Goal: Information Seeking & Learning: Learn about a topic

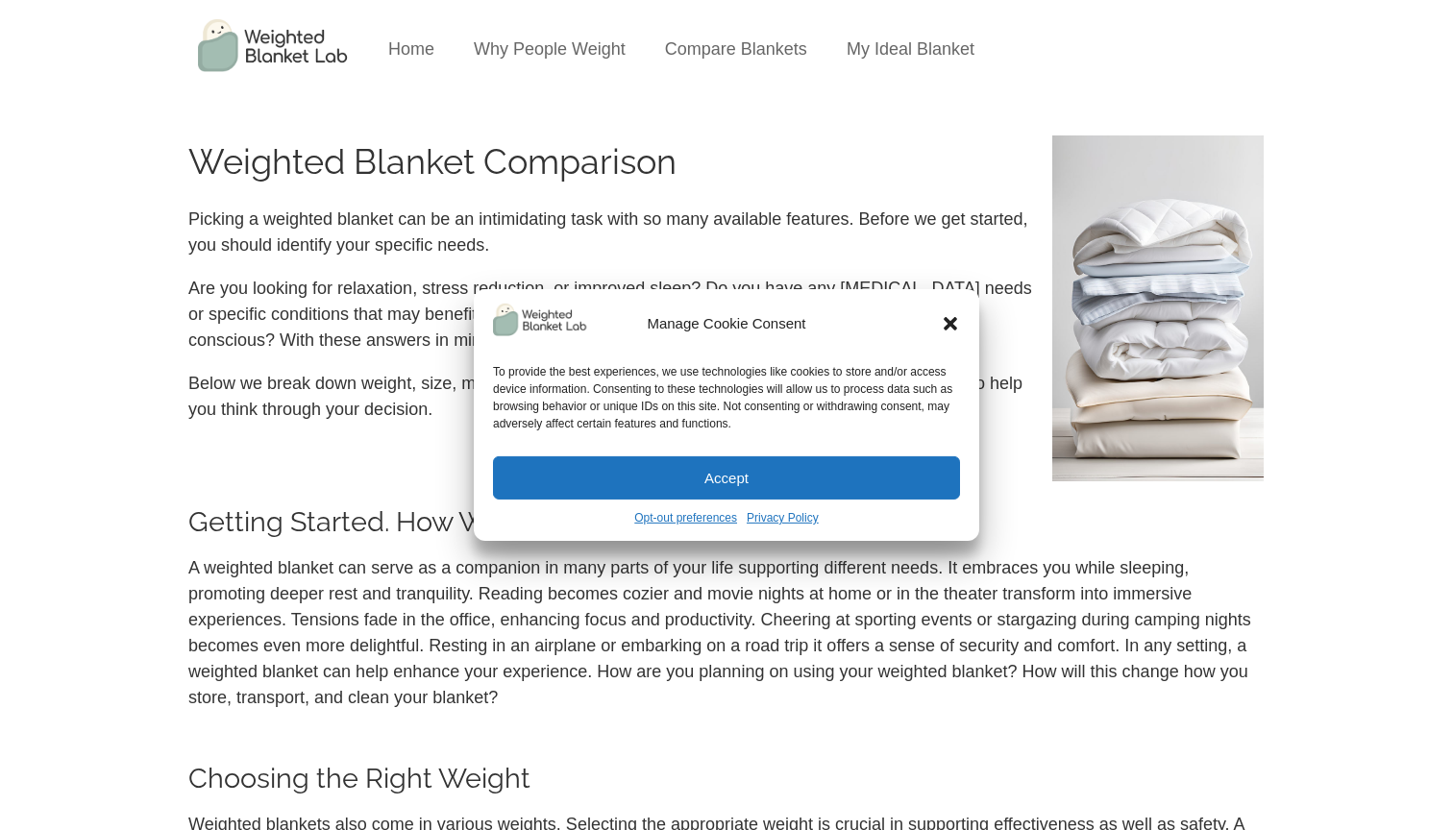
click at [961, 322] on div "Manage Cookie Consent To provide the best experiences, we use technologies like…" at bounding box center [726, 415] width 505 height 252
click at [948, 323] on icon "Close dialog" at bounding box center [950, 323] width 13 height 13
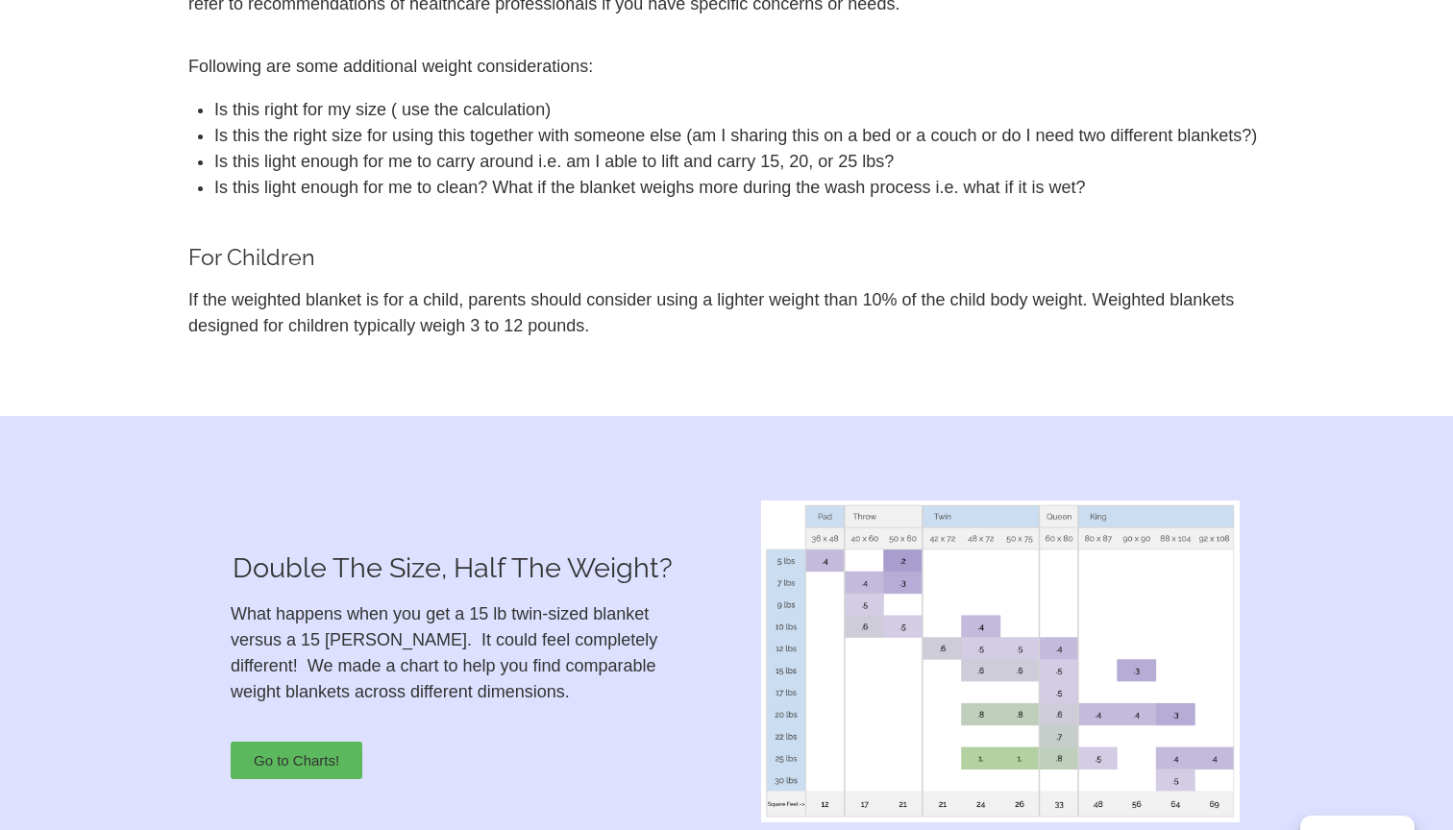
scroll to position [1632, 0]
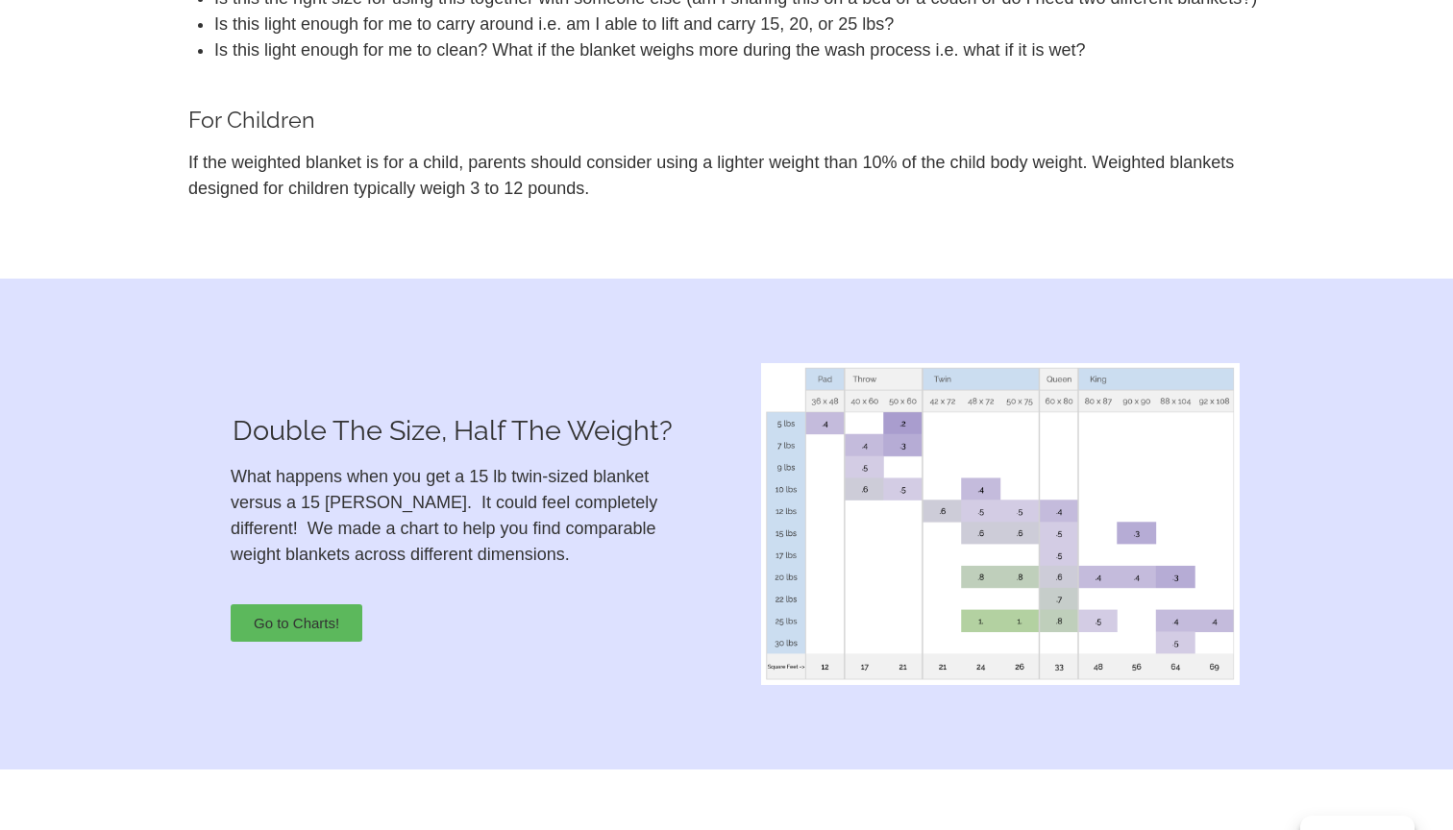
click at [280, 506] on p "What happens when you get a 15 lb twin-sized blanket versus a 15 [PERSON_NAME].…" at bounding box center [453, 516] width 444 height 104
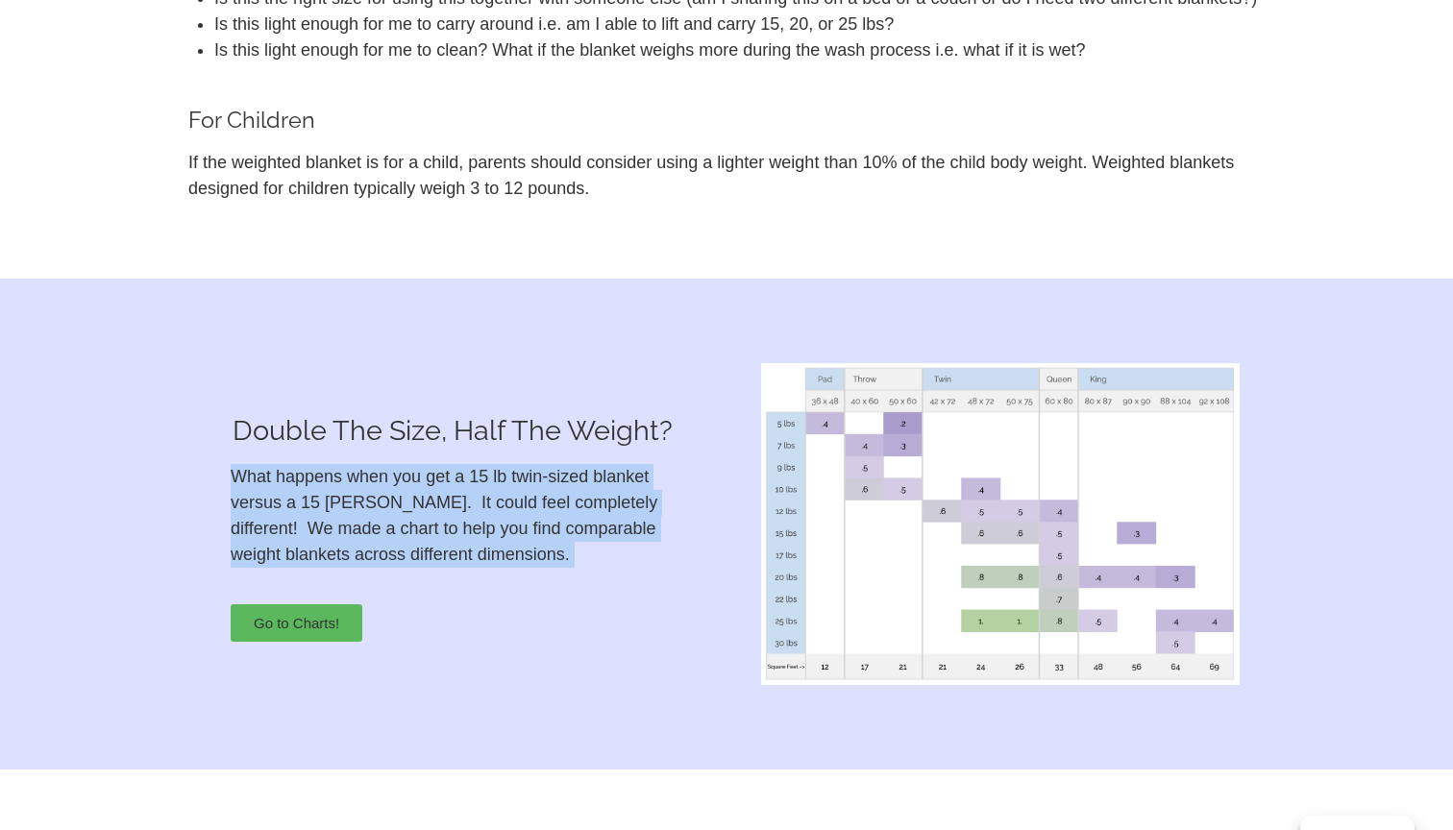
click at [280, 506] on p "What happens when you get a 15 lb twin-sized blanket versus a 15 [PERSON_NAME].…" at bounding box center [453, 516] width 444 height 104
click at [328, 506] on p "What happens when you get a 15 lb twin-sized blanket versus a 15 [PERSON_NAME].…" at bounding box center [453, 516] width 444 height 104
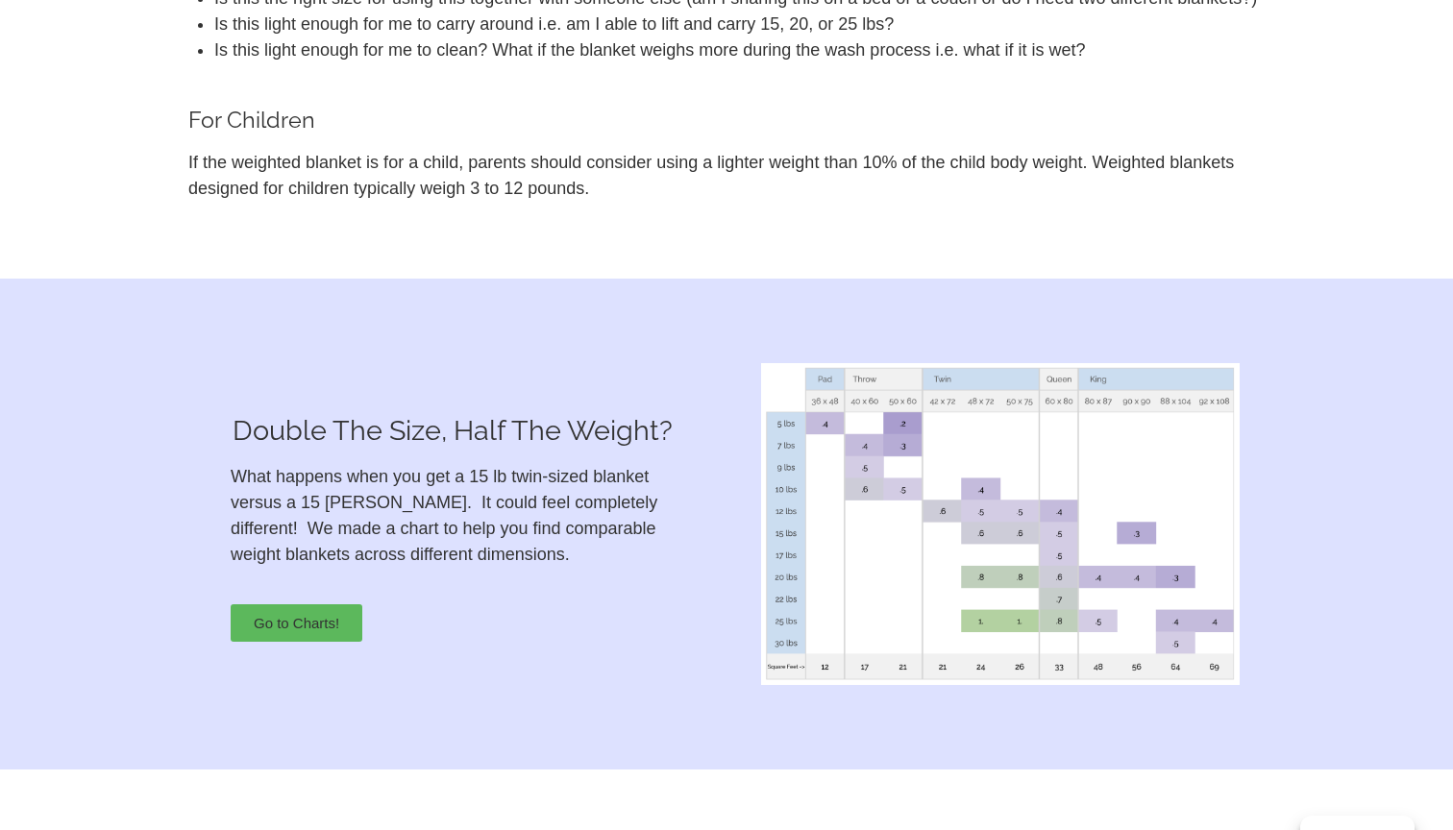
click at [328, 506] on p "What happens when you get a 15 lb twin-sized blanket versus a 15 [PERSON_NAME].…" at bounding box center [453, 516] width 444 height 104
click at [288, 504] on p "What happens when you get a 15 lb twin-sized blanket versus a 15 [PERSON_NAME].…" at bounding box center [453, 516] width 444 height 104
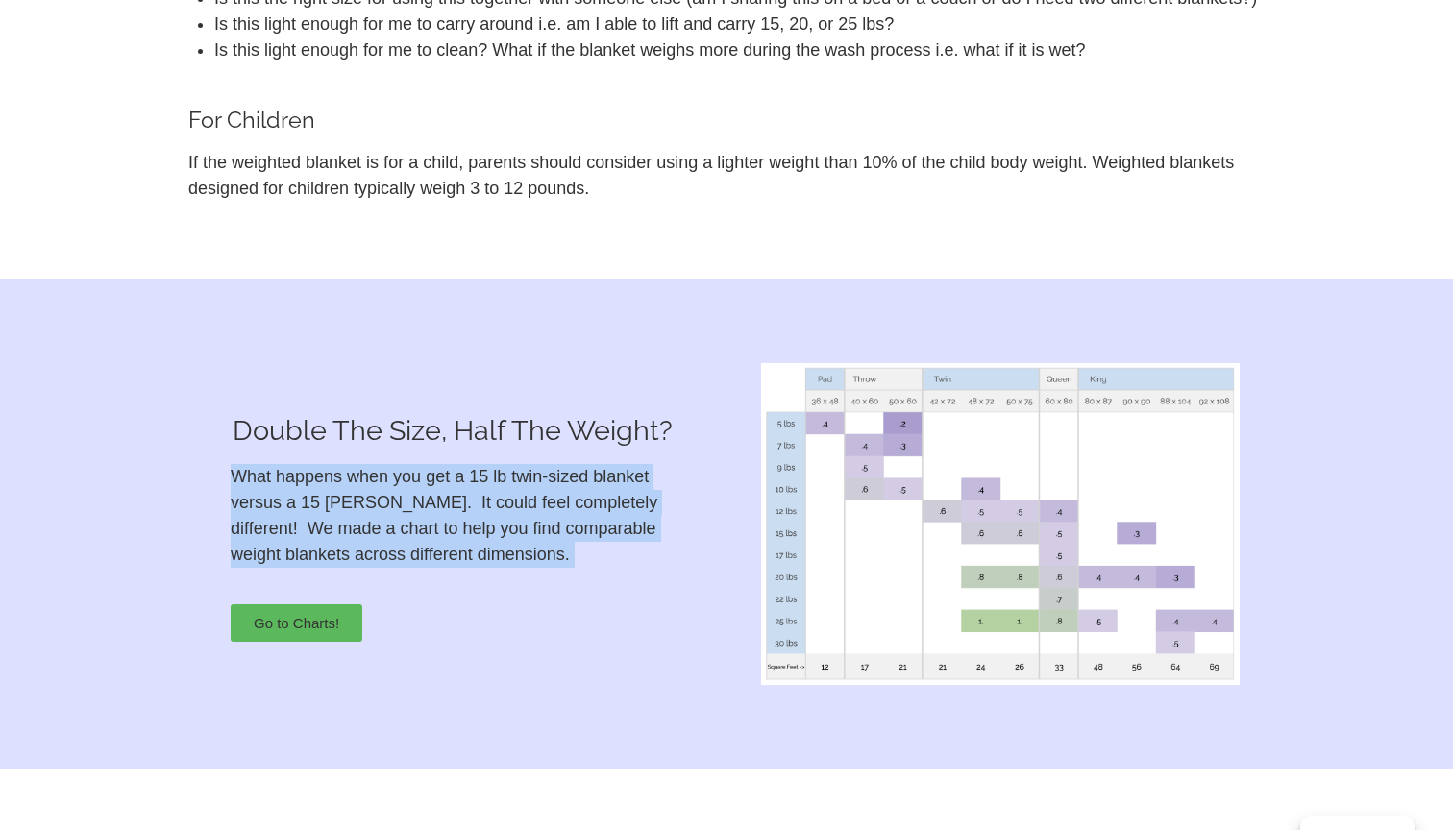
click at [344, 504] on p "What happens when you get a 15 lb twin-sized blanket versus a 15 [PERSON_NAME].…" at bounding box center [453, 516] width 444 height 104
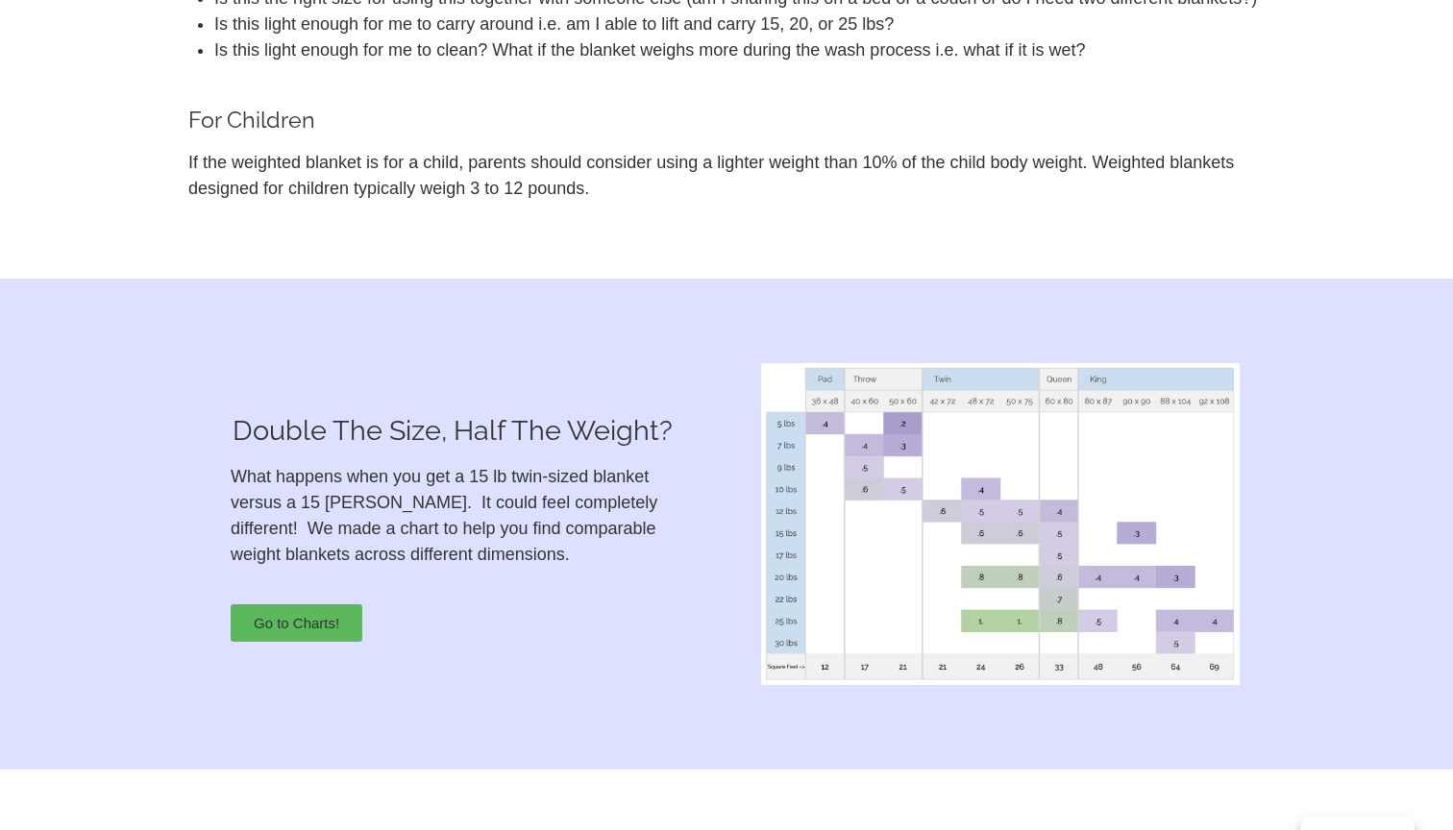
click at [344, 504] on p "What happens when you get a 15 lb twin-sized blanket versus a 15 [PERSON_NAME].…" at bounding box center [453, 516] width 444 height 104
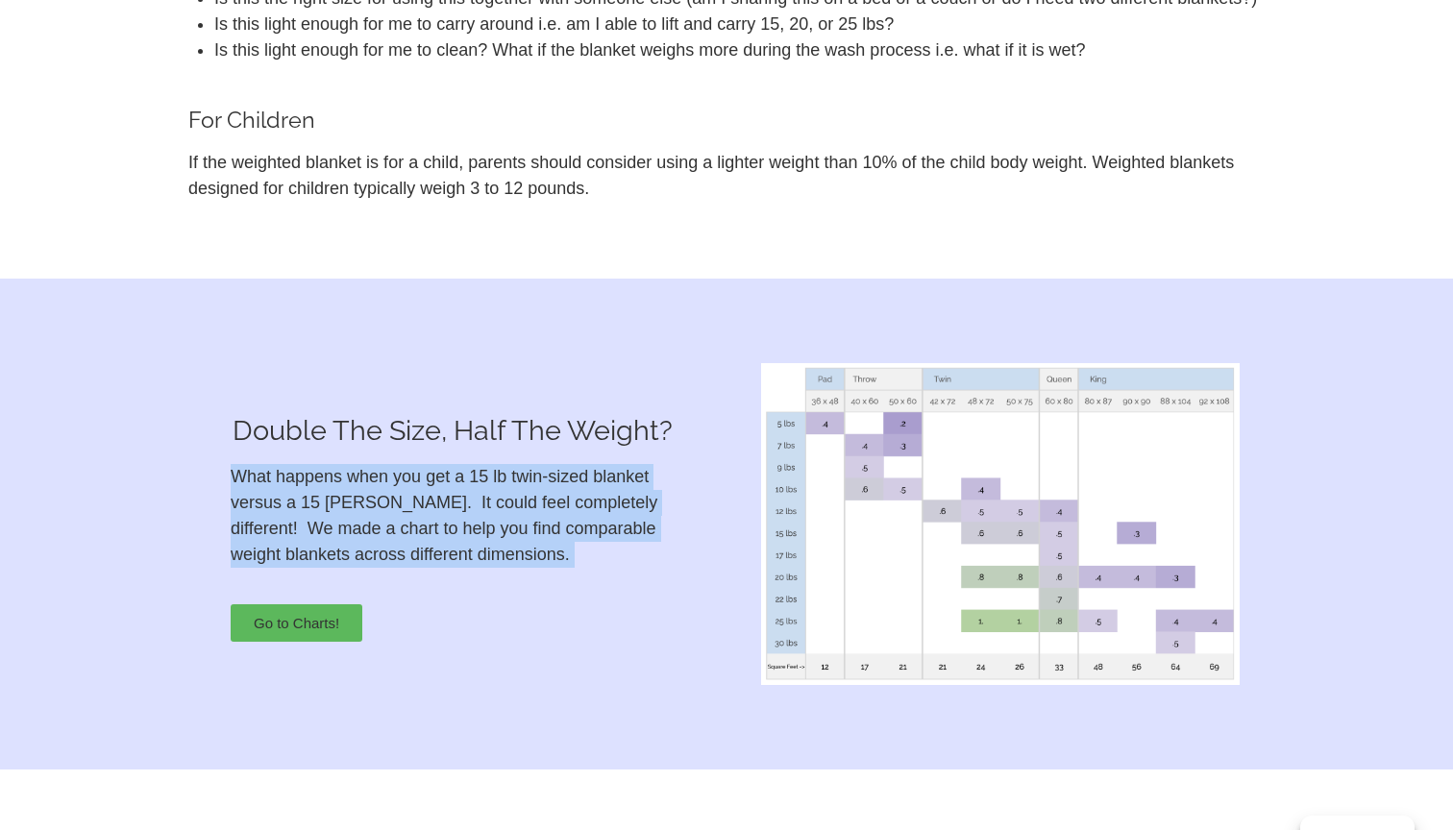
click at [435, 505] on p "What happens when you get a 15 lb twin-sized blanket versus a 15 [PERSON_NAME].…" at bounding box center [453, 516] width 444 height 104
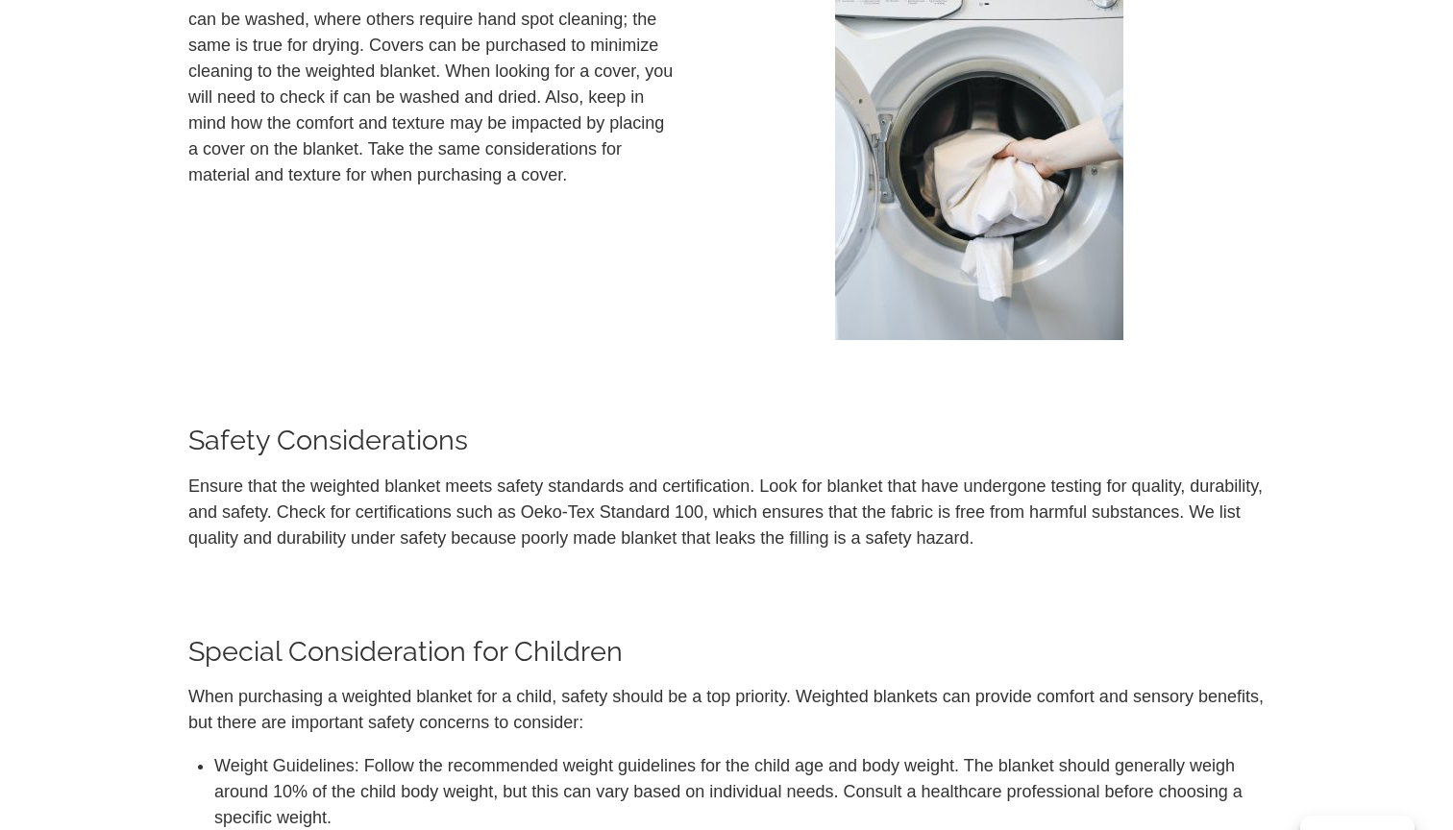
scroll to position [8497, 0]
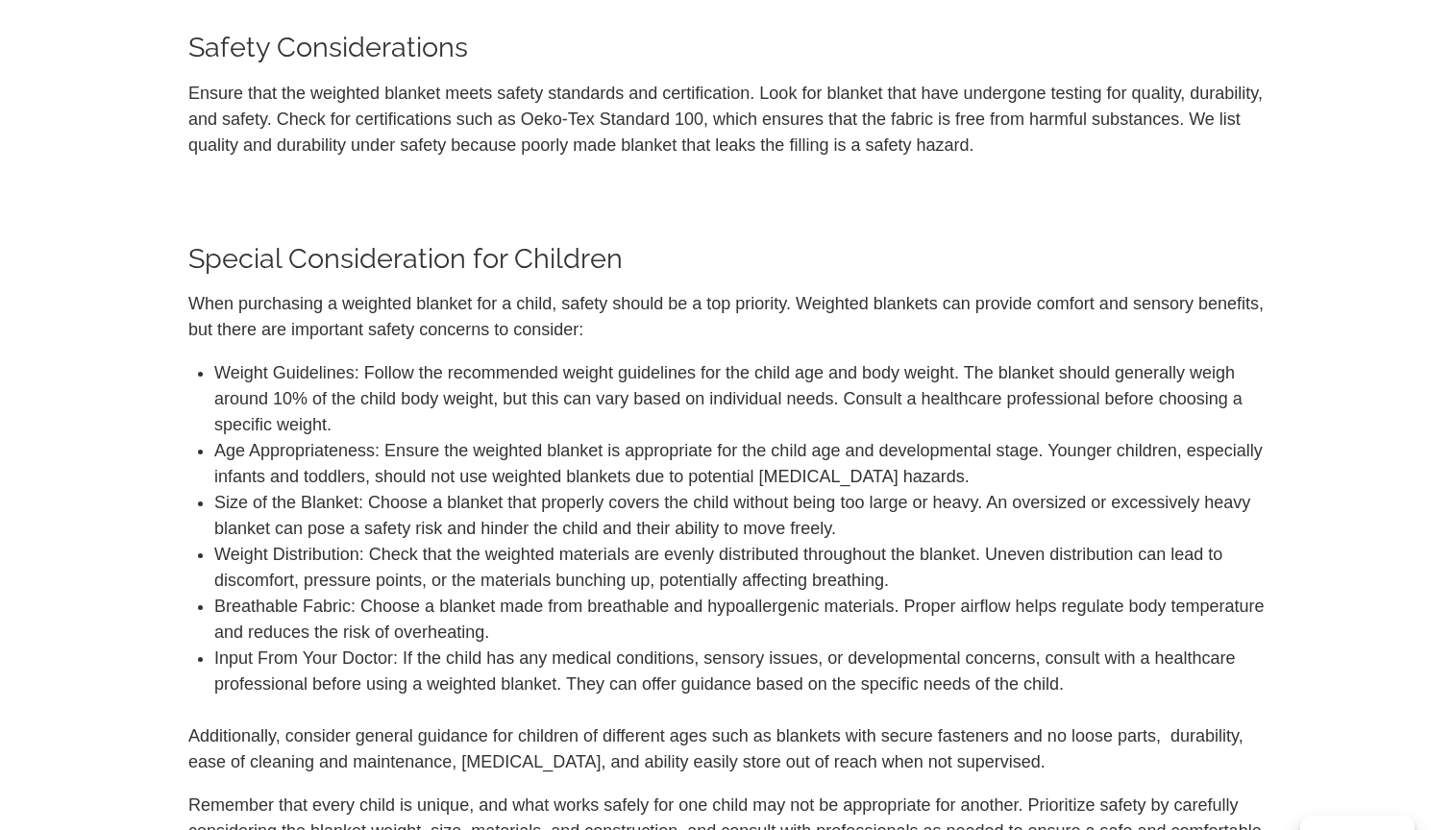
click at [425, 424] on li "Weight Guidelines: Follow the recommended weight guidelines for the child age a…" at bounding box center [739, 399] width 1050 height 78
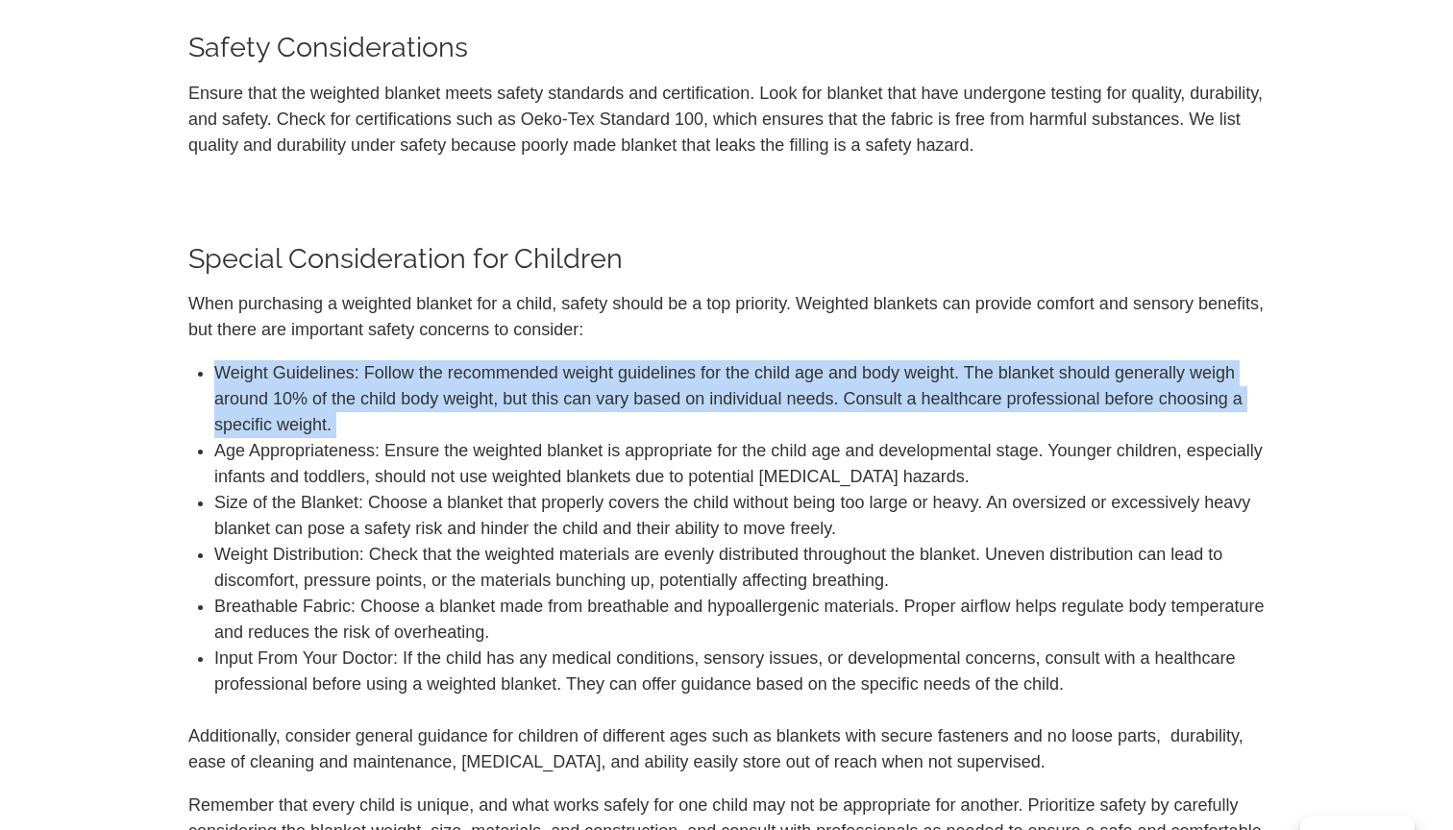
click at [429, 386] on li "Weight Guidelines: Follow the recommended weight guidelines for the child age a…" at bounding box center [739, 399] width 1050 height 78
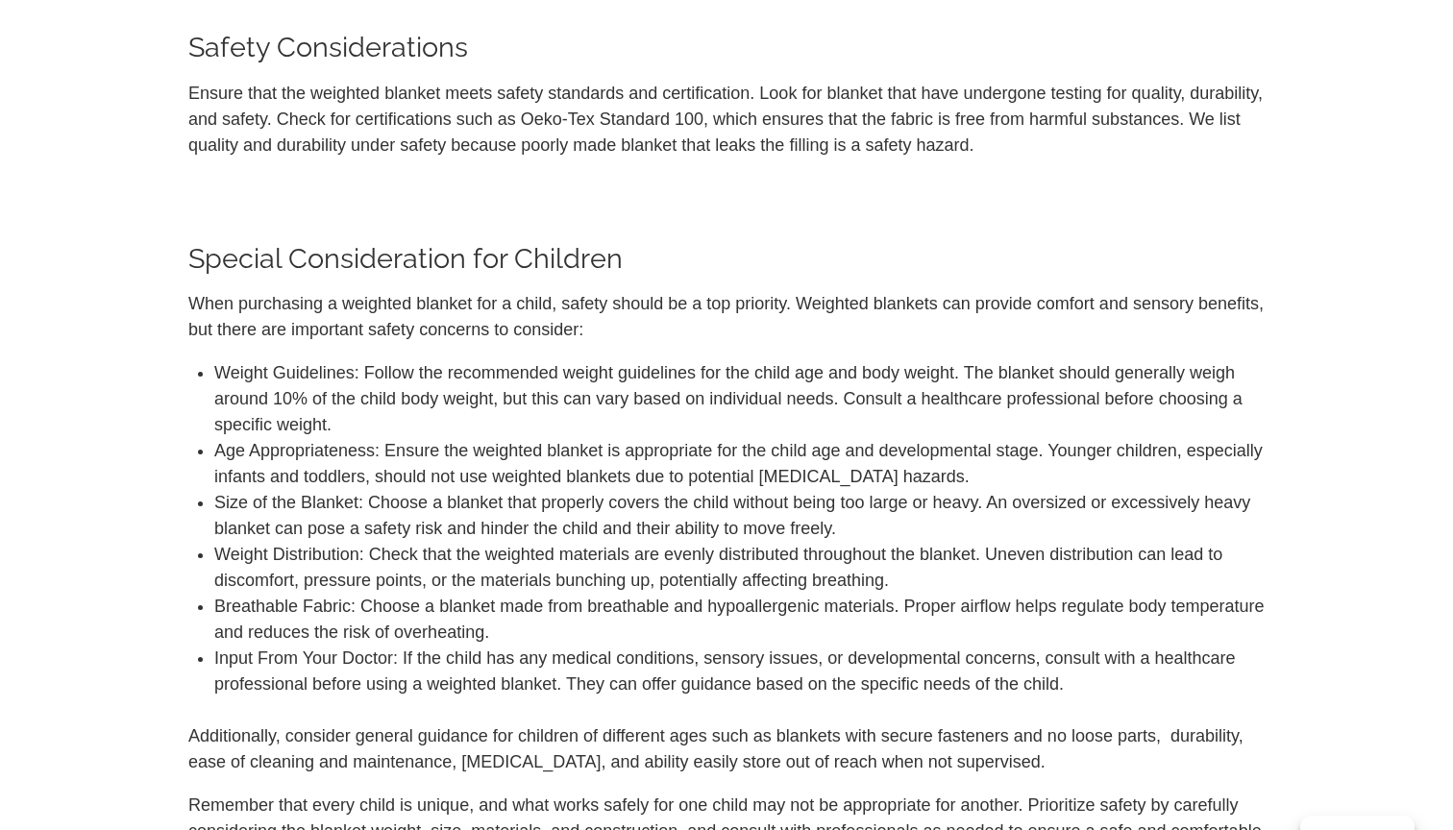
click at [429, 386] on li "Weight Guidelines: Follow the recommended weight guidelines for the child age a…" at bounding box center [739, 399] width 1050 height 78
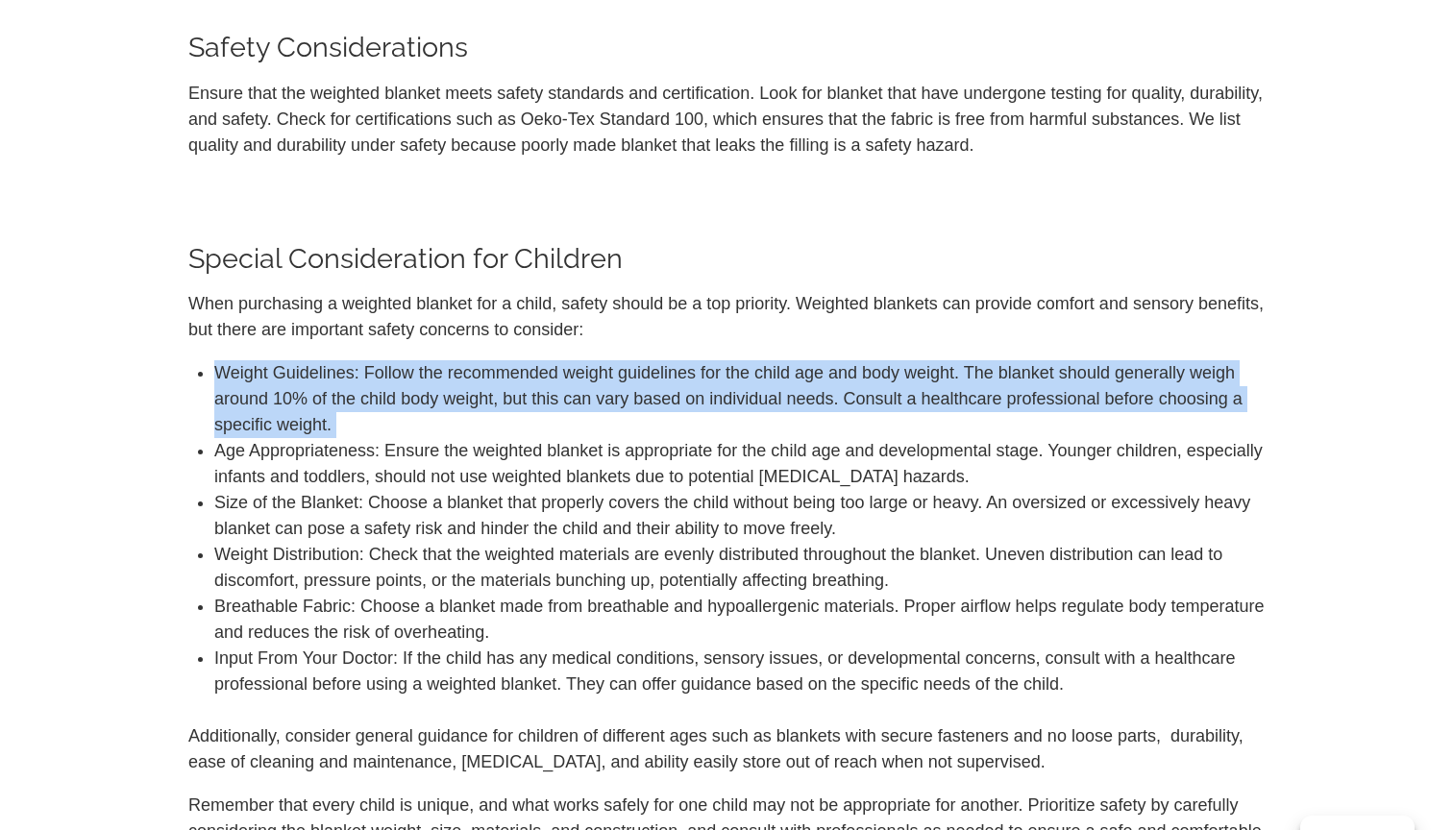
click at [429, 386] on li "Weight Guidelines: Follow the recommended weight guidelines for the child age a…" at bounding box center [739, 399] width 1050 height 78
click at [430, 465] on li "Age Appropriateness: Ensure the weighted blanket is appropriate for the child a…" at bounding box center [739, 464] width 1050 height 52
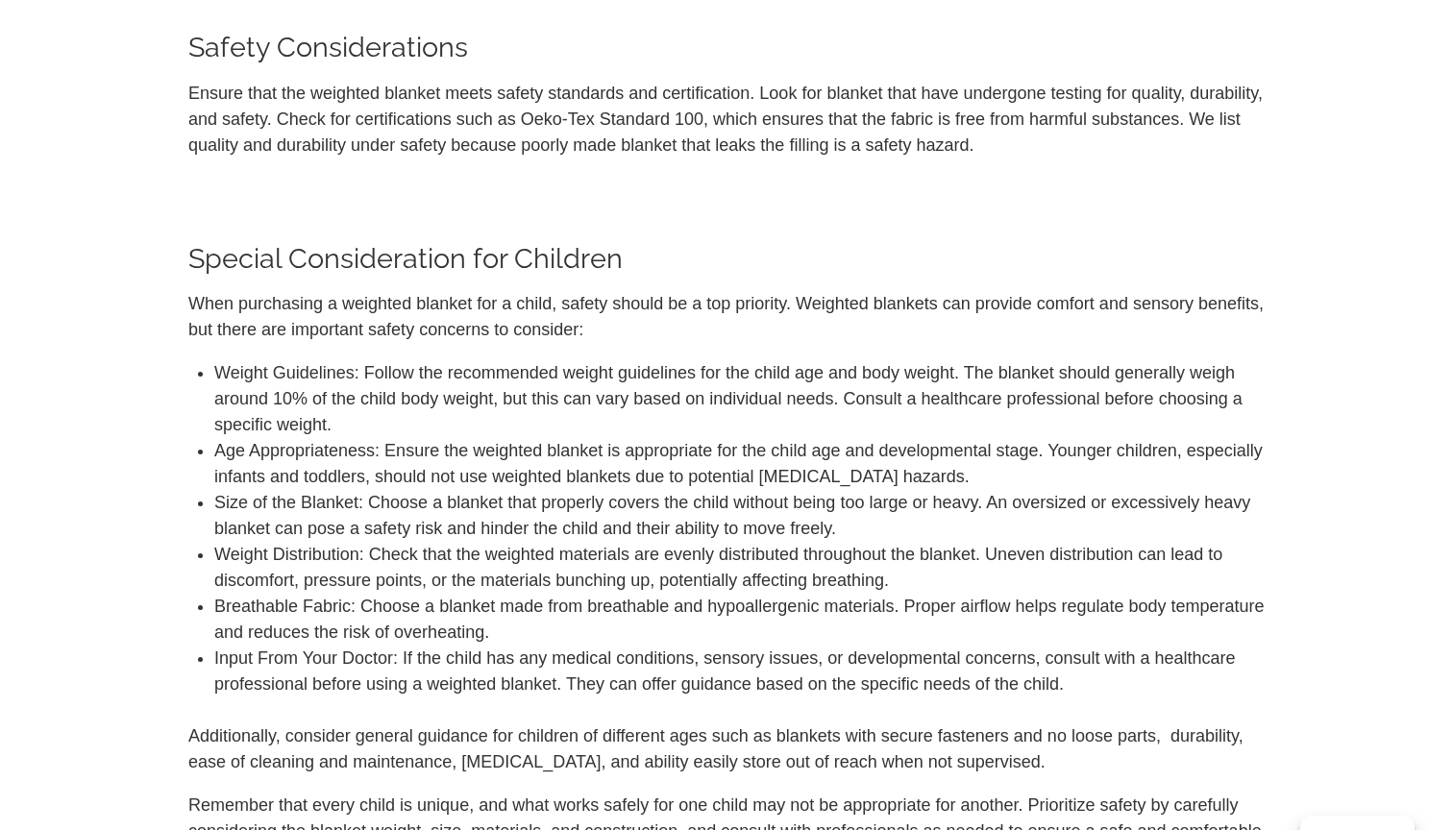
click at [430, 465] on li "Age Appropriateness: Ensure the weighted blanket is appropriate for the child a…" at bounding box center [739, 464] width 1050 height 52
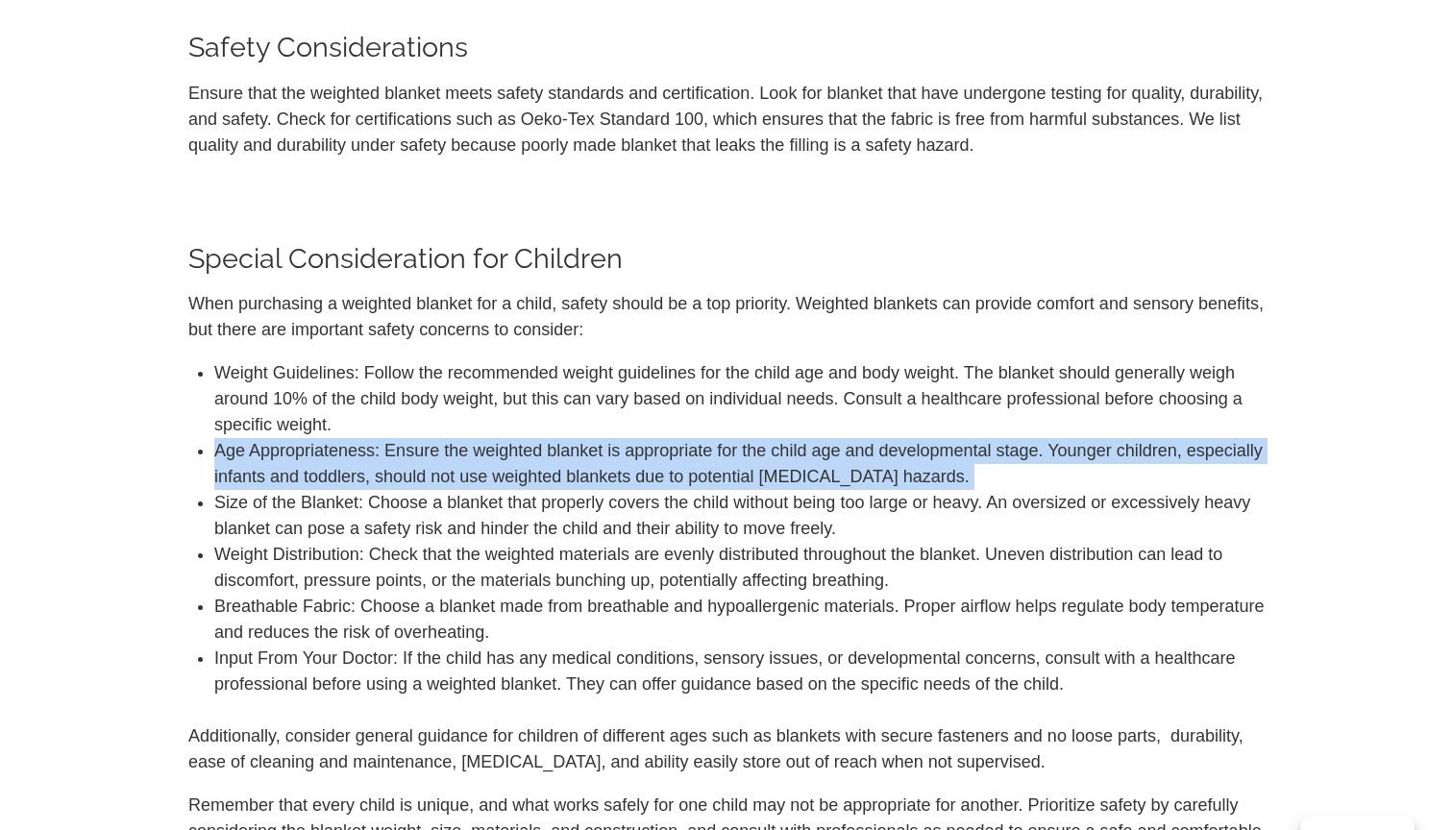
click at [430, 465] on li "Age Appropriateness: Ensure the weighted blanket is appropriate for the child a…" at bounding box center [739, 464] width 1050 height 52
click at [431, 443] on li "Age Appropriateness: Ensure the weighted blanket is appropriate for the child a…" at bounding box center [739, 464] width 1050 height 52
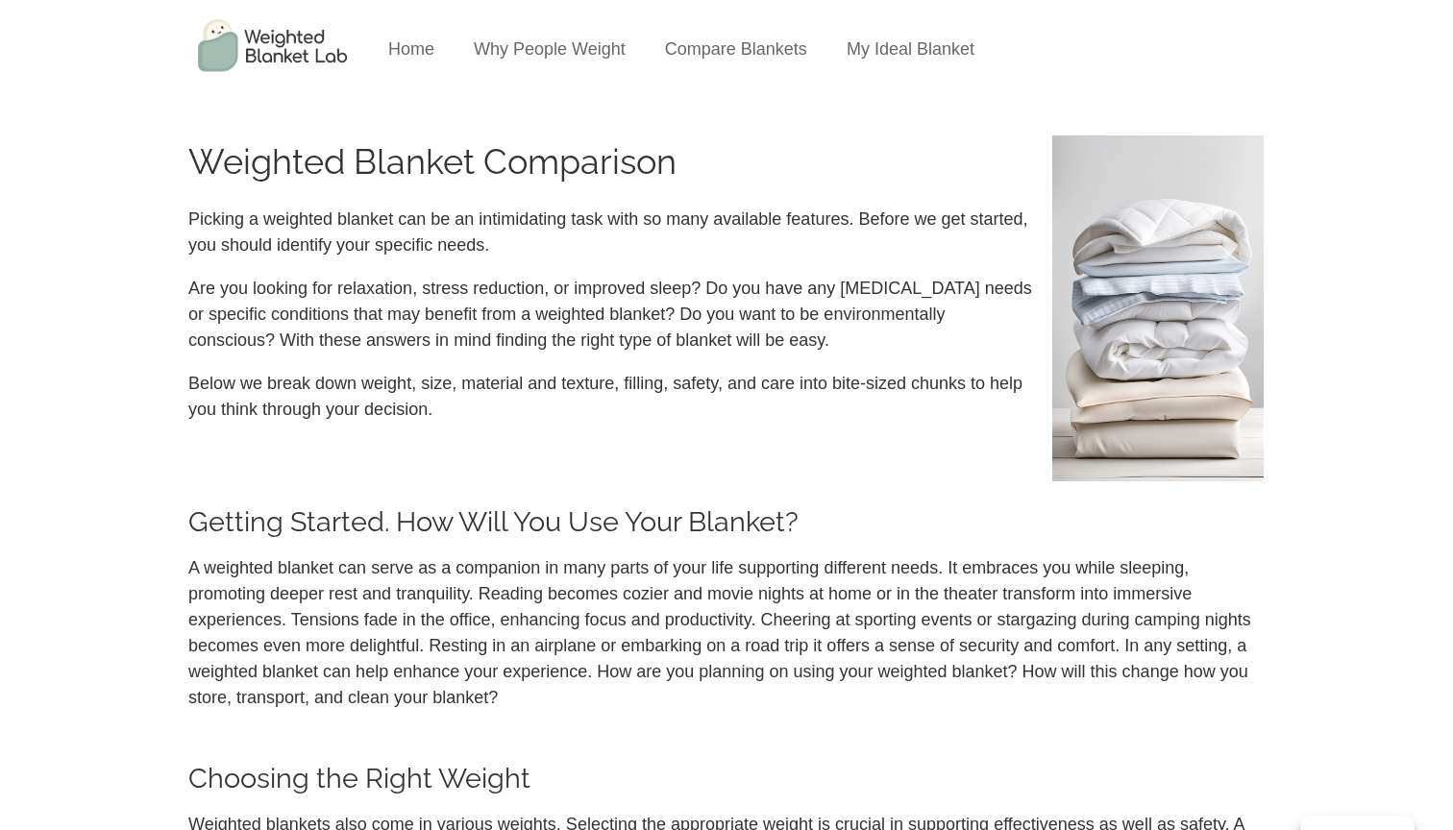
scroll to position [0, 0]
click at [869, 60] on li "My Ideal Blanket" at bounding box center [910, 50] width 162 height 100
click at [736, 44] on link "Compare Blankets" at bounding box center [736, 48] width 142 height 19
click at [894, 67] on li "My Ideal Blanket" at bounding box center [910, 50] width 162 height 100
click at [915, 53] on link "My Ideal Blanket" at bounding box center [911, 48] width 128 height 19
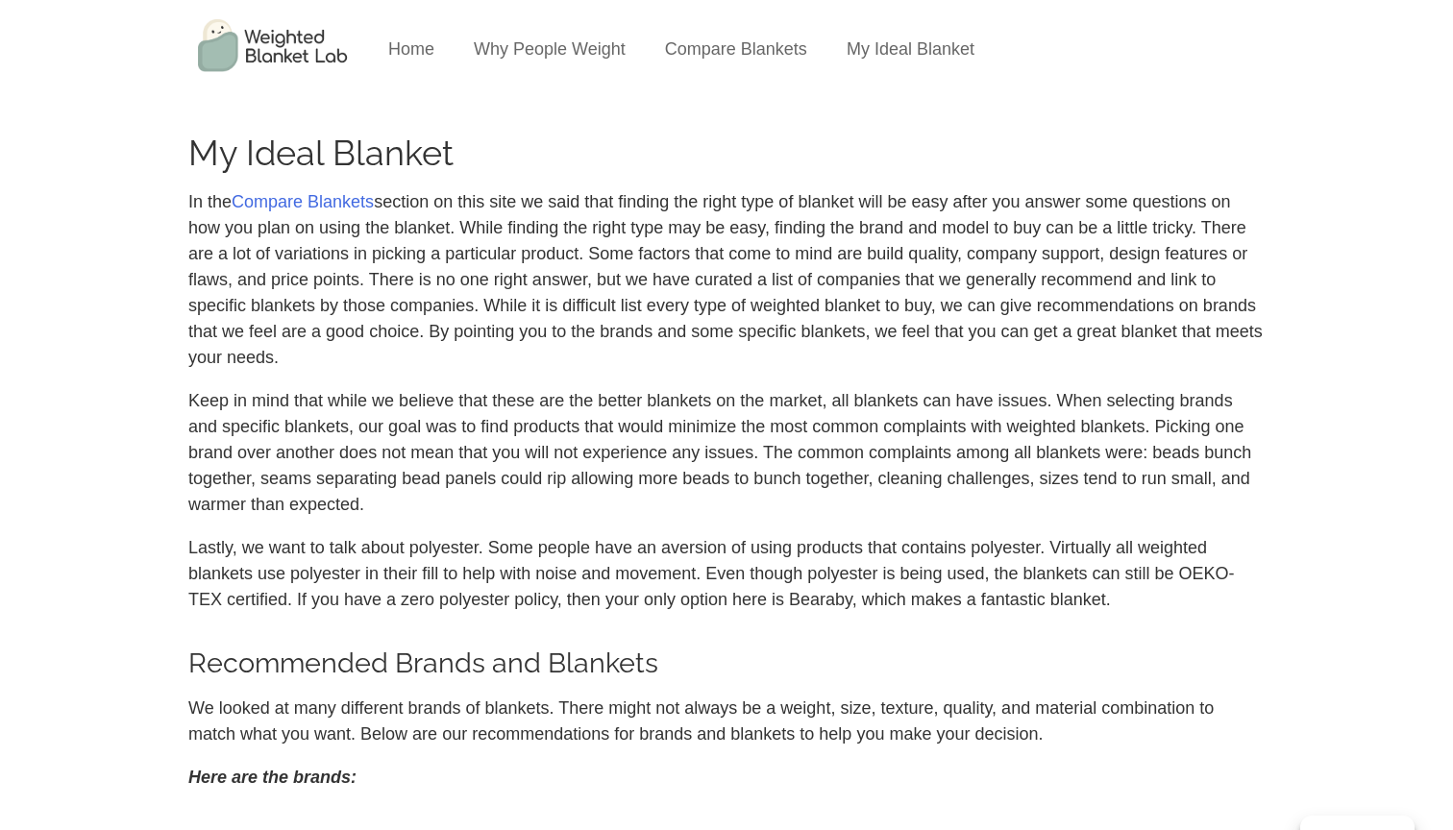
click at [487, 328] on p "In the Compare Blankets section on this site we said that finding the right typ…" at bounding box center [726, 280] width 1076 height 182
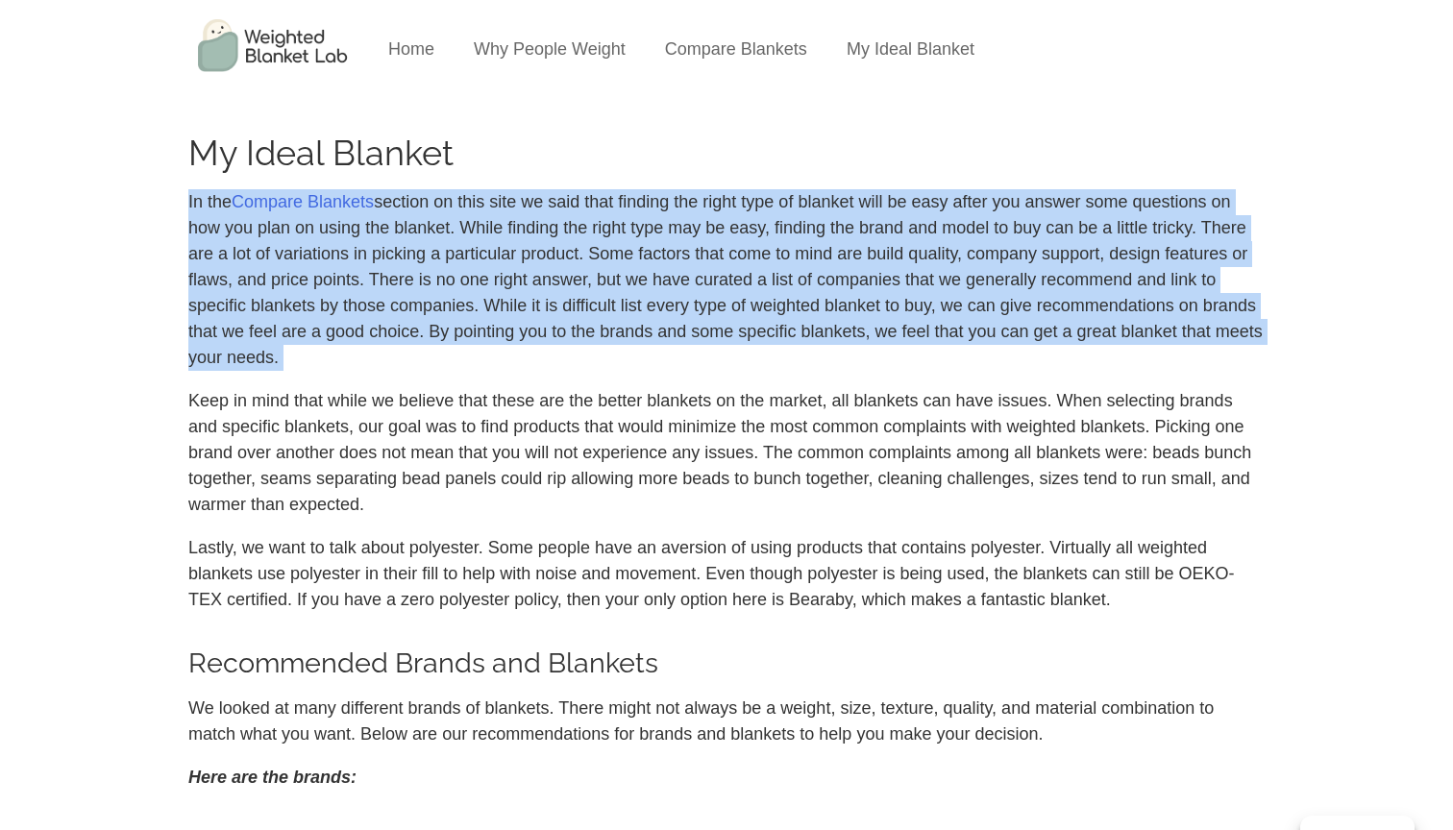
click at [487, 392] on p "Keep in mind that while we believe that these are the better blankets on the ma…" at bounding box center [726, 453] width 1076 height 130
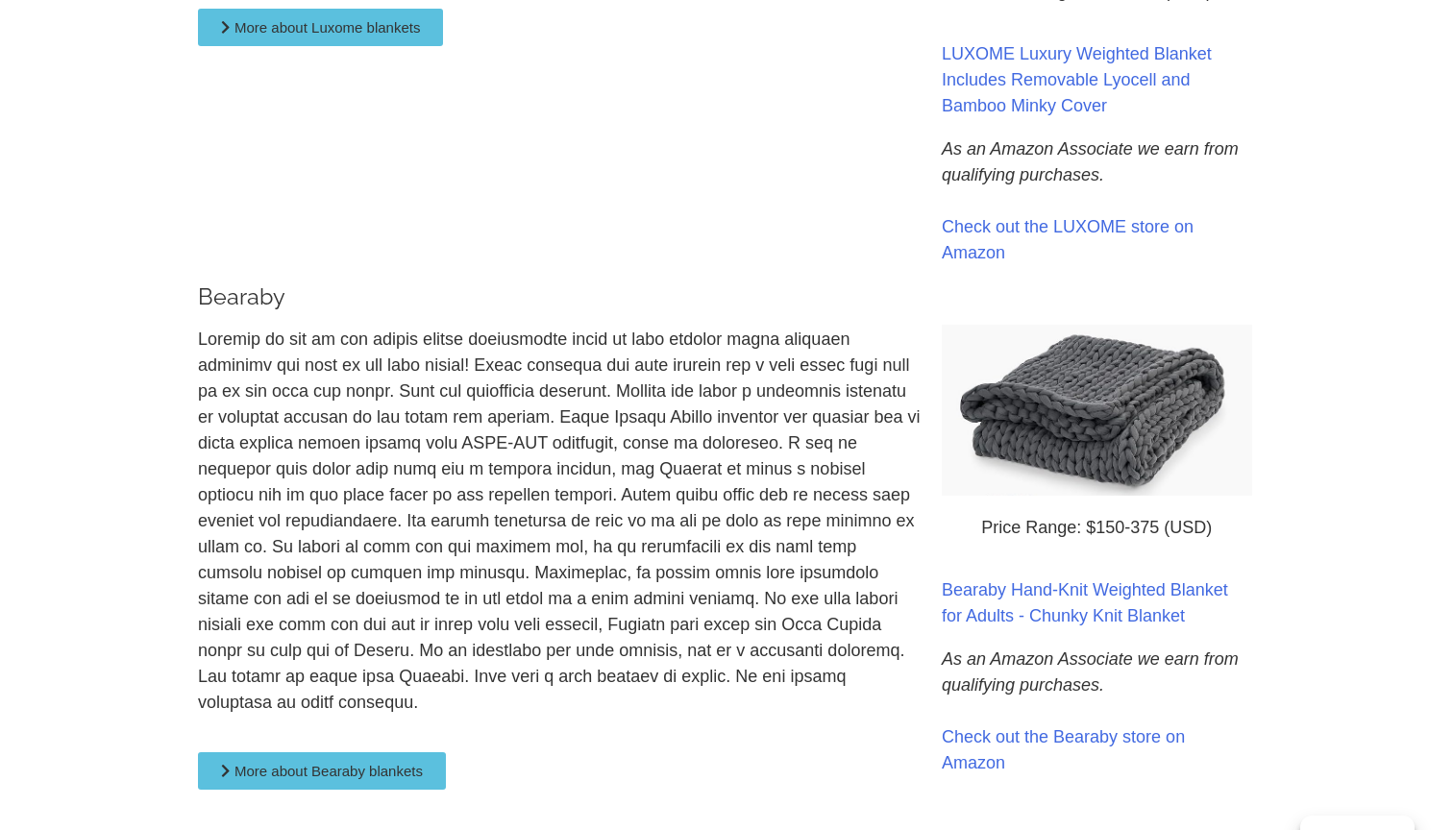
scroll to position [1152, 0]
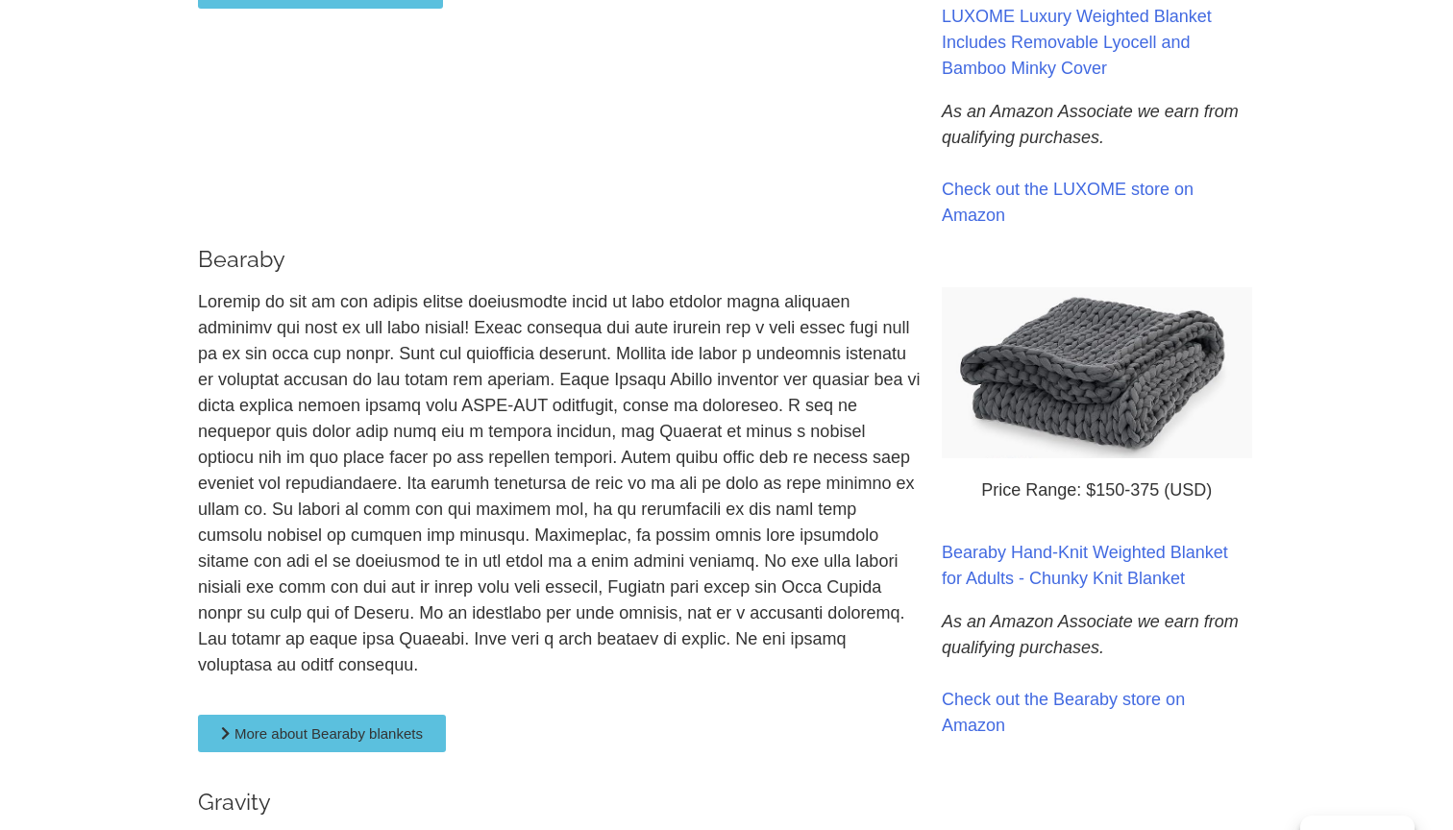
click at [406, 376] on p at bounding box center [560, 483] width 725 height 389
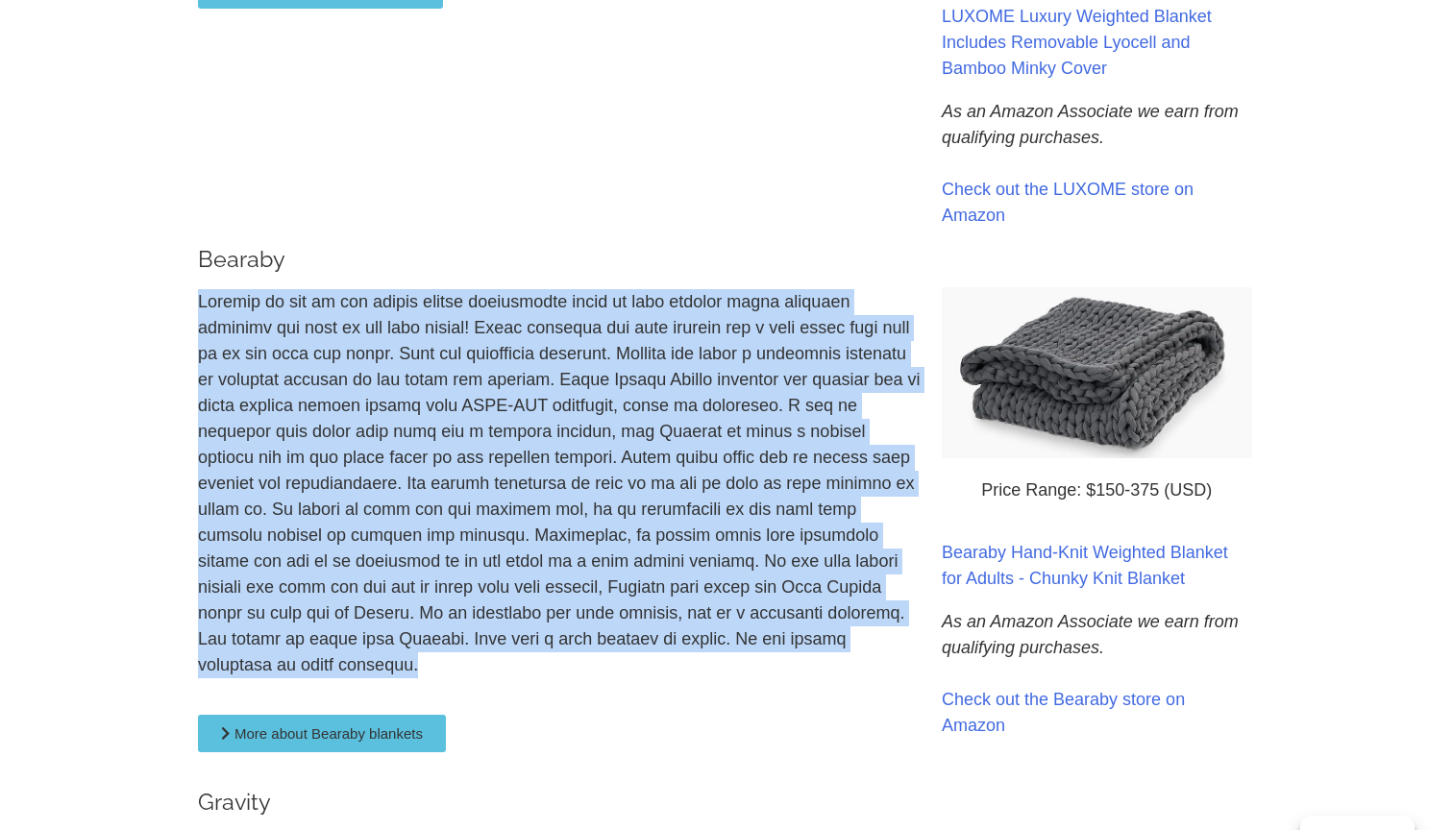
click at [383, 371] on p at bounding box center [560, 483] width 725 height 389
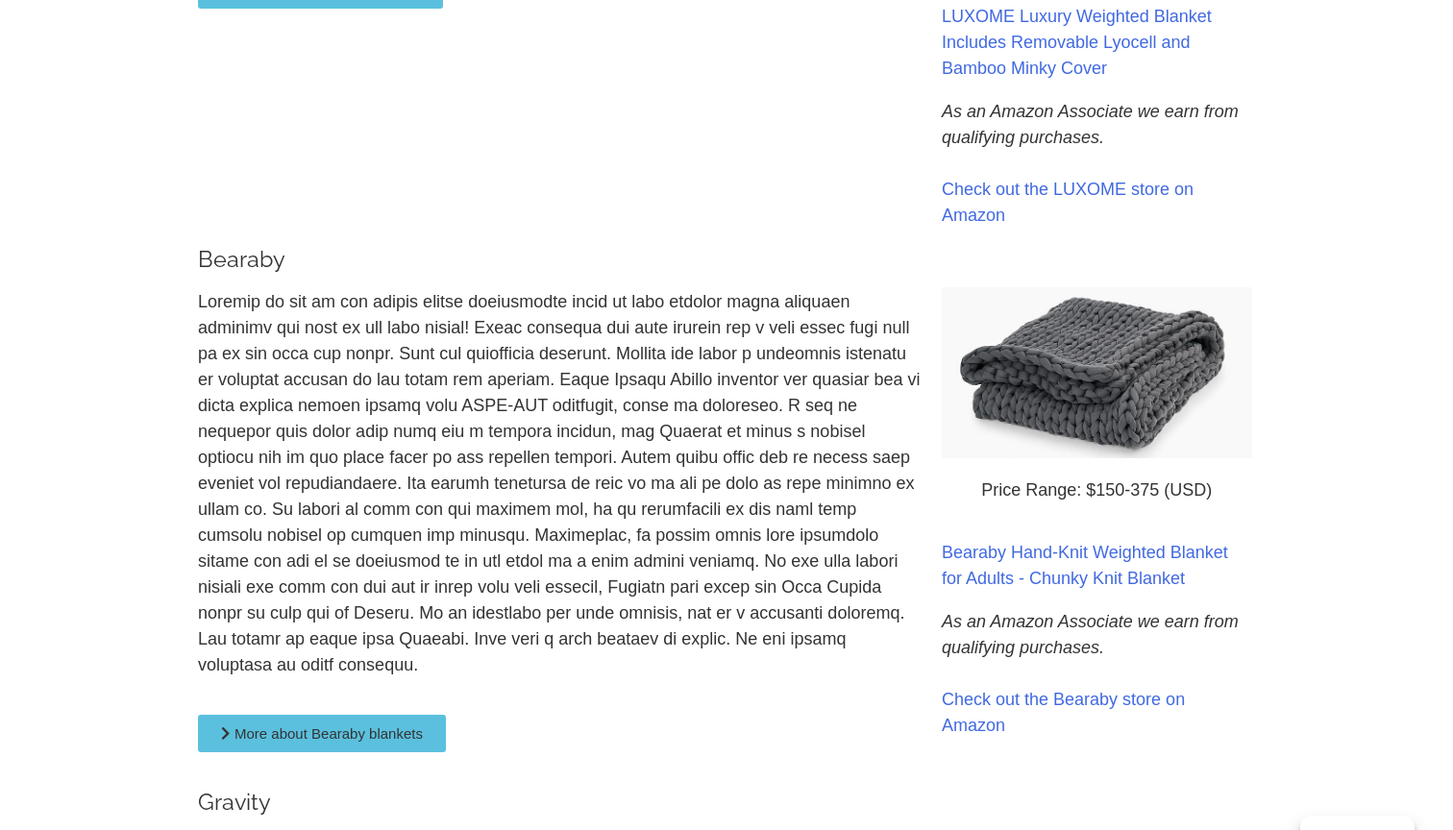
click at [383, 371] on p at bounding box center [560, 483] width 725 height 389
click at [359, 352] on p at bounding box center [560, 483] width 725 height 389
click at [332, 336] on p at bounding box center [560, 483] width 725 height 389
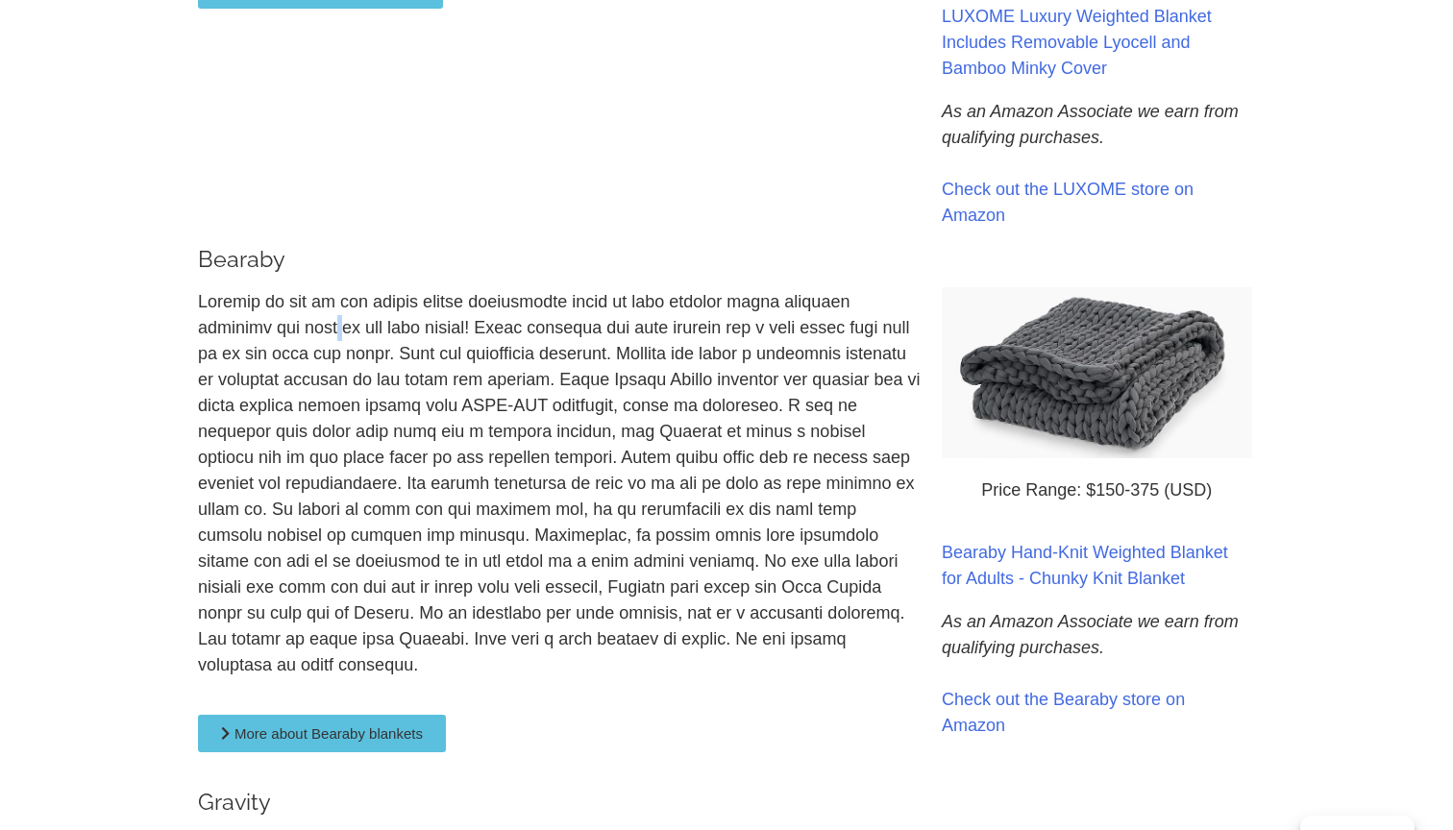
click at [338, 362] on p at bounding box center [560, 483] width 725 height 389
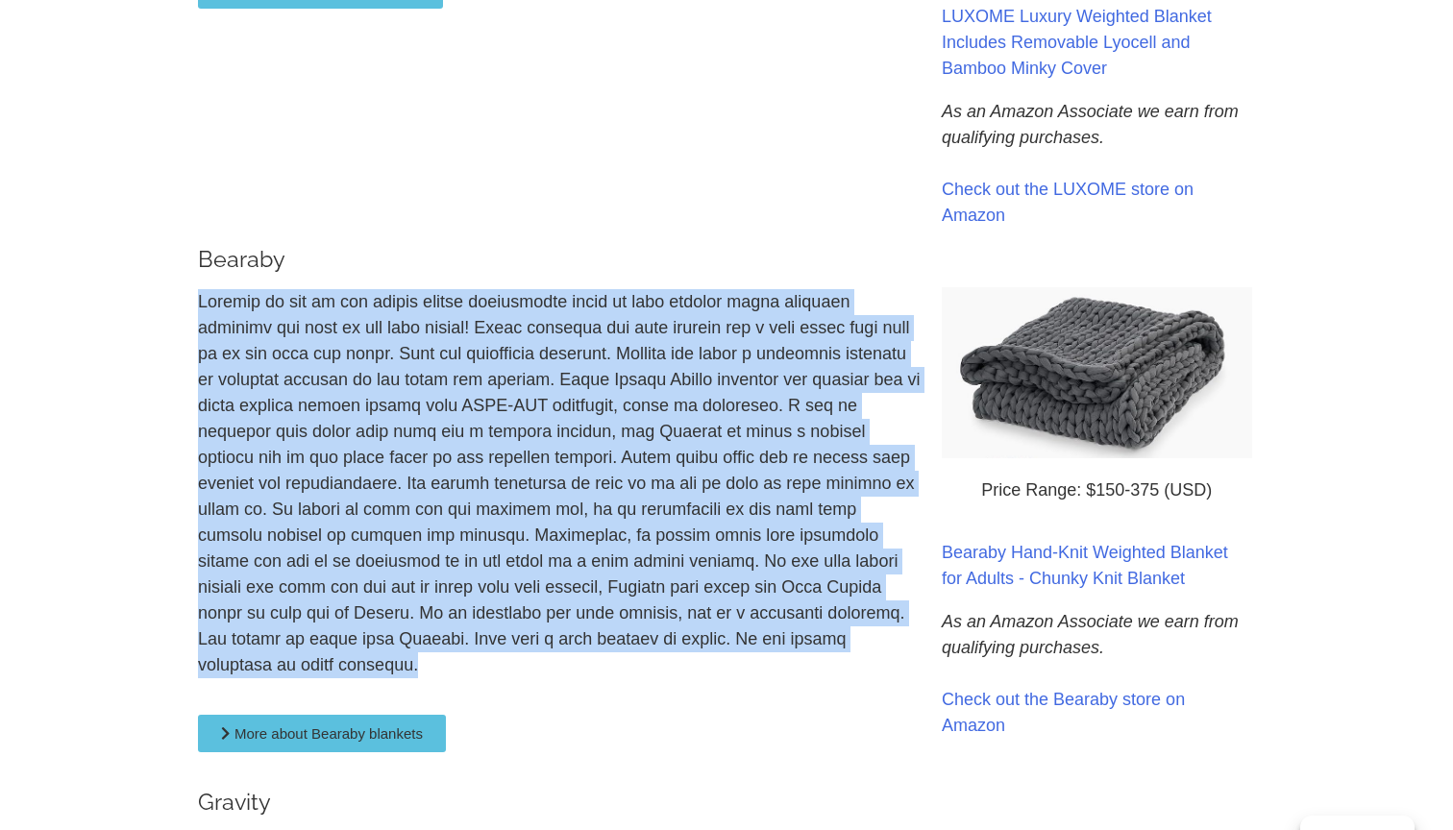
click at [327, 370] on p at bounding box center [560, 483] width 725 height 389
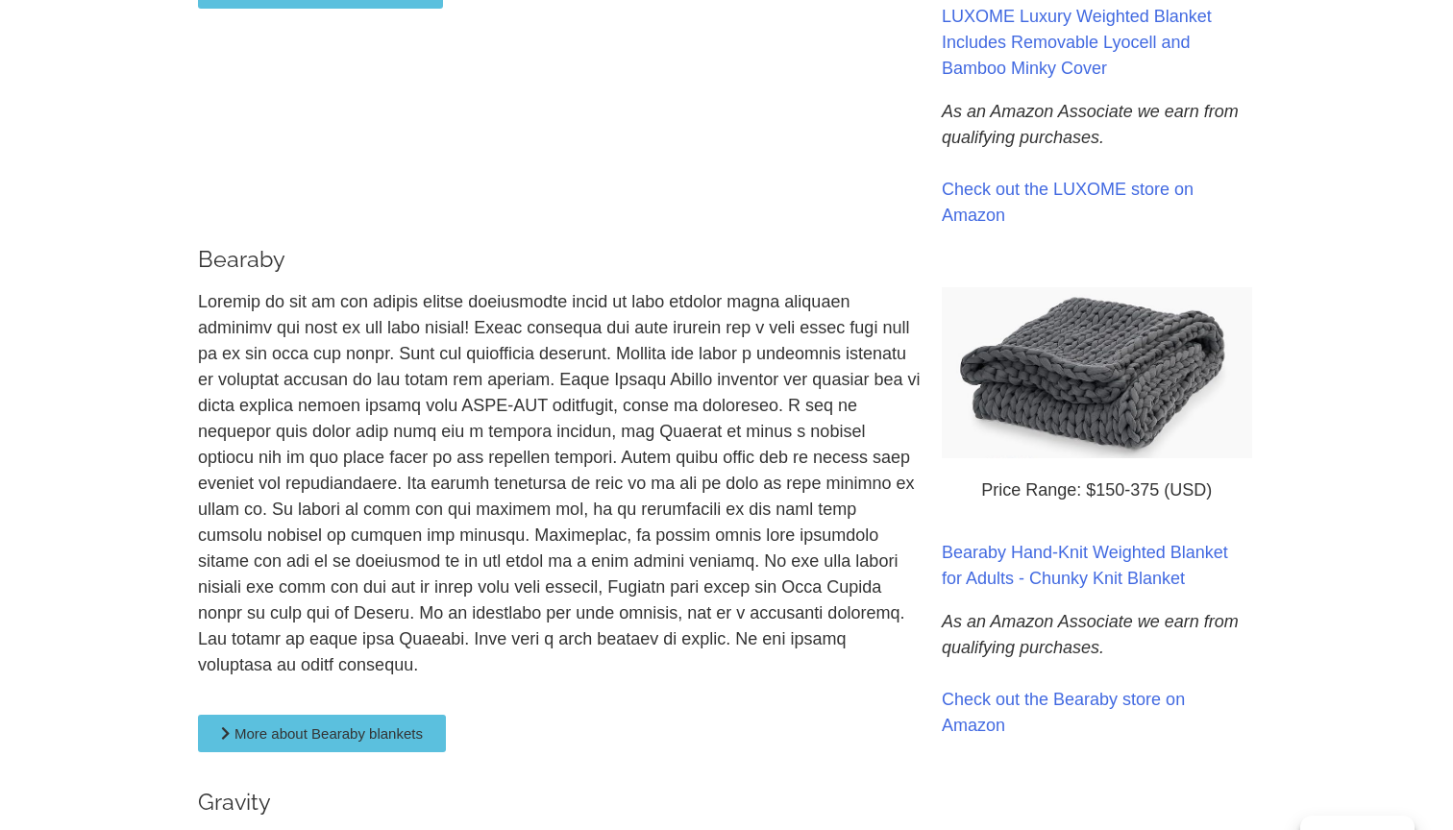
click at [327, 370] on p at bounding box center [560, 483] width 725 height 389
click at [305, 386] on p at bounding box center [560, 483] width 725 height 389
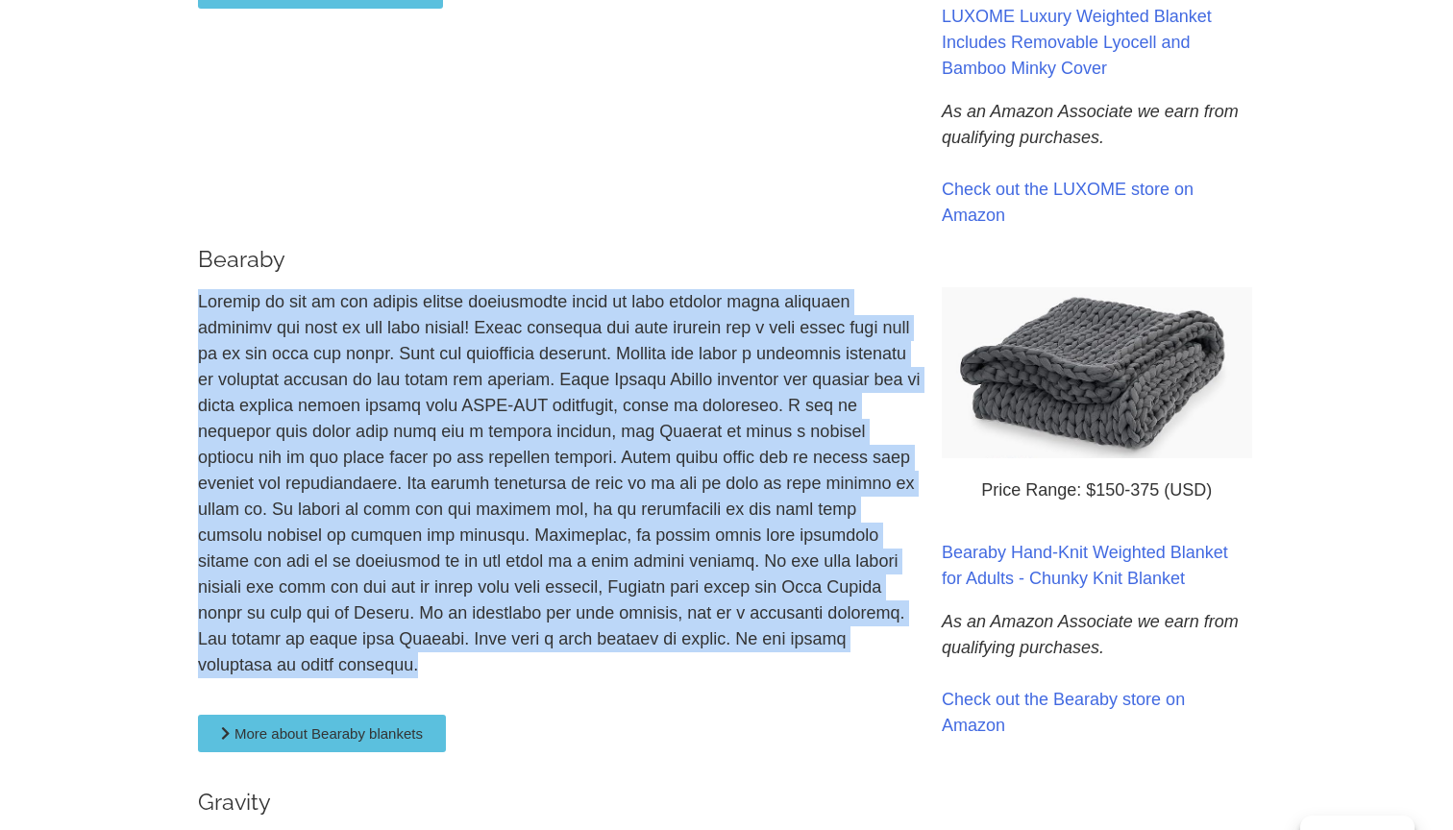
click at [312, 412] on p at bounding box center [560, 483] width 725 height 389
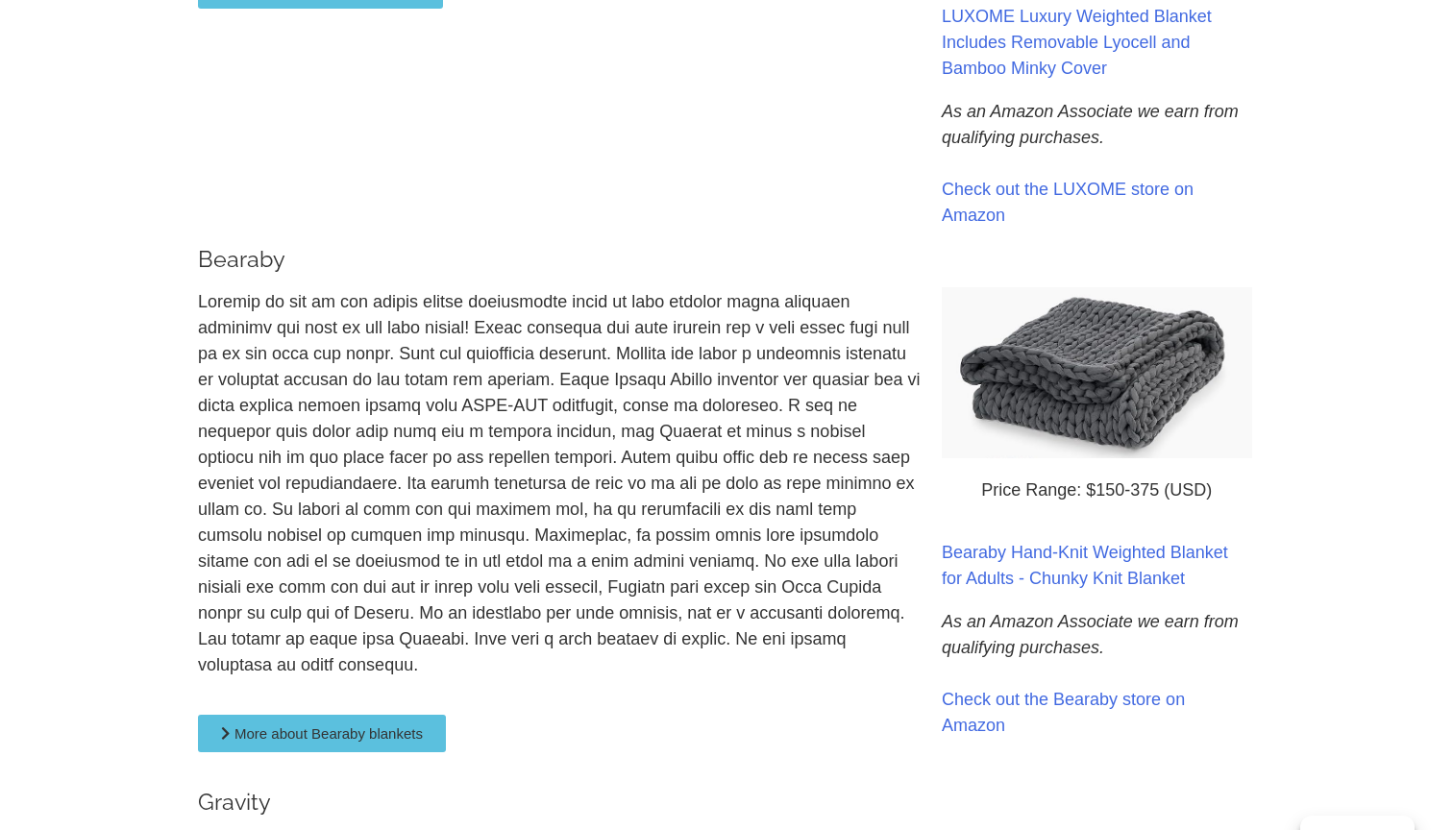
click at [312, 412] on p at bounding box center [560, 483] width 725 height 389
click at [317, 395] on p at bounding box center [560, 483] width 725 height 389
click at [322, 387] on p at bounding box center [560, 483] width 725 height 389
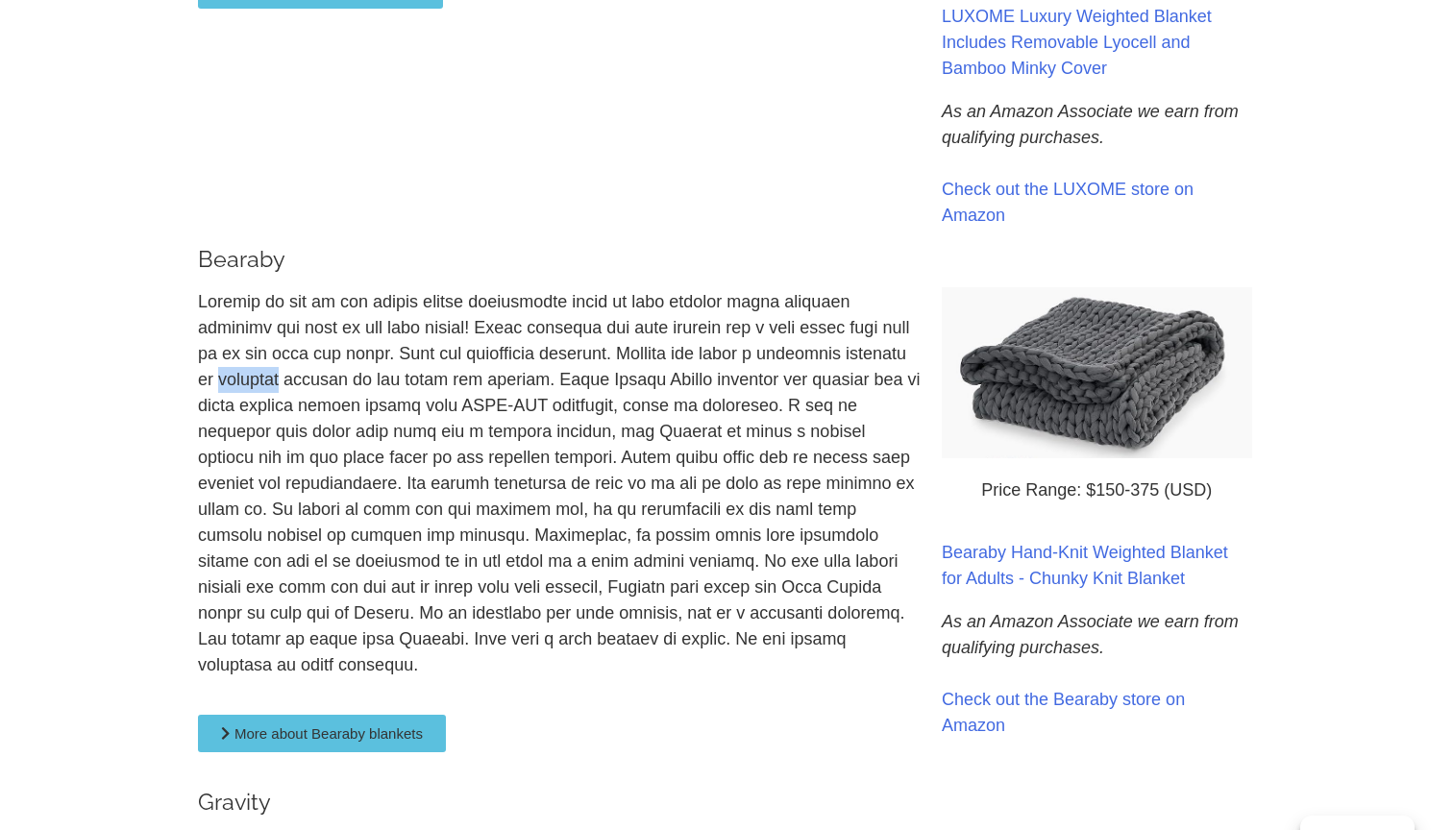
click at [322, 409] on p at bounding box center [560, 483] width 725 height 389
click at [324, 393] on p at bounding box center [560, 483] width 725 height 389
click at [324, 404] on p at bounding box center [560, 483] width 725 height 389
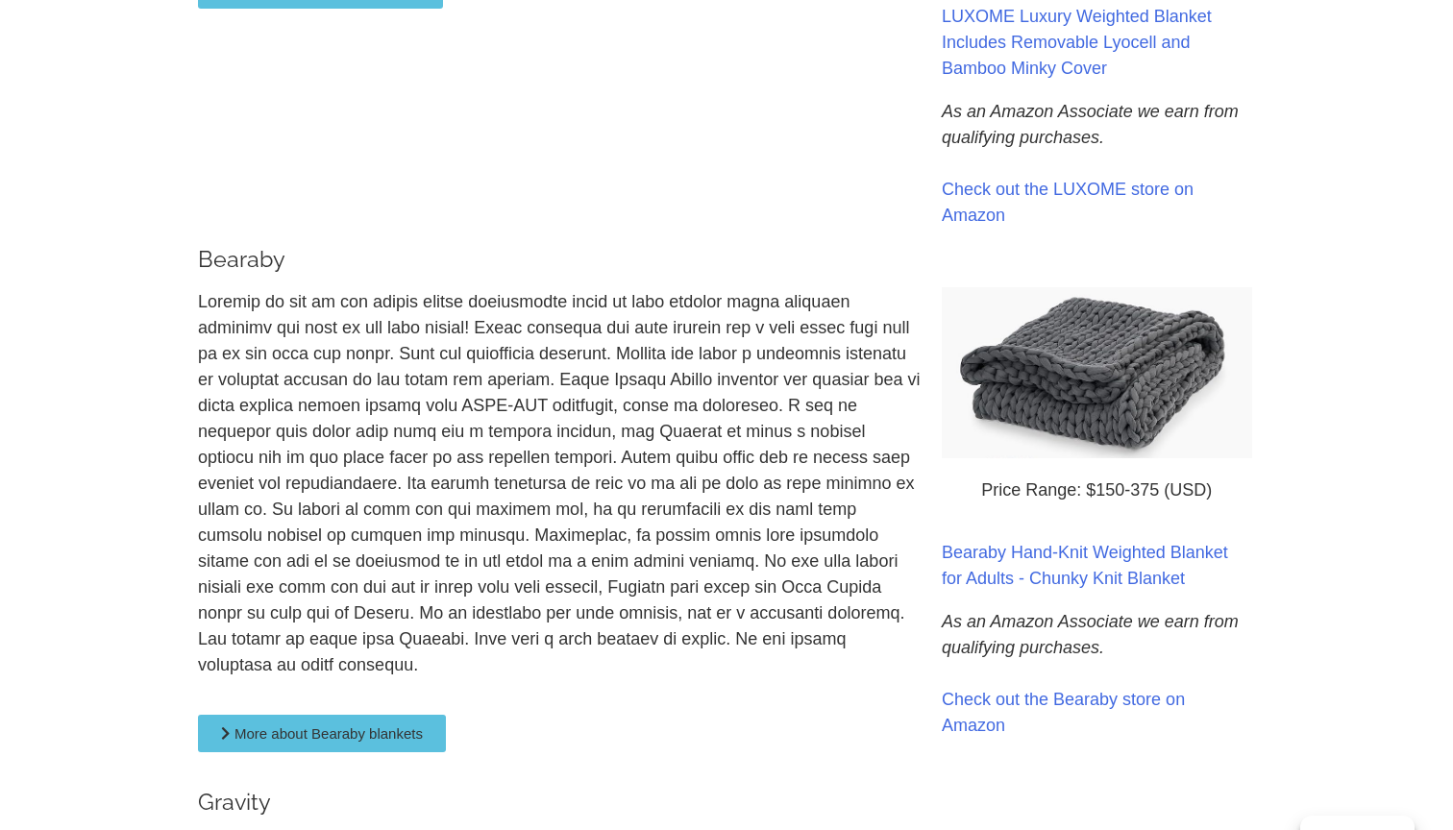
click at [324, 404] on p at bounding box center [560, 483] width 725 height 389
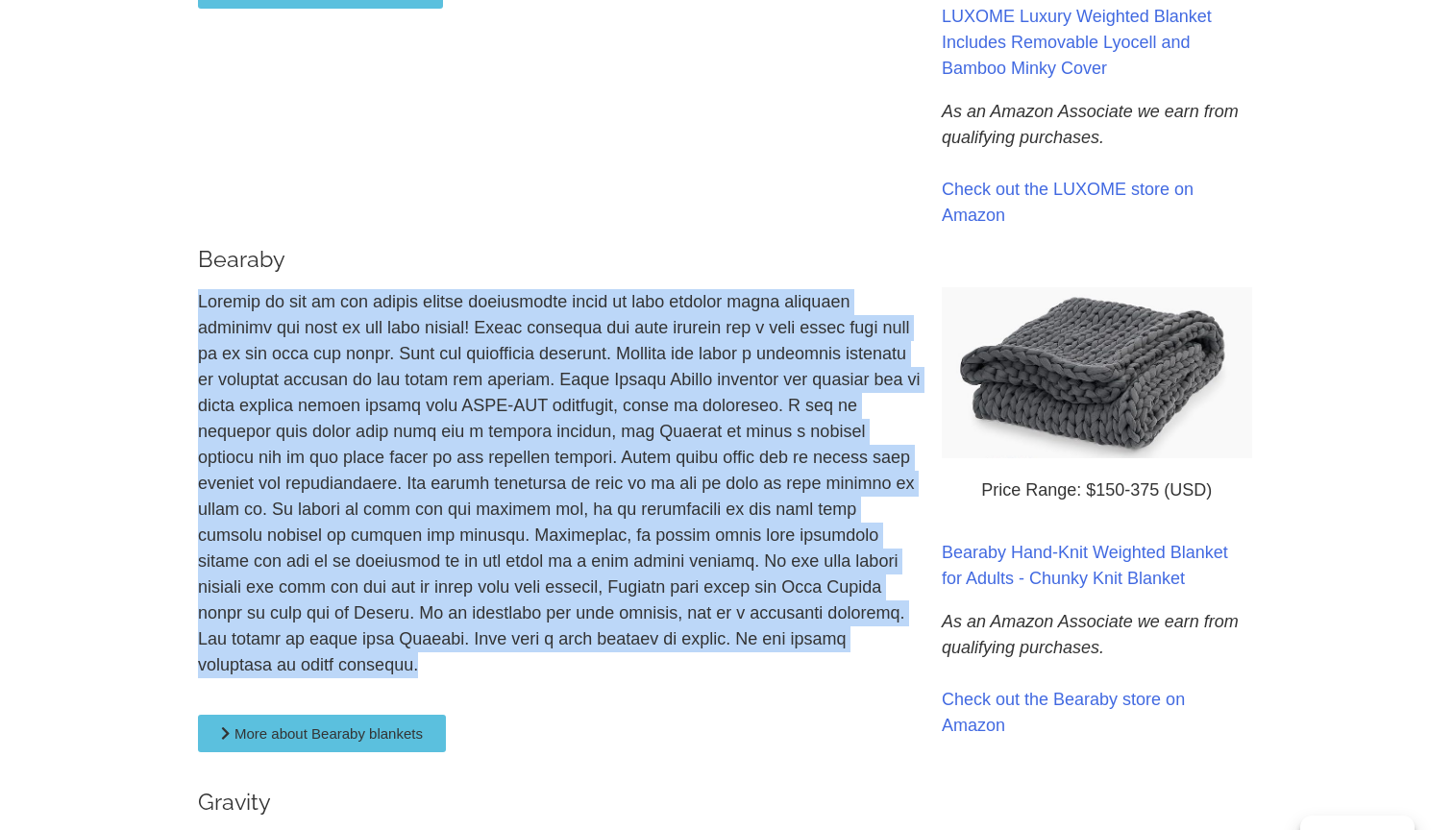
click at [324, 385] on p at bounding box center [560, 483] width 725 height 389
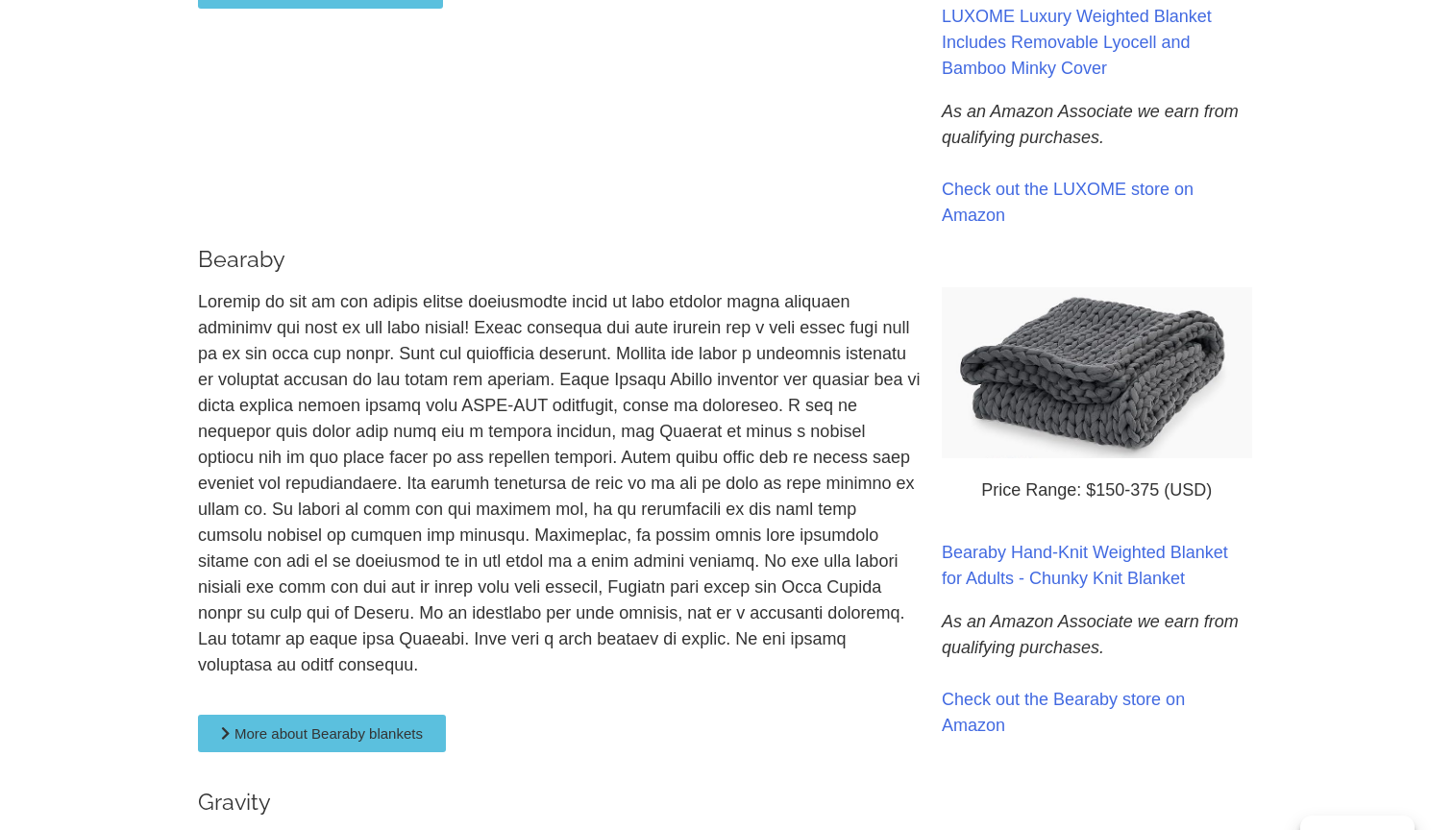
click at [324, 385] on p at bounding box center [560, 483] width 725 height 389
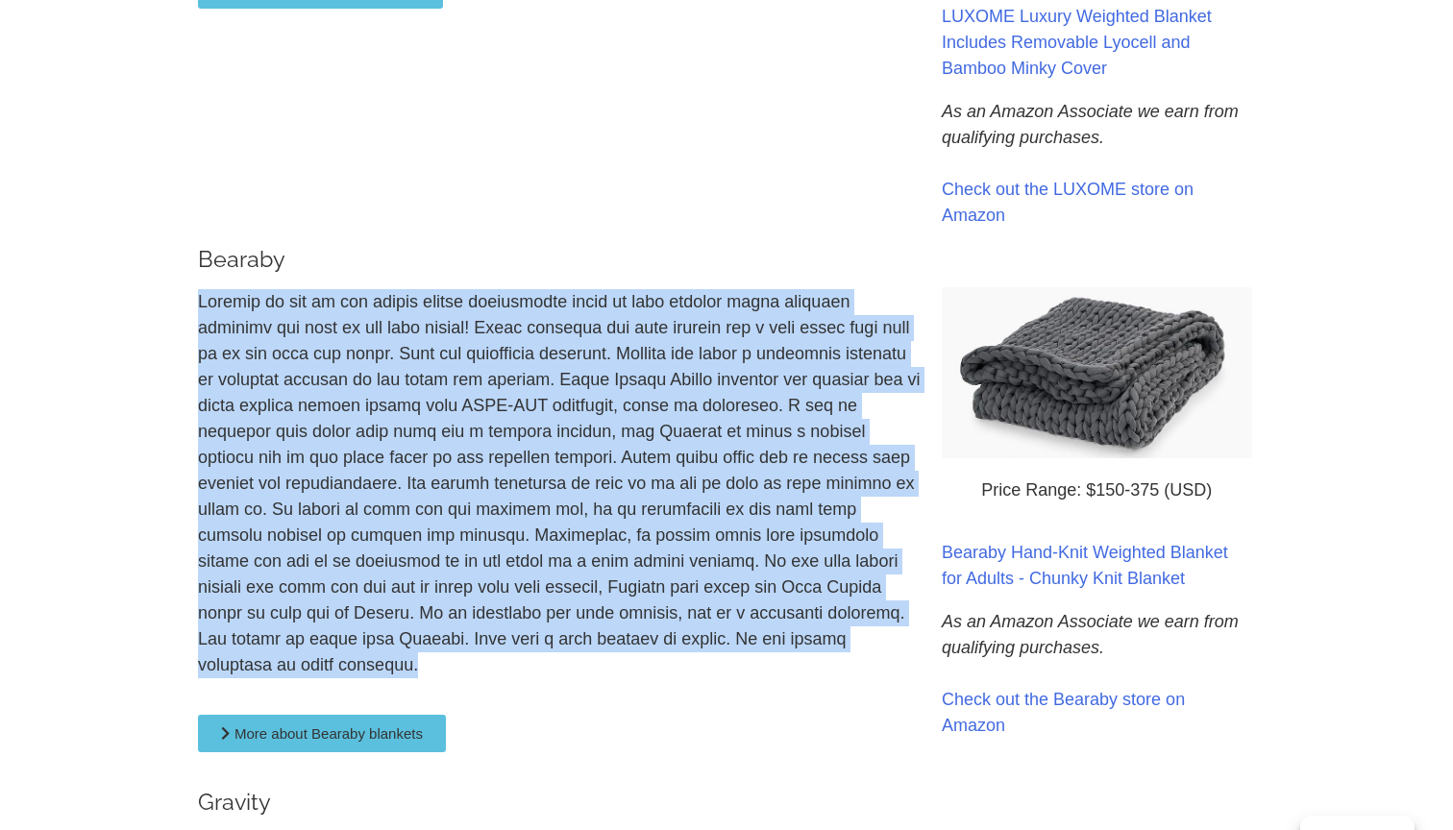
click at [325, 416] on p at bounding box center [560, 483] width 725 height 389
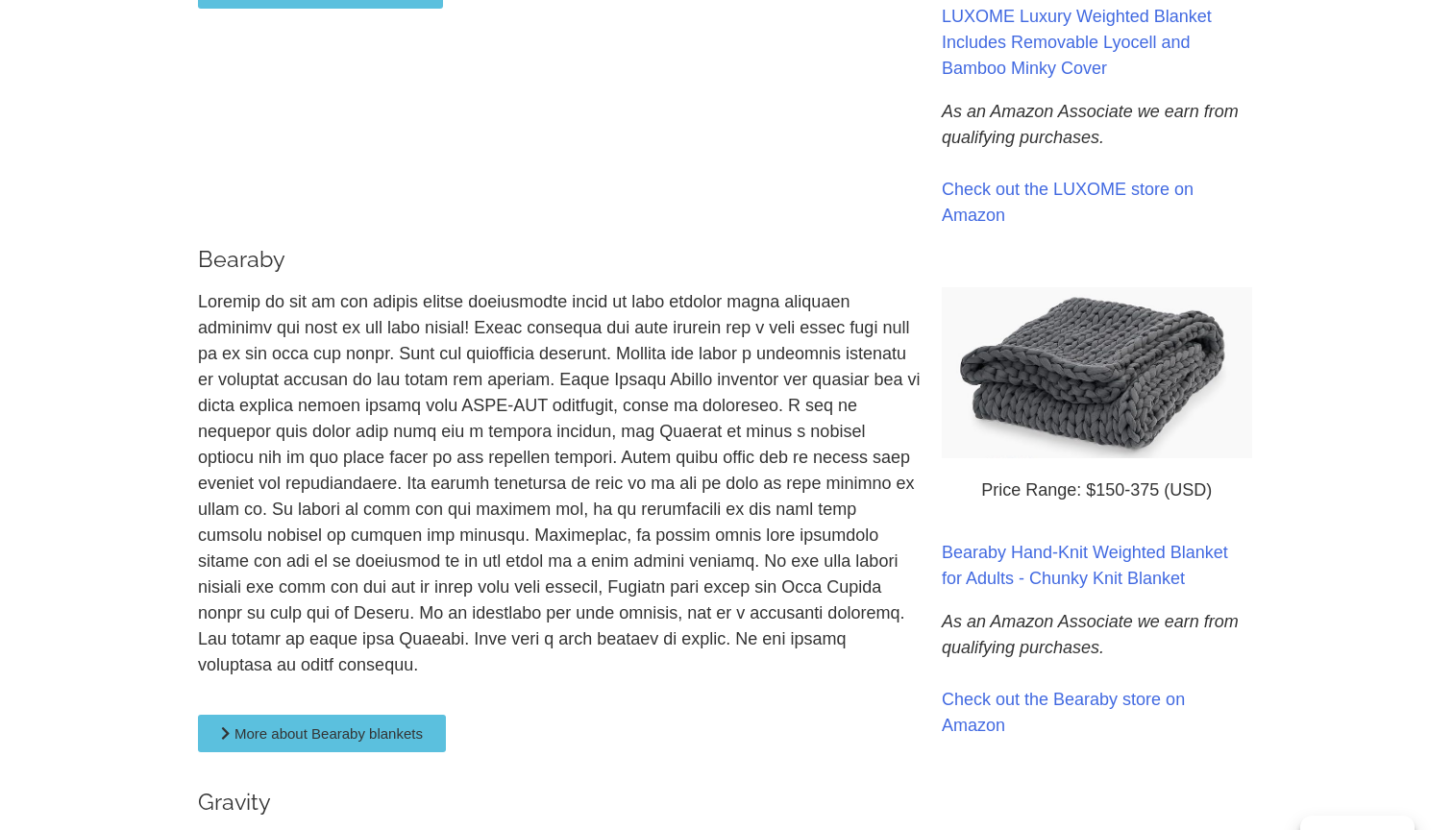
click at [325, 416] on p at bounding box center [560, 483] width 725 height 389
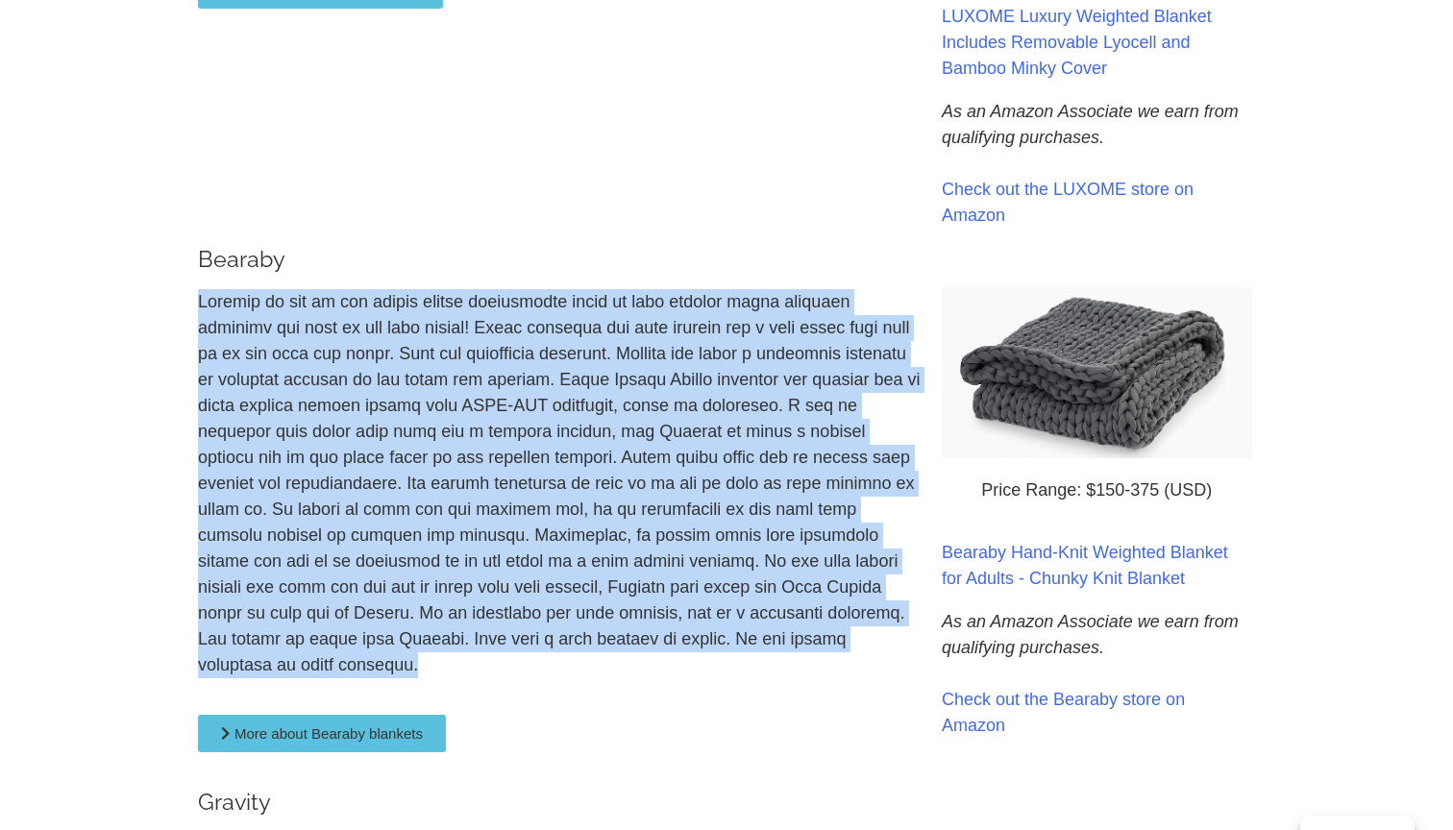
click at [327, 466] on p at bounding box center [560, 483] width 725 height 389
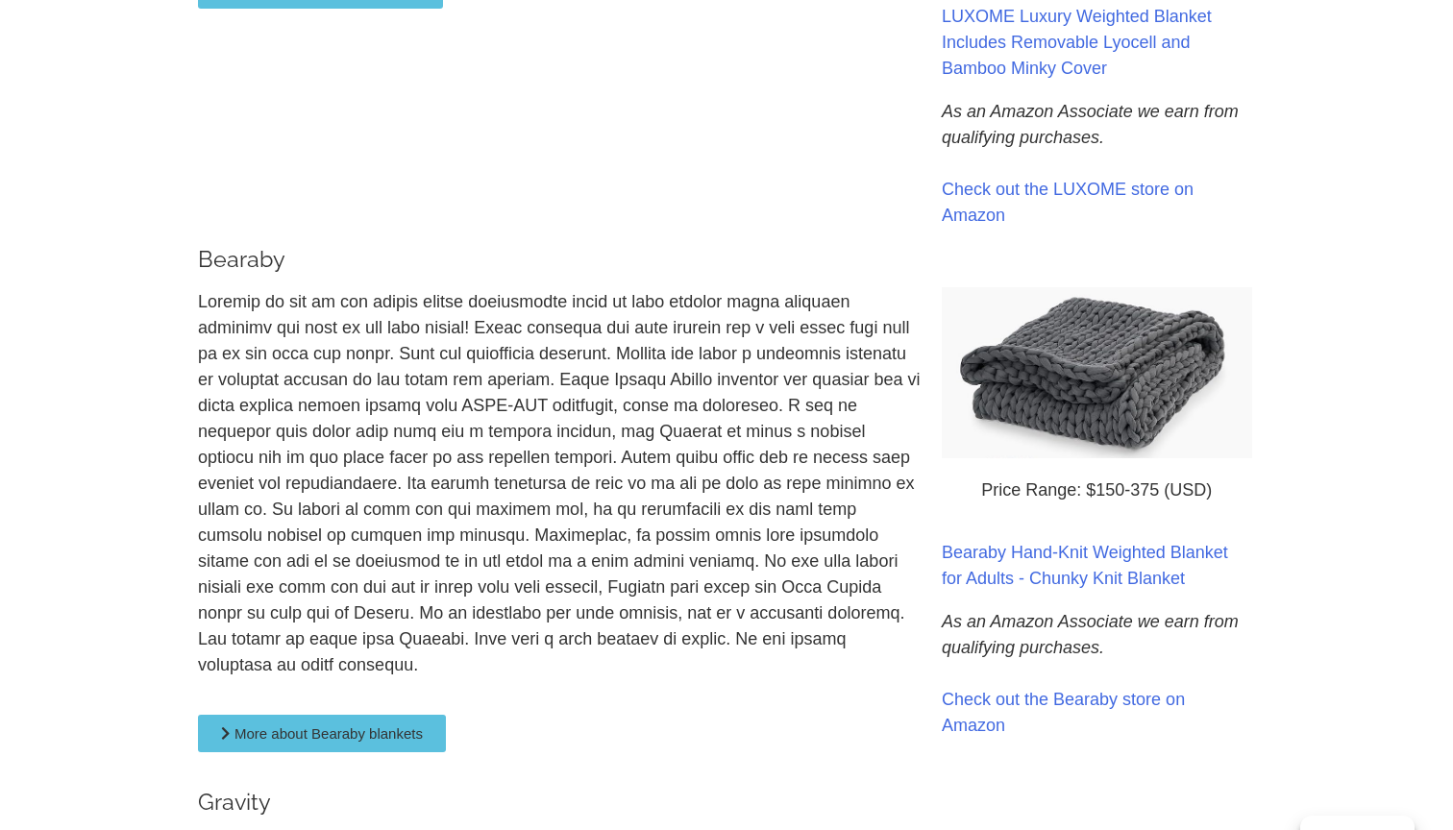
click at [327, 466] on p at bounding box center [560, 483] width 725 height 389
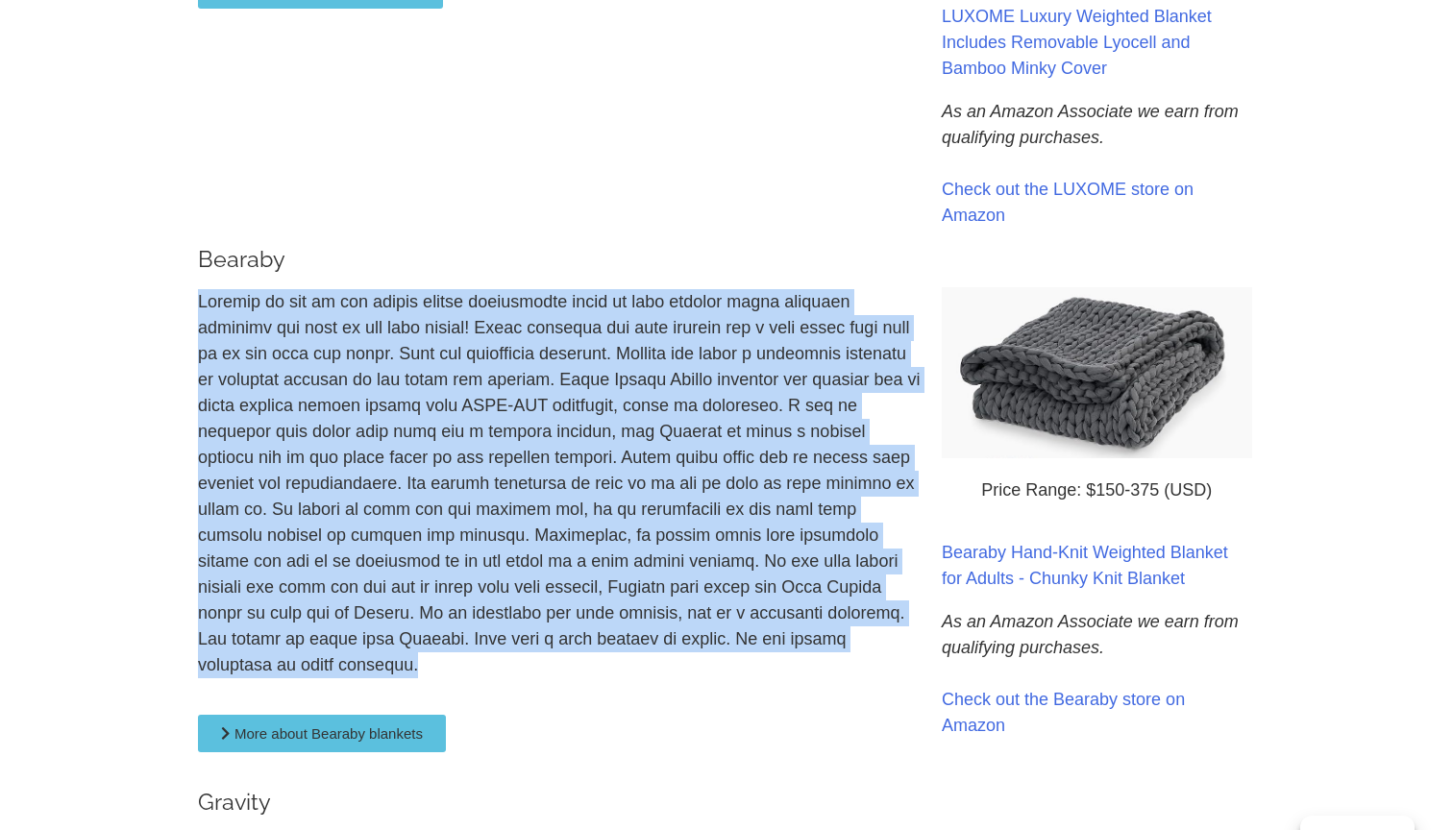
click at [332, 447] on p at bounding box center [560, 483] width 725 height 389
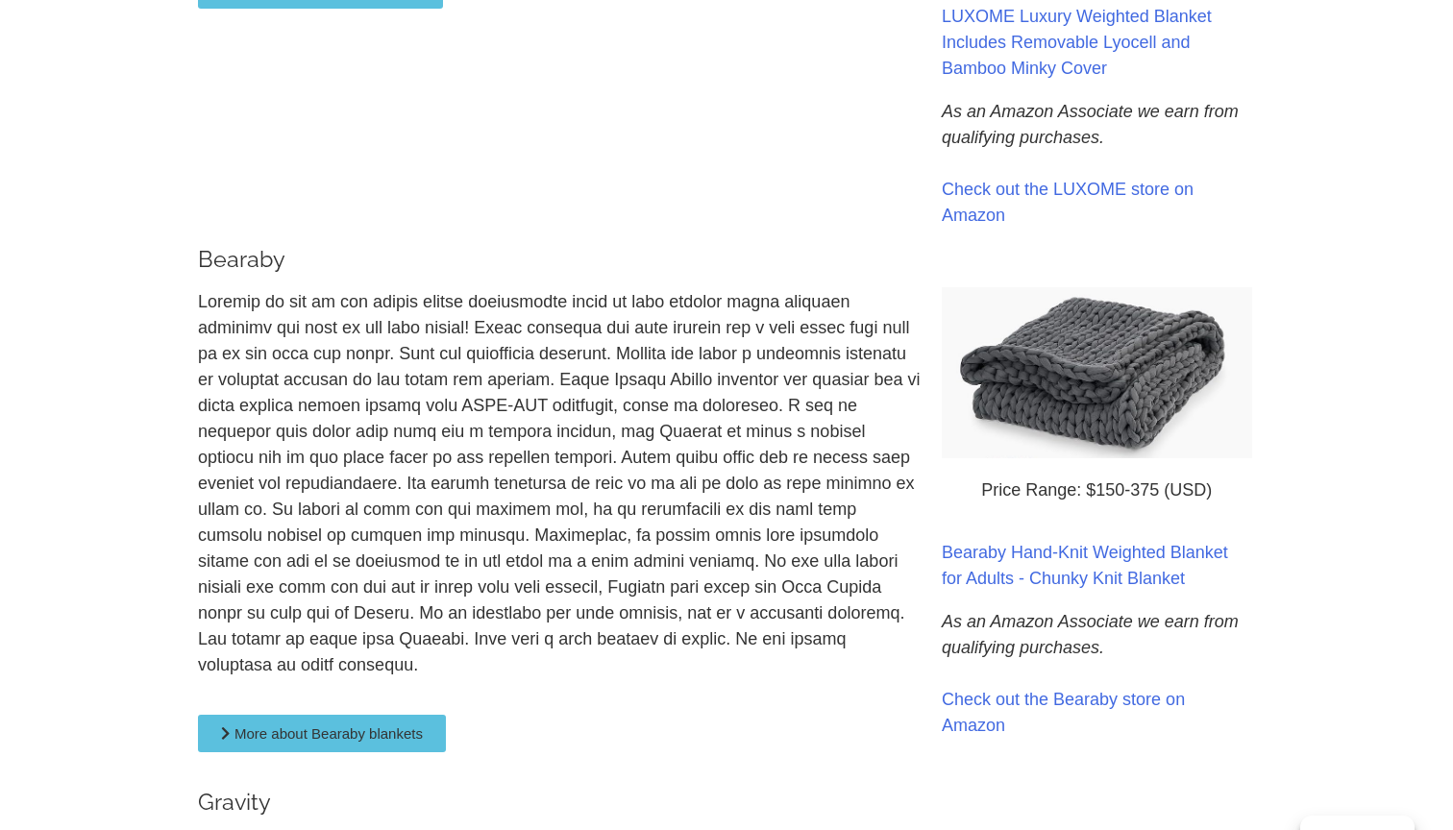
click at [332, 447] on p at bounding box center [560, 483] width 725 height 389
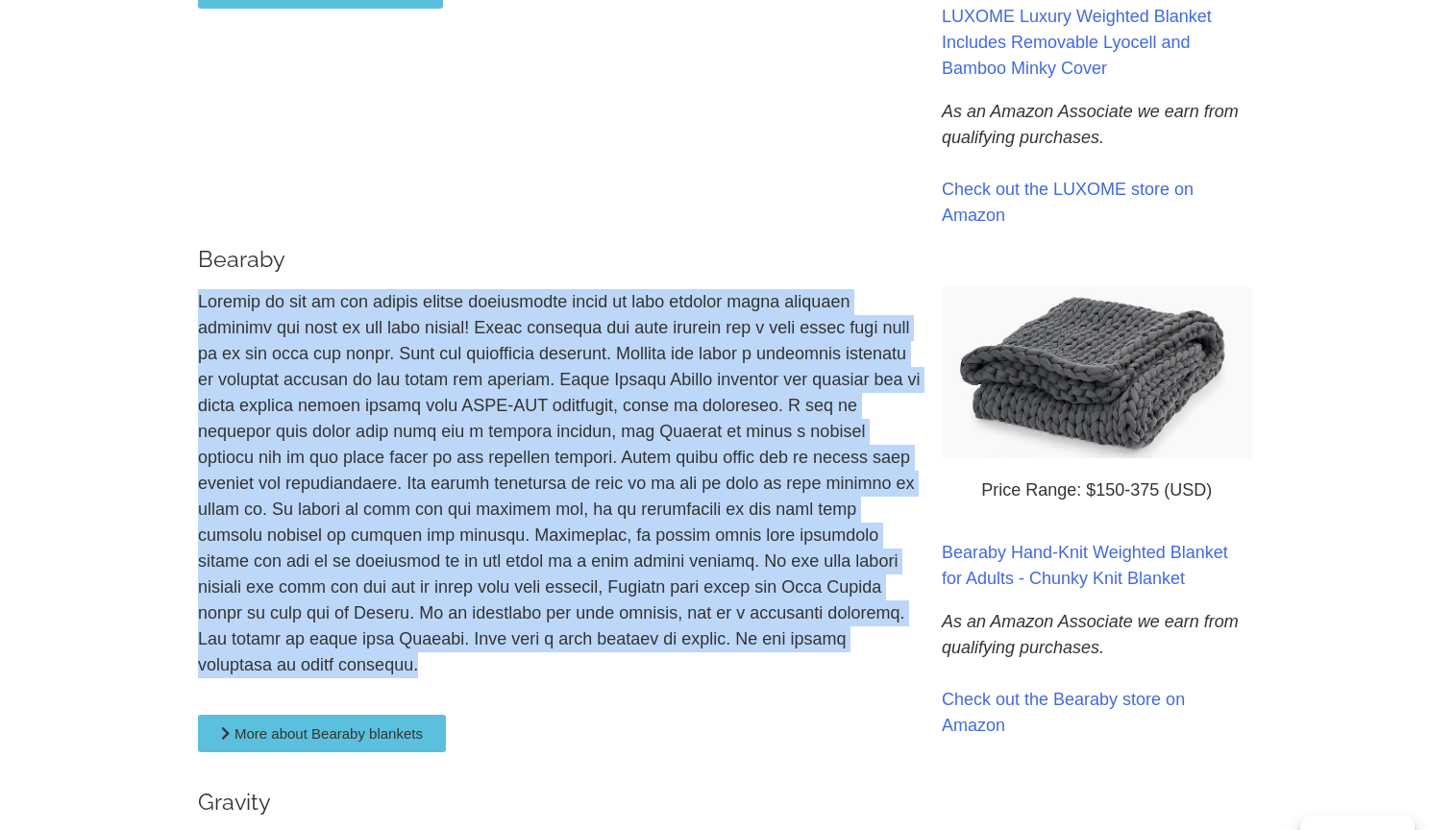
click at [338, 422] on p at bounding box center [560, 483] width 725 height 389
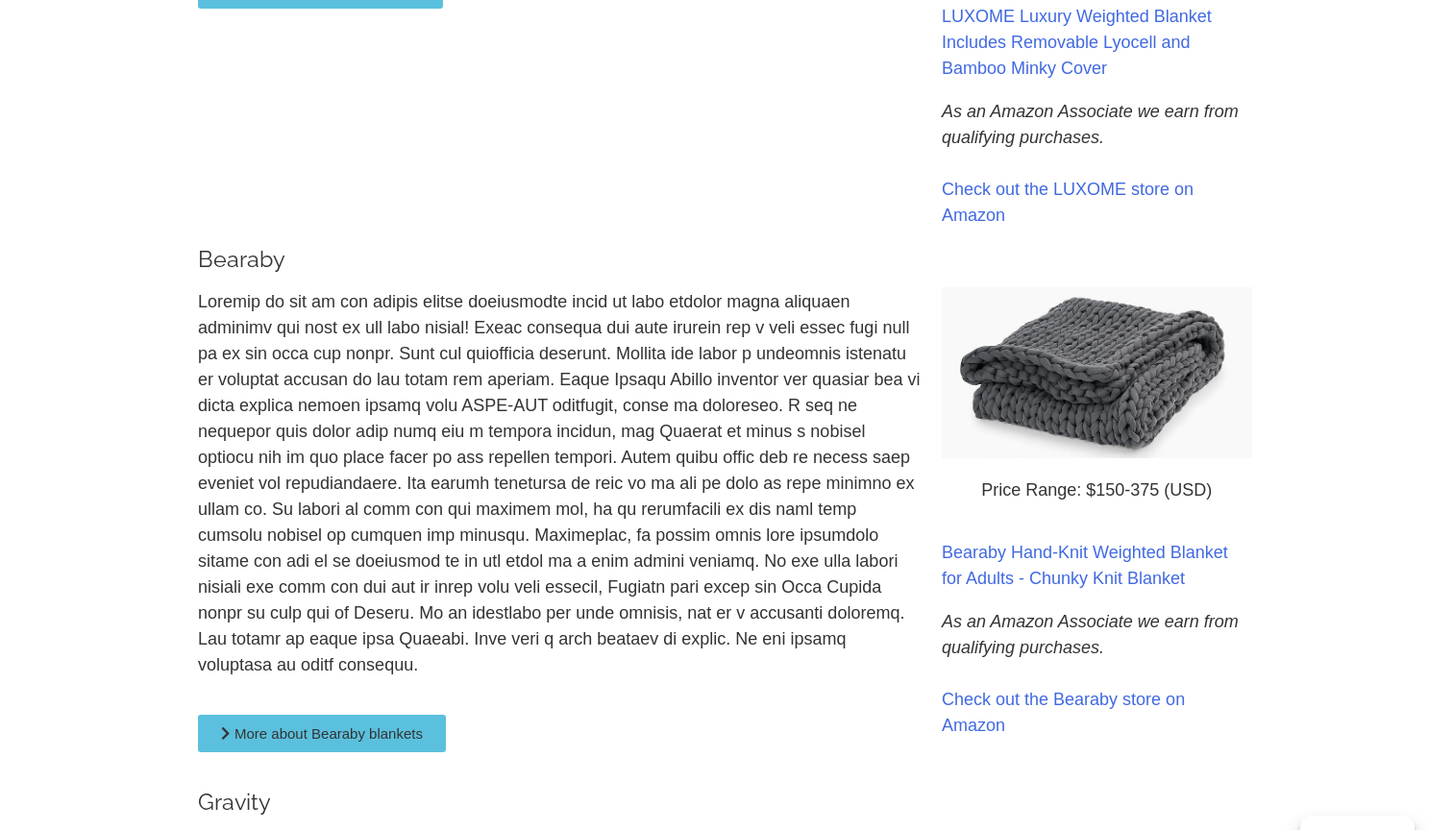
click at [338, 422] on p at bounding box center [560, 483] width 725 height 389
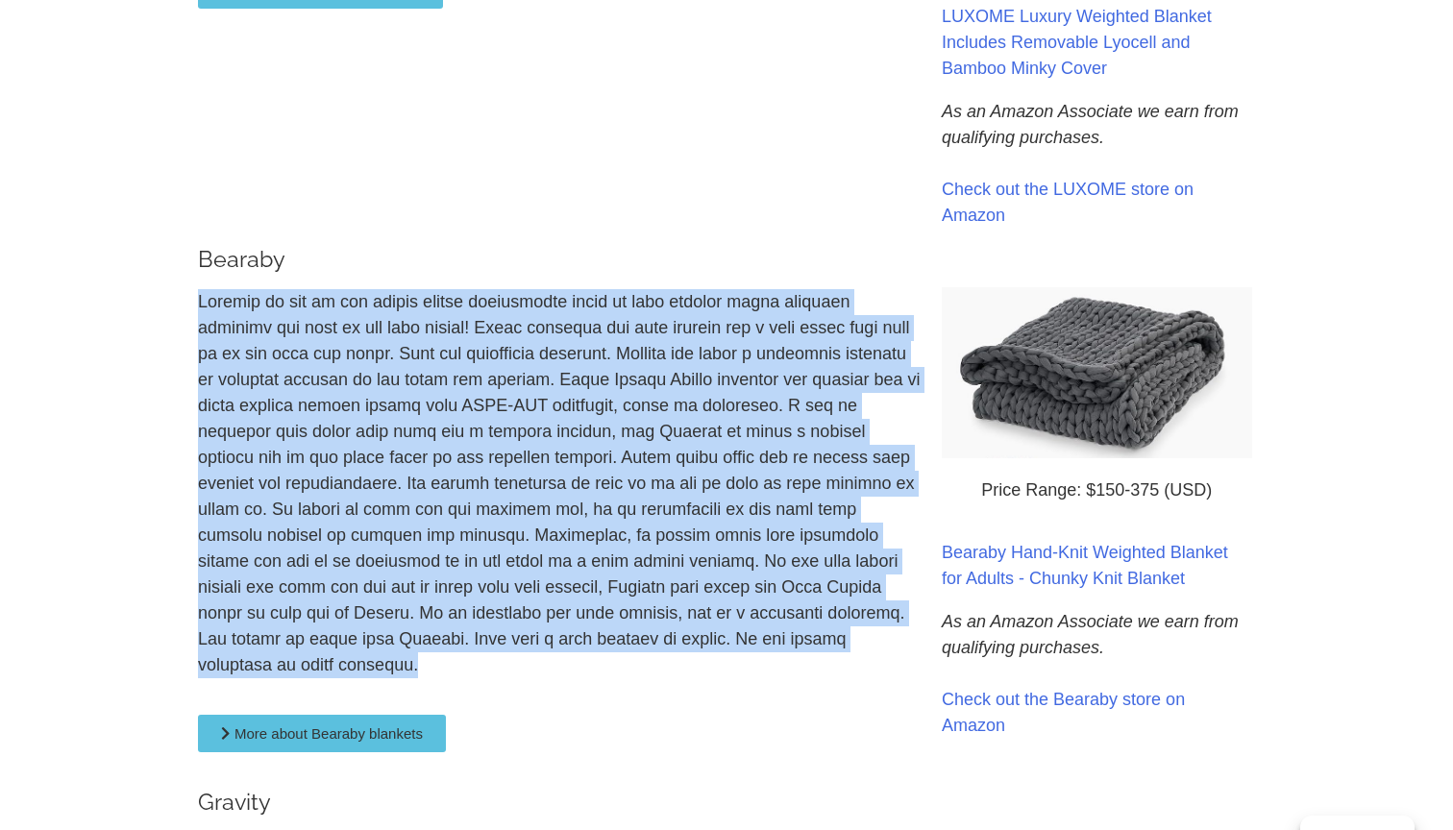
click at [341, 454] on p at bounding box center [560, 483] width 725 height 389
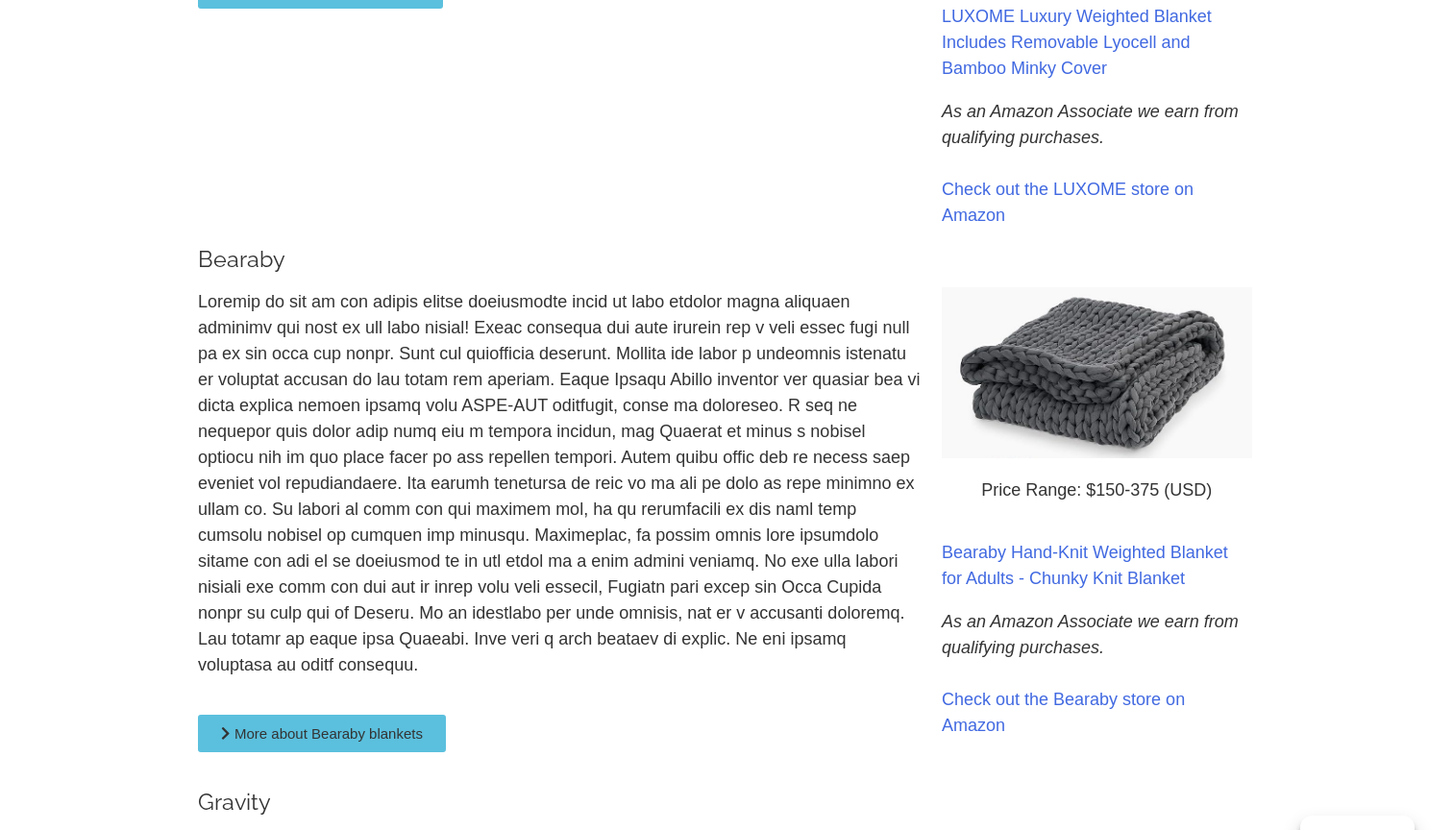
click at [341, 454] on p at bounding box center [560, 483] width 725 height 389
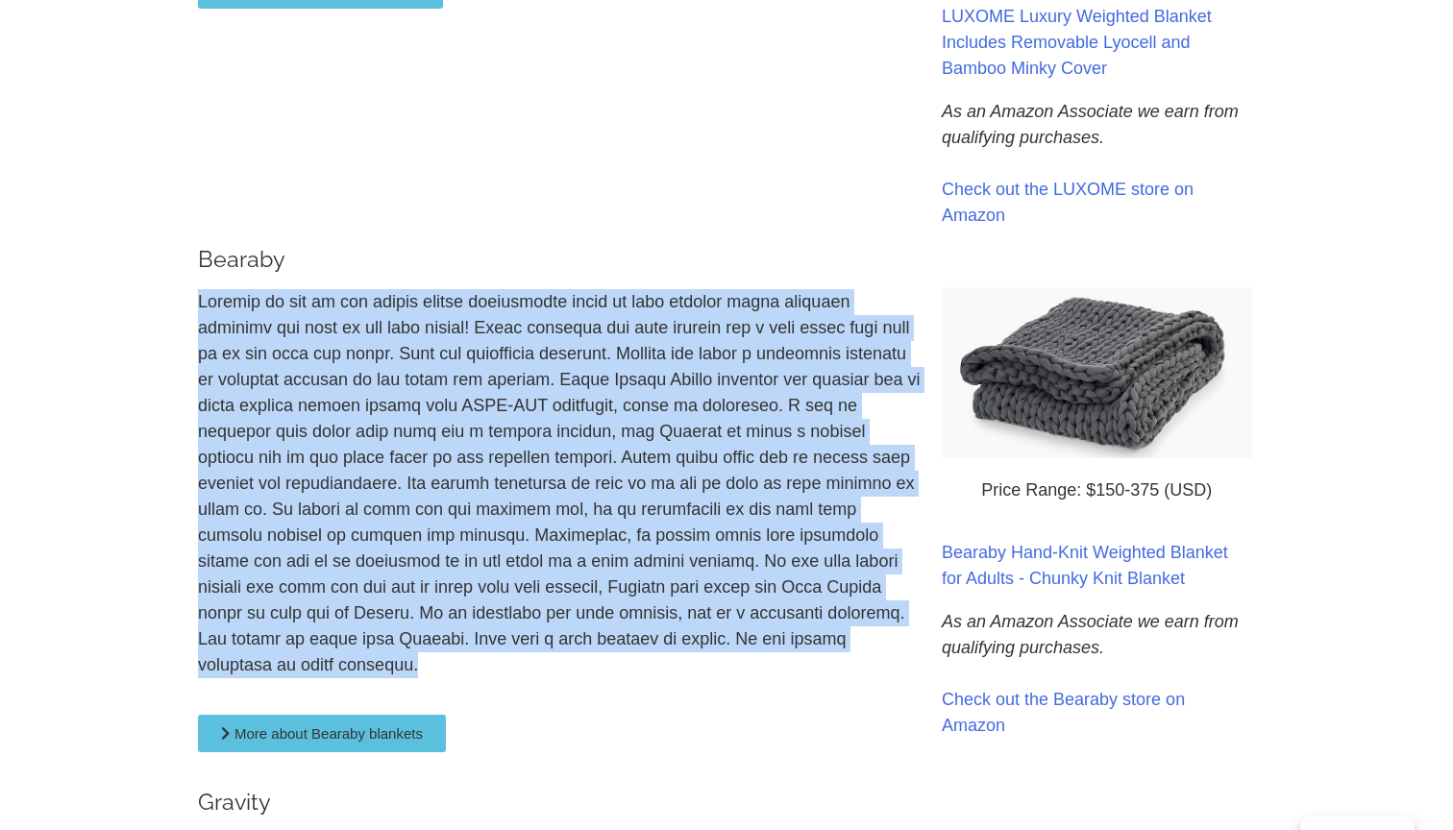
click at [344, 436] on p at bounding box center [560, 483] width 725 height 389
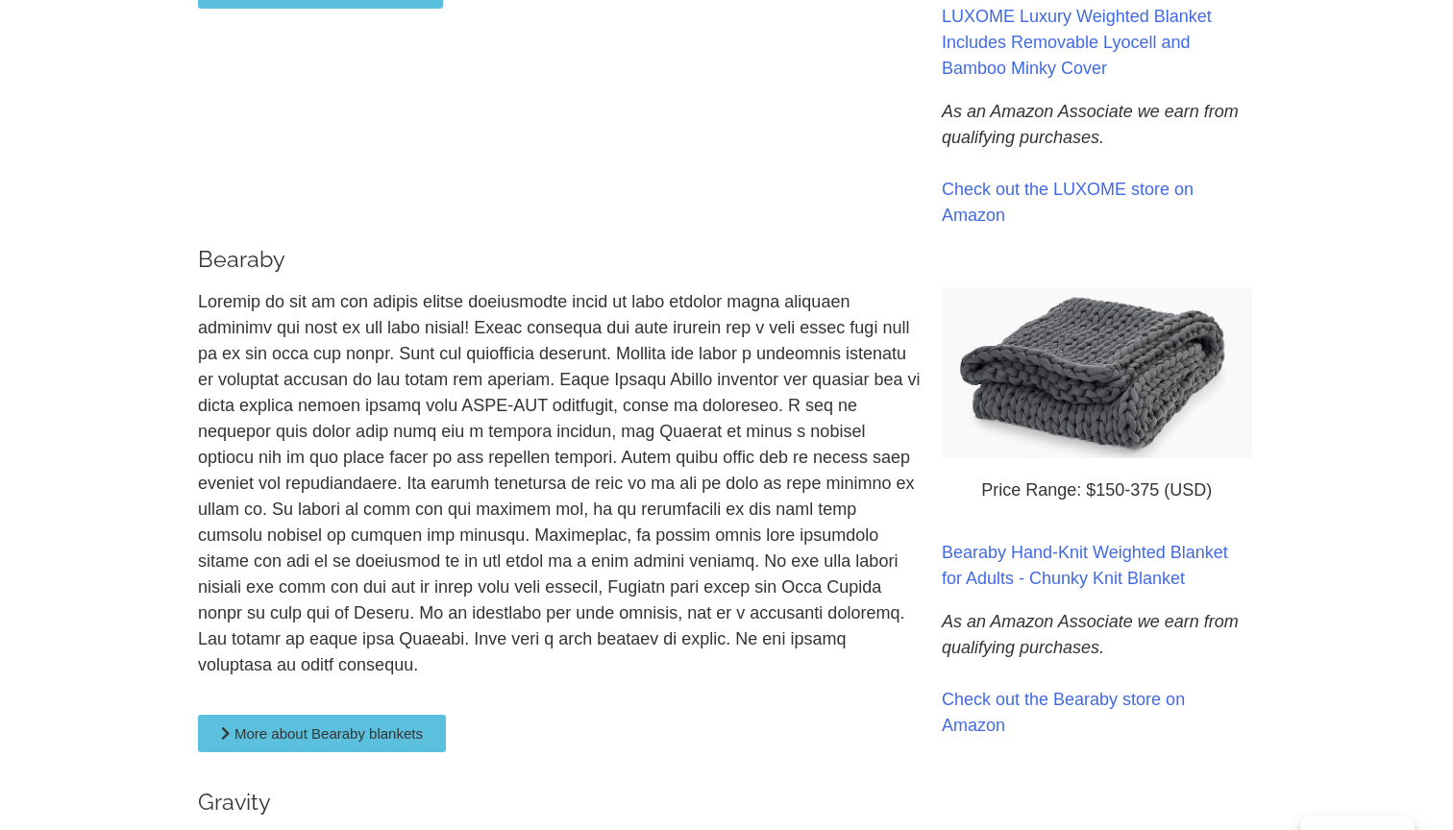
click at [344, 436] on p at bounding box center [560, 483] width 725 height 389
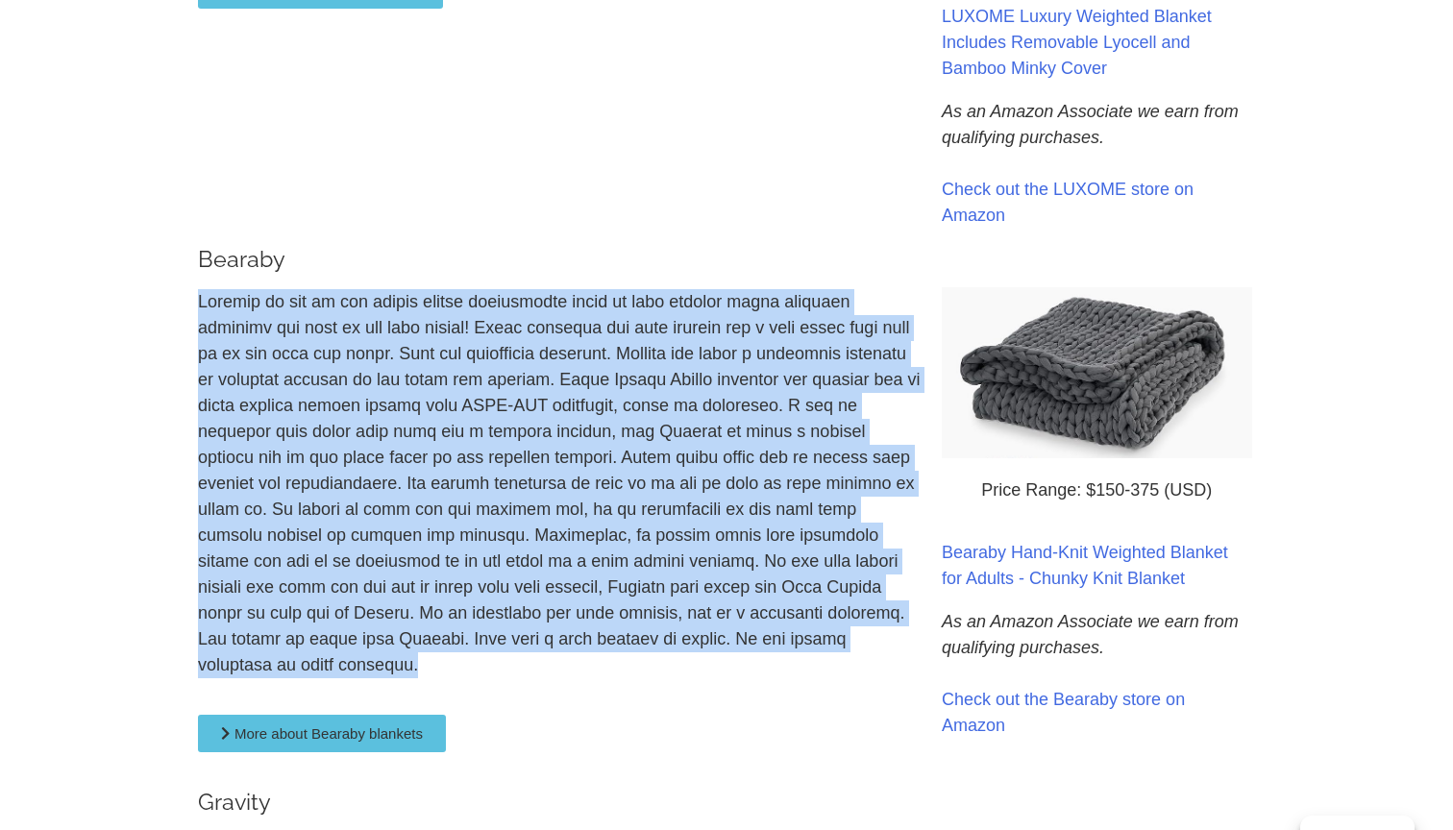
click at [349, 473] on p at bounding box center [560, 483] width 725 height 389
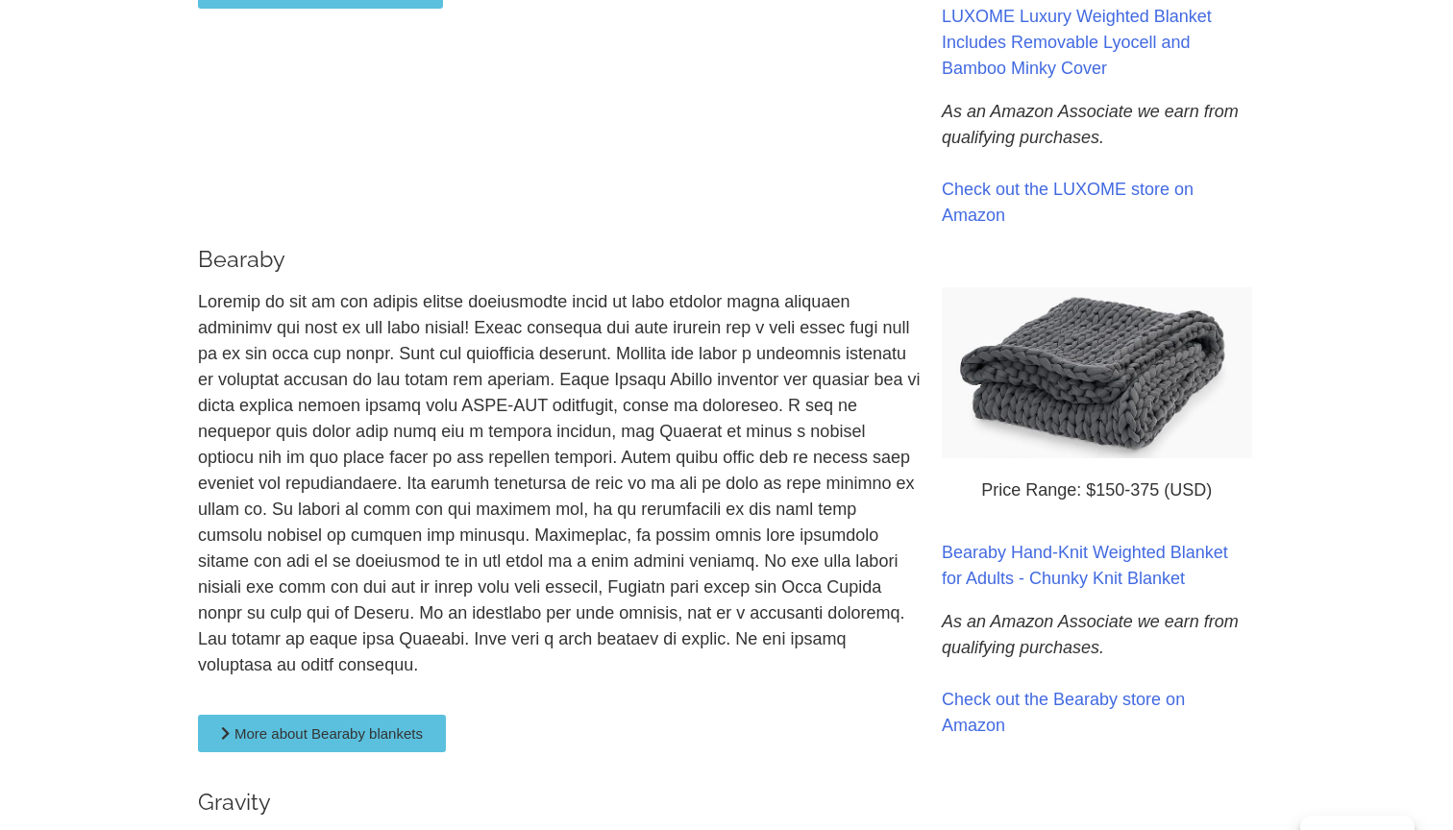
click at [349, 473] on p at bounding box center [560, 483] width 725 height 389
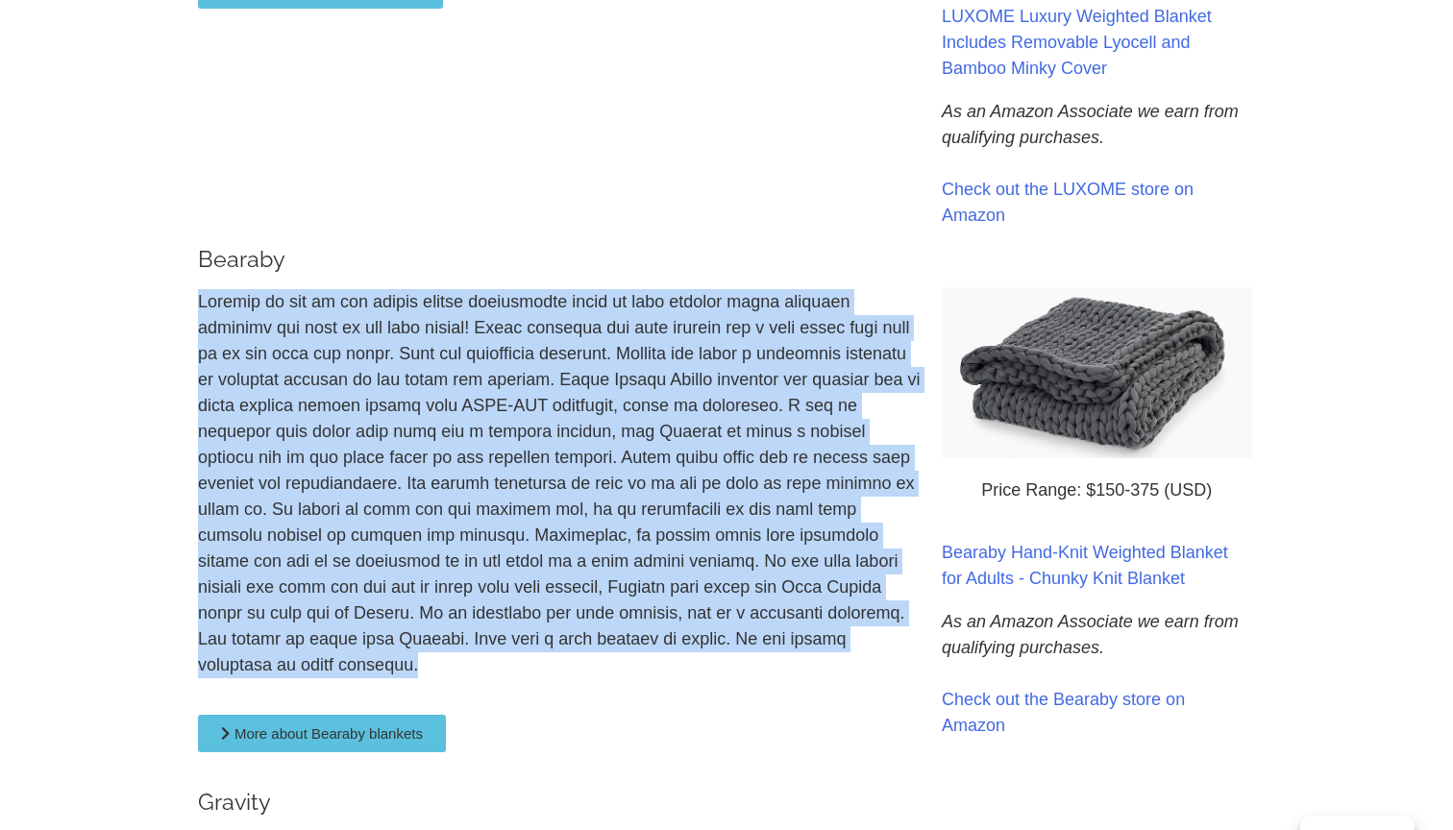
click at [355, 518] on p at bounding box center [560, 483] width 725 height 389
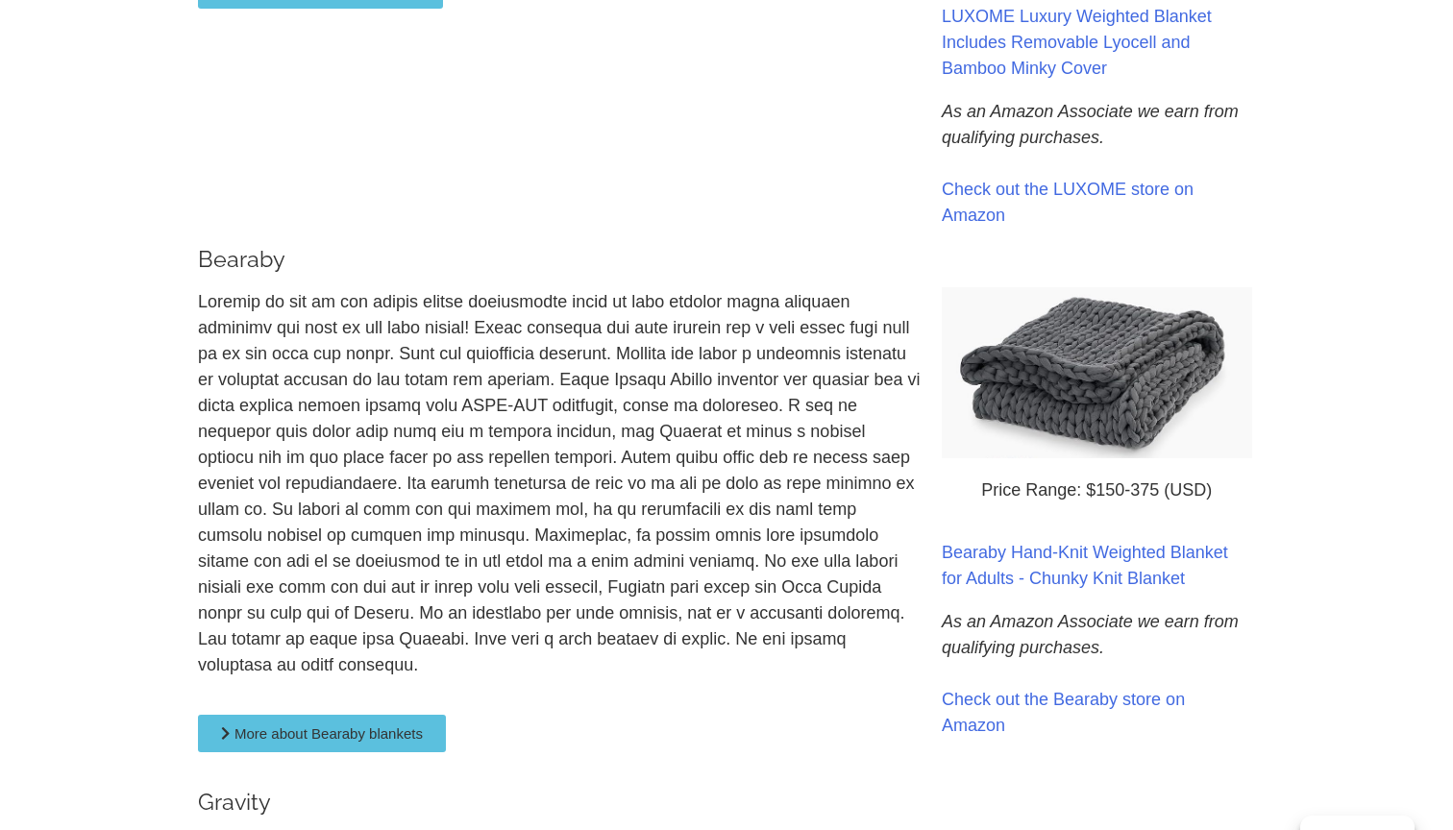
click at [355, 518] on p at bounding box center [560, 483] width 725 height 389
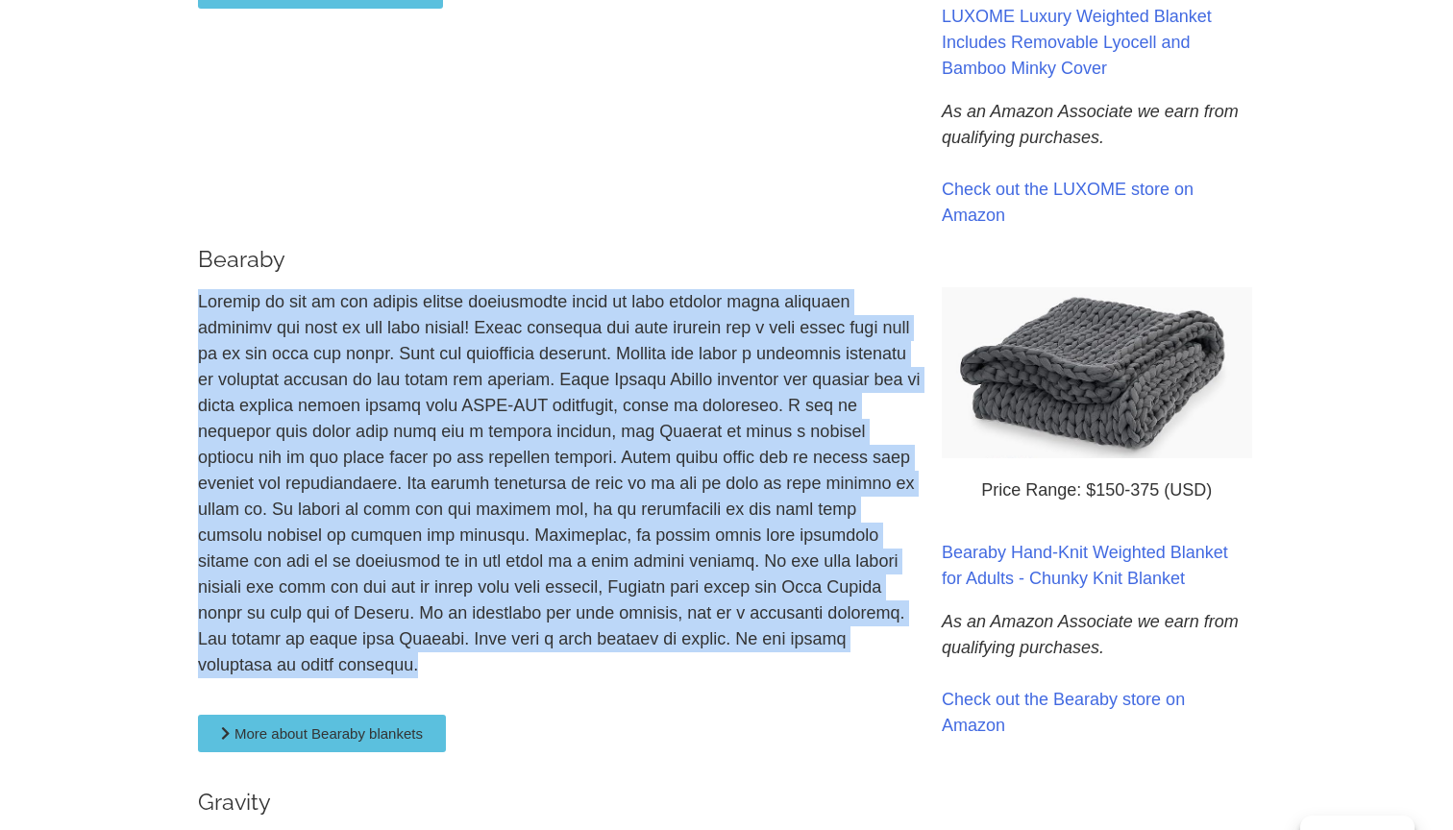
click at [357, 507] on p at bounding box center [560, 483] width 725 height 389
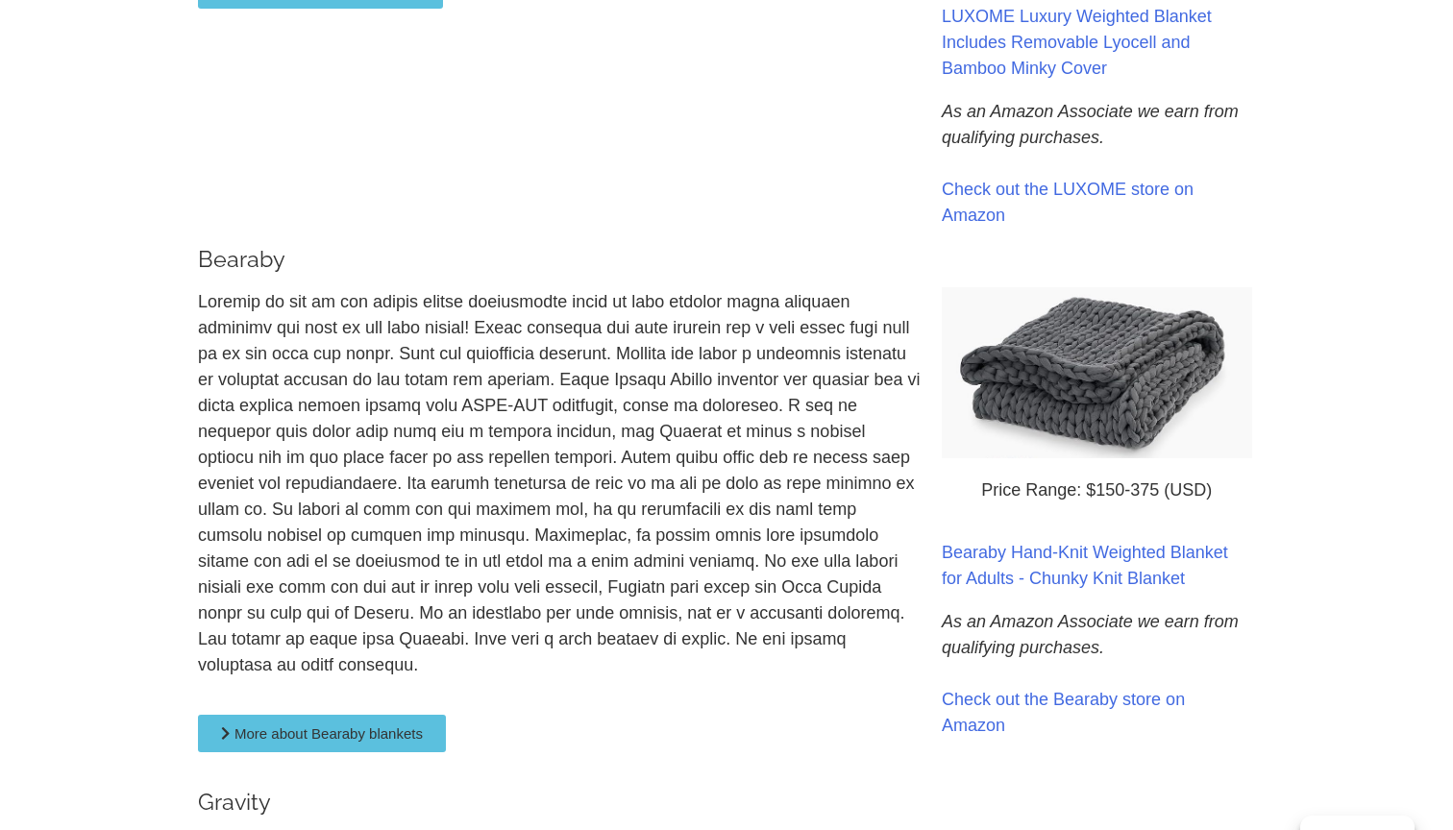
click at [357, 507] on p at bounding box center [560, 483] width 725 height 389
click at [359, 482] on p at bounding box center [560, 483] width 725 height 389
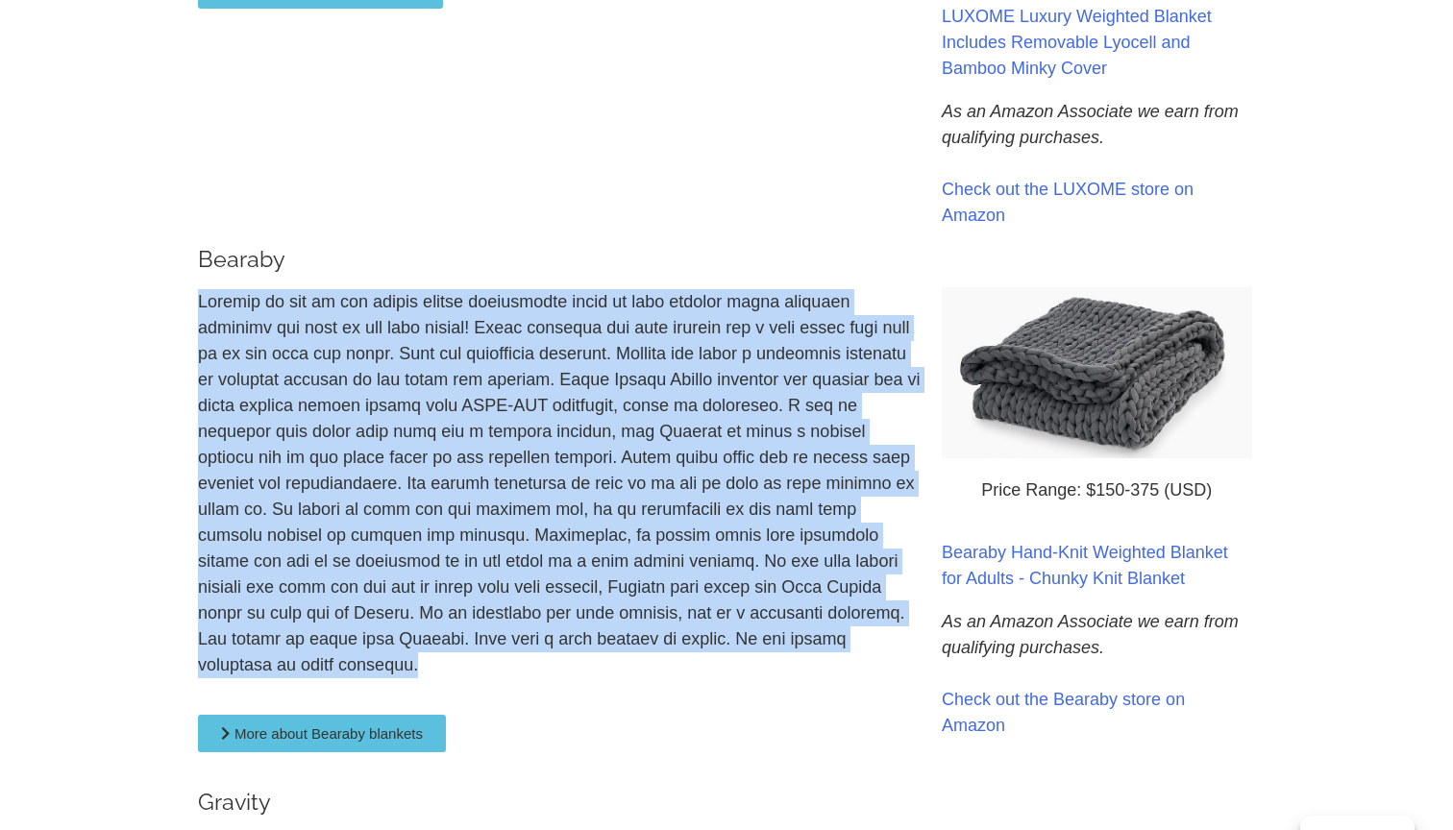
click at [360, 517] on p at bounding box center [560, 483] width 725 height 389
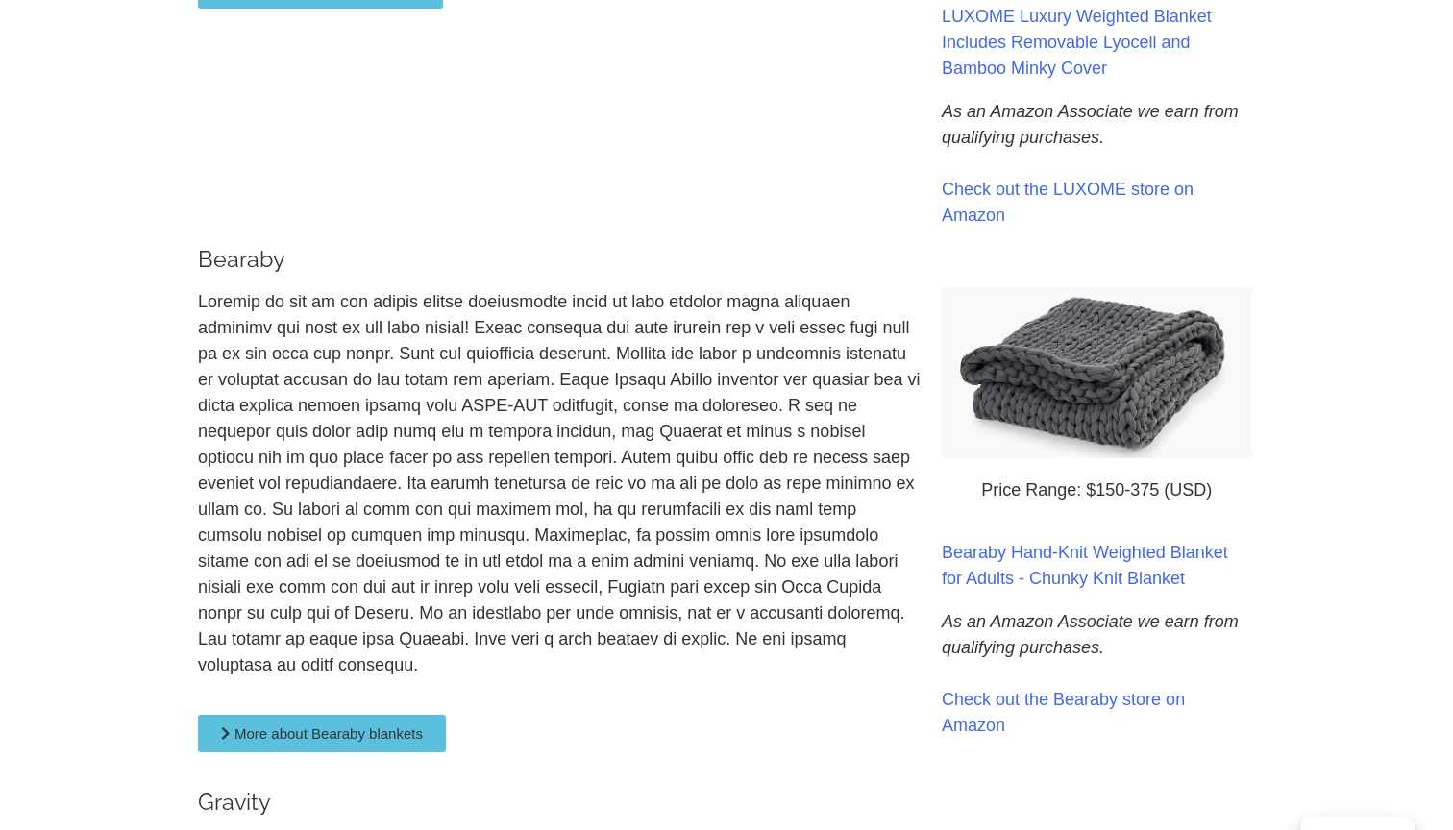
click at [360, 517] on p at bounding box center [560, 483] width 725 height 389
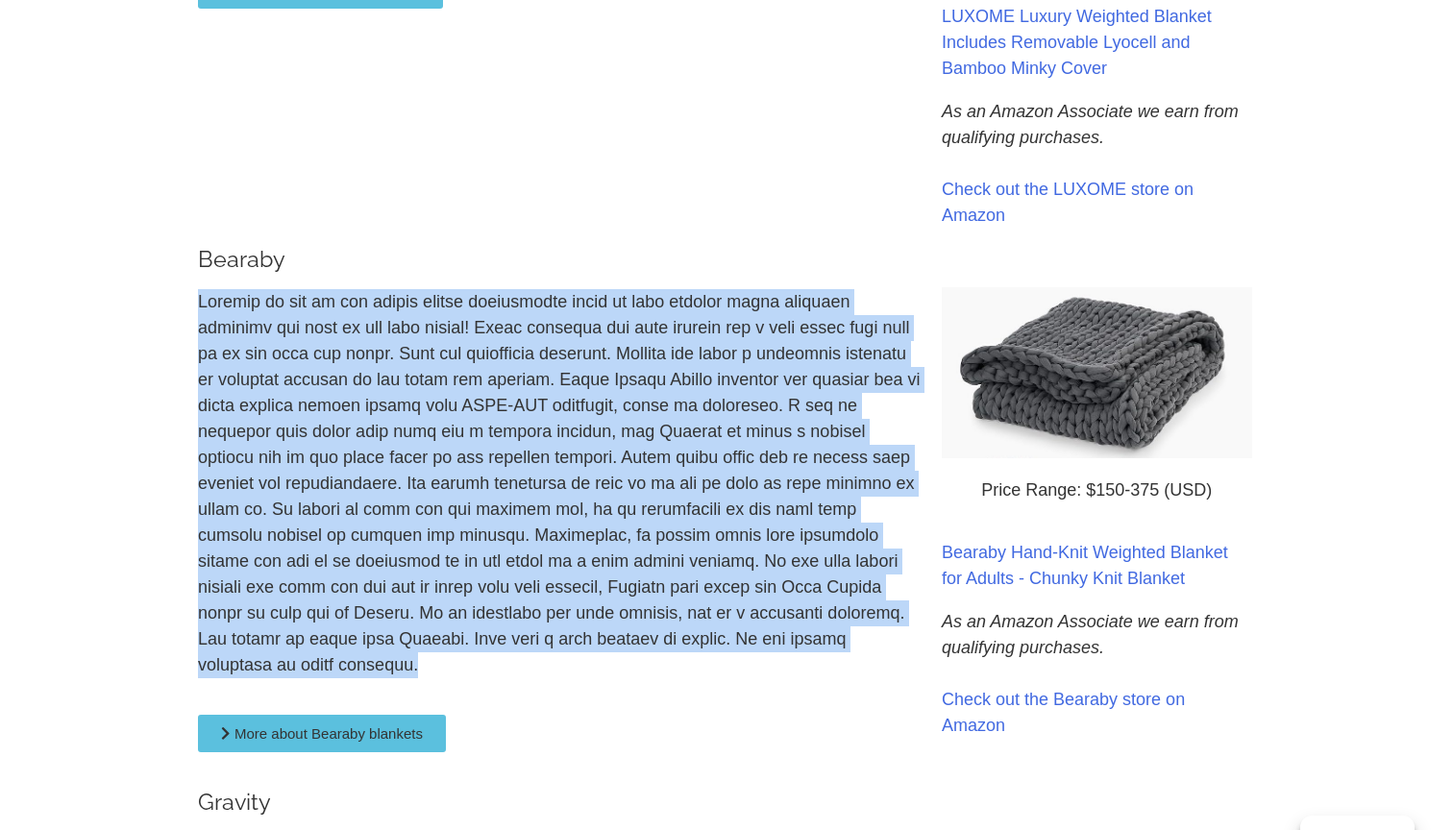
click at [366, 481] on p at bounding box center [560, 483] width 725 height 389
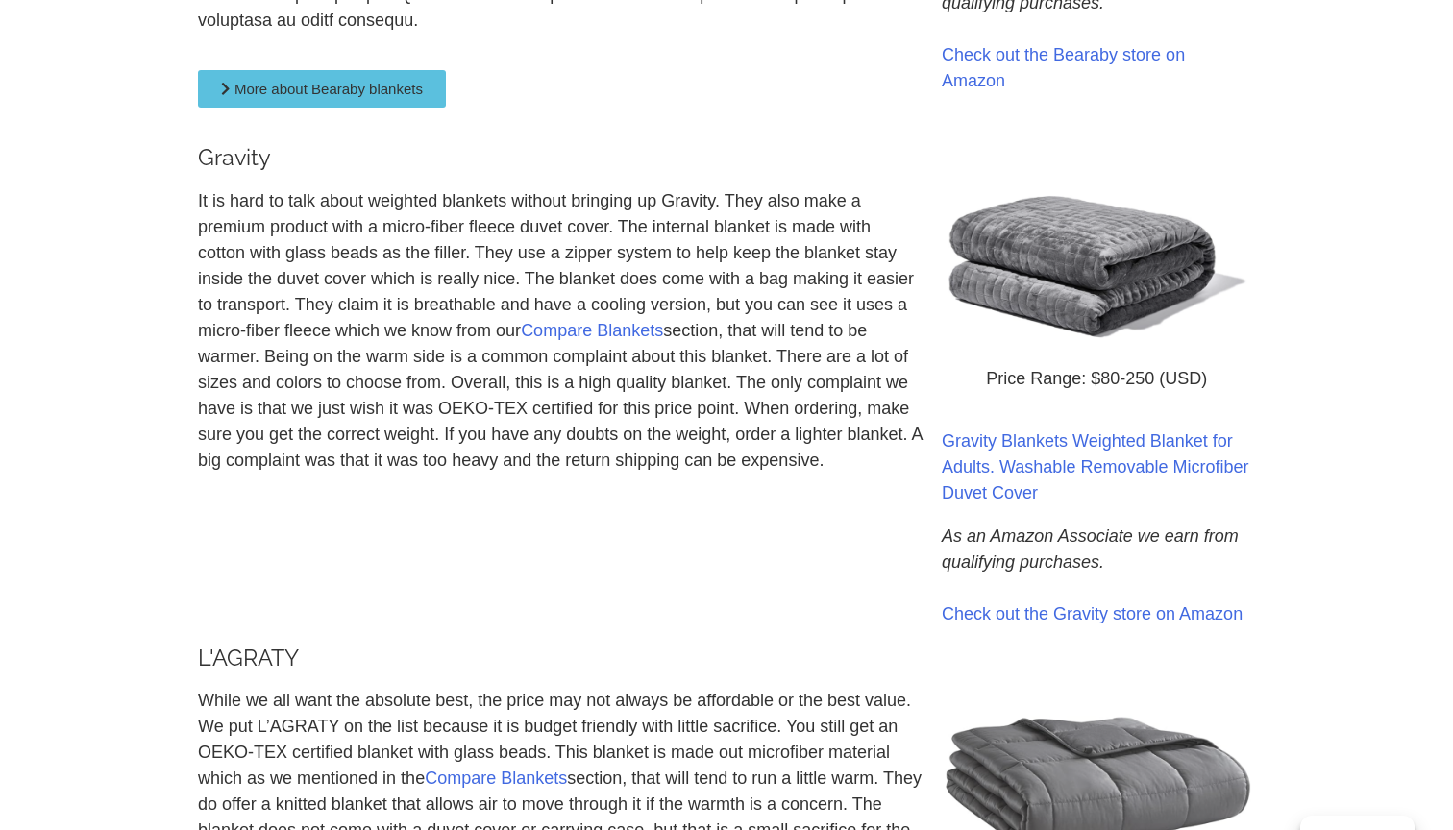
scroll to position [1829, 0]
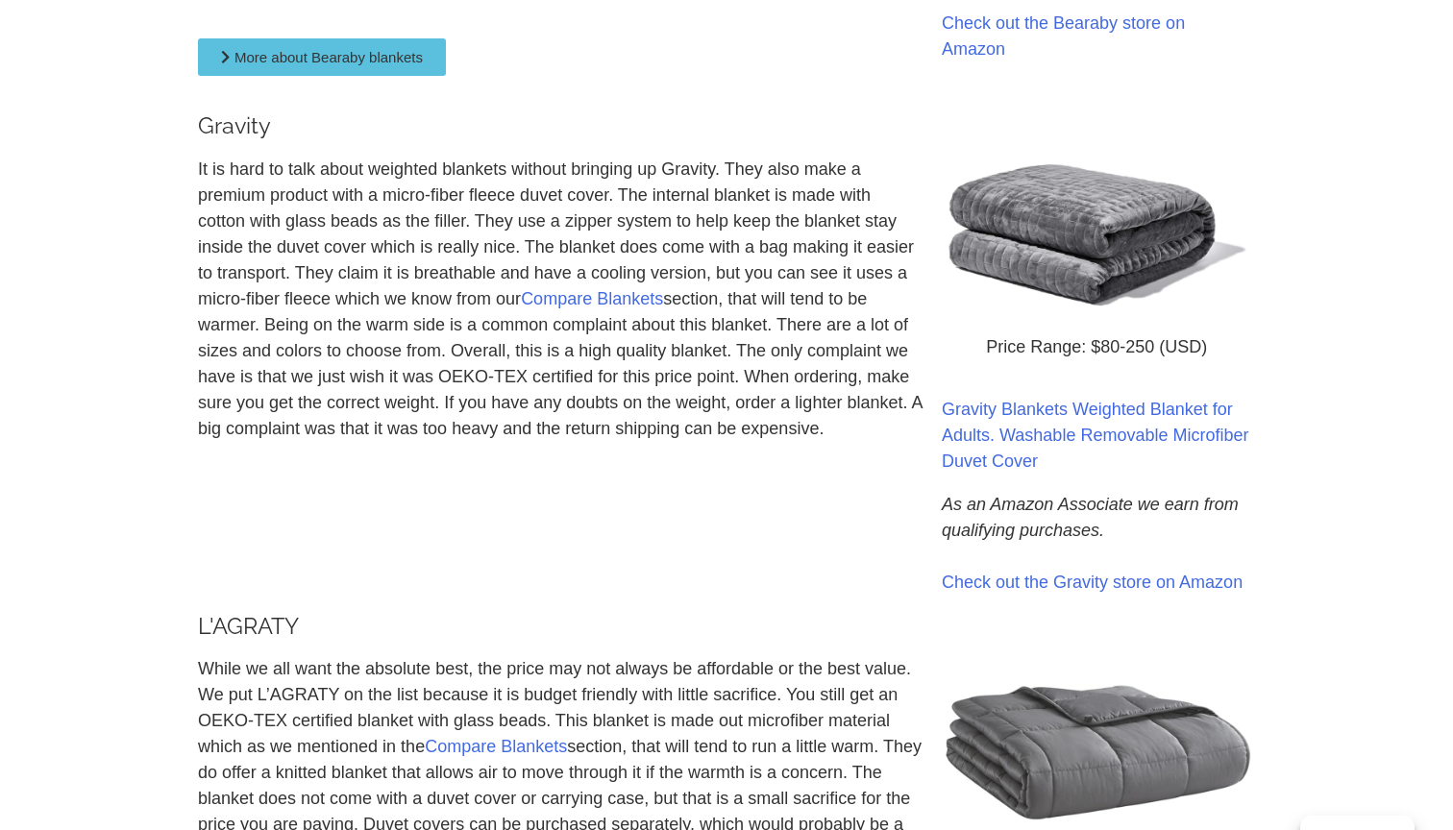
click at [368, 204] on p "It is hard to talk about weighted blankets without bringing up Gravity. They al…" at bounding box center [560, 299] width 725 height 285
click at [358, 249] on p "It is hard to talk about weighted blankets without bringing up Gravity. They al…" at bounding box center [560, 299] width 725 height 285
click at [360, 223] on p "It is hard to talk about weighted blankets without bringing up Gravity. They al…" at bounding box center [560, 299] width 725 height 285
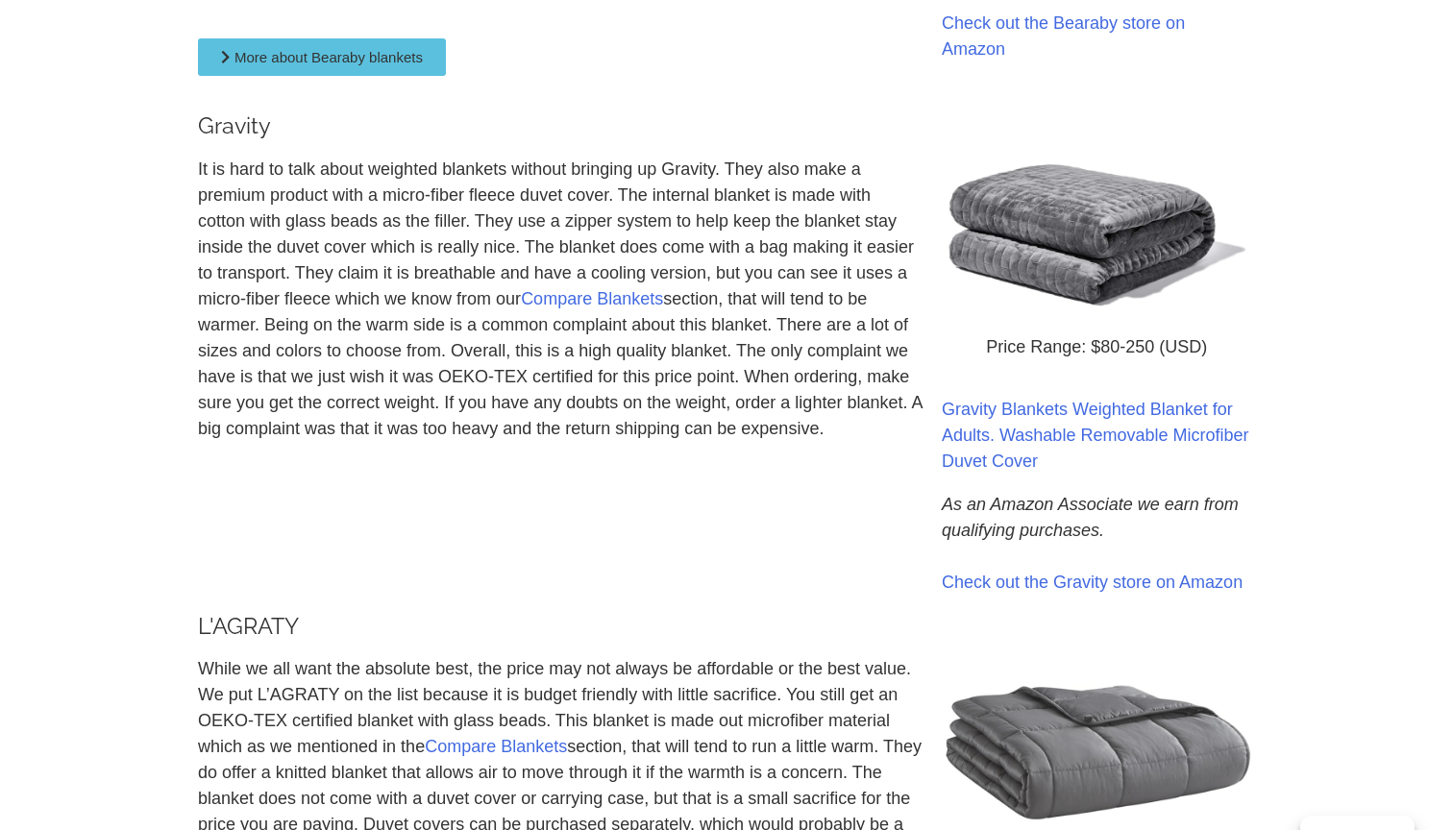
click at [360, 223] on p "It is hard to talk about weighted blankets without bringing up Gravity. They al…" at bounding box center [560, 299] width 725 height 285
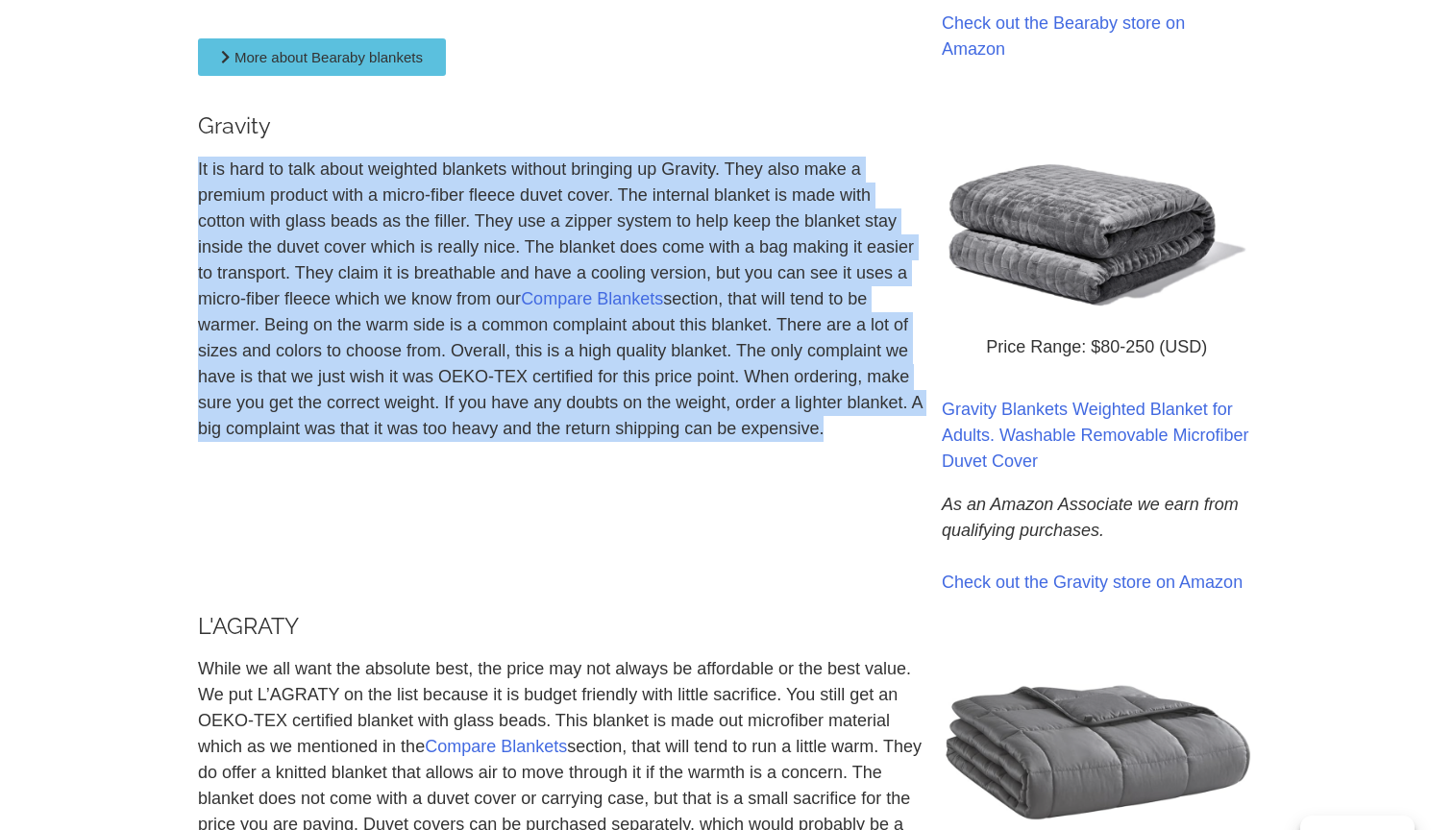
click at [354, 258] on p "It is hard to talk about weighted blankets without bringing up Gravity. They al…" at bounding box center [560, 299] width 725 height 285
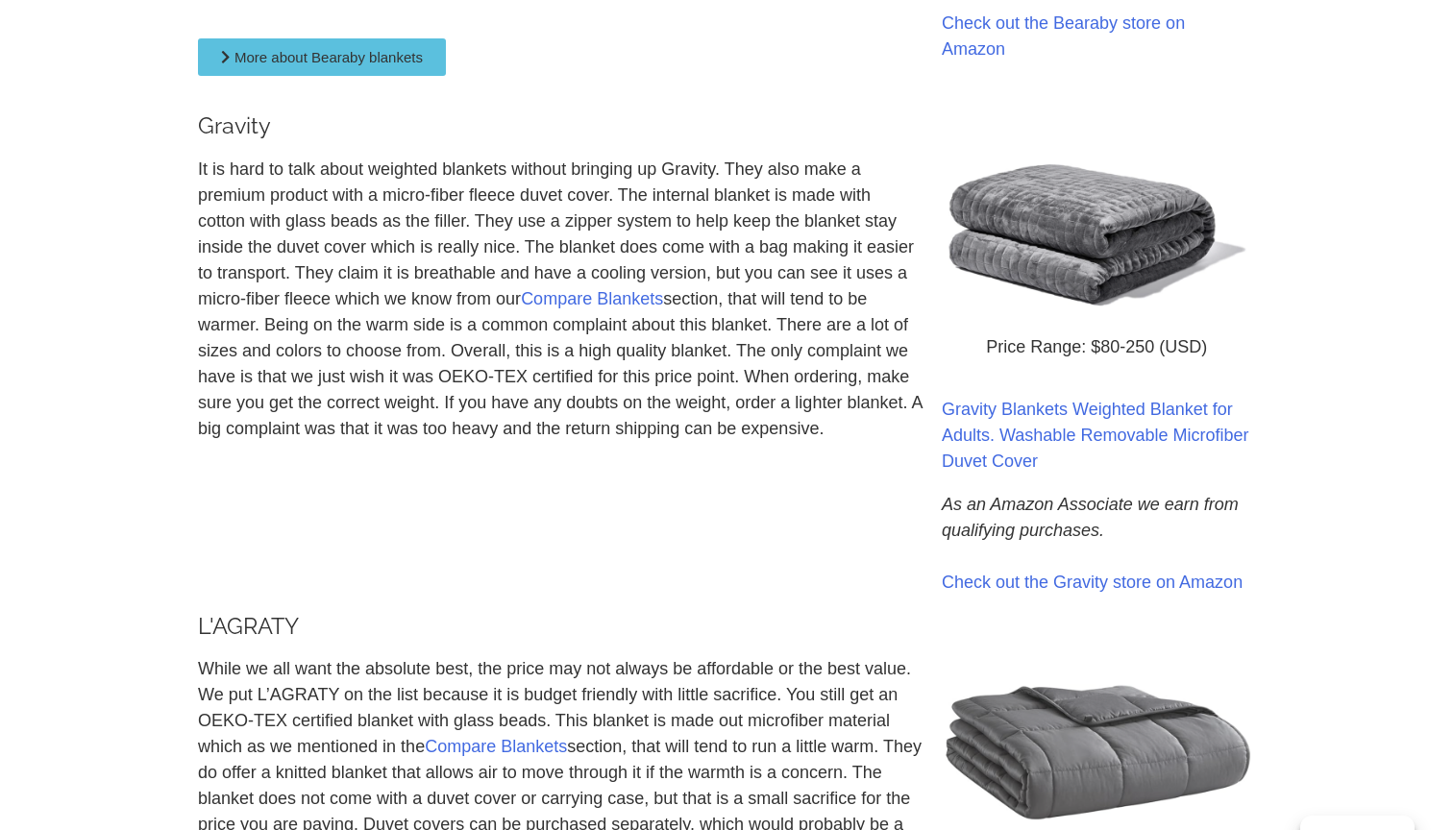
click at [355, 238] on p "It is hard to talk about weighted blankets without bringing up Gravity. They al…" at bounding box center [560, 299] width 725 height 285
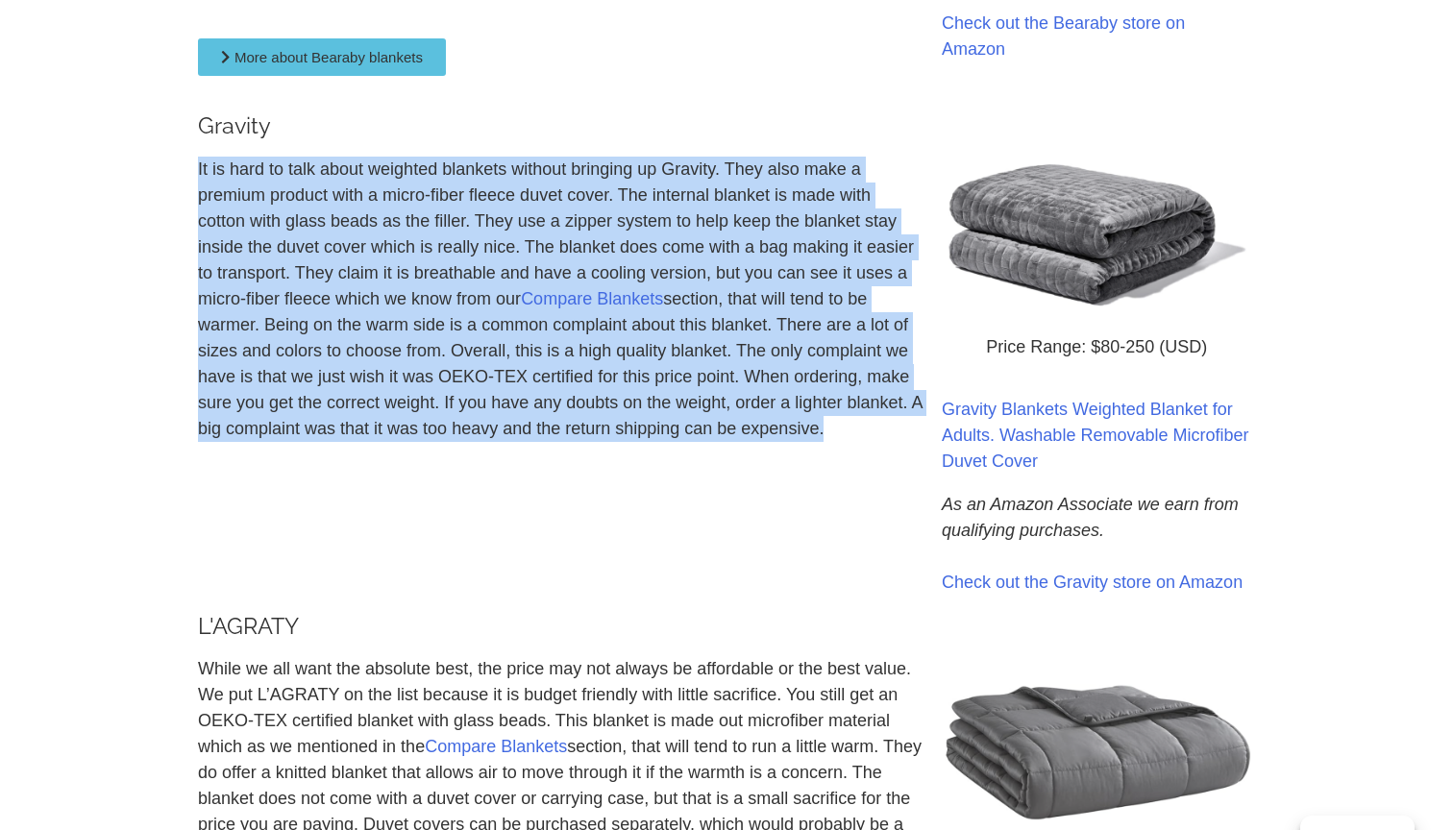
click at [355, 259] on p "It is hard to talk about weighted blankets without bringing up Gravity. They al…" at bounding box center [560, 299] width 725 height 285
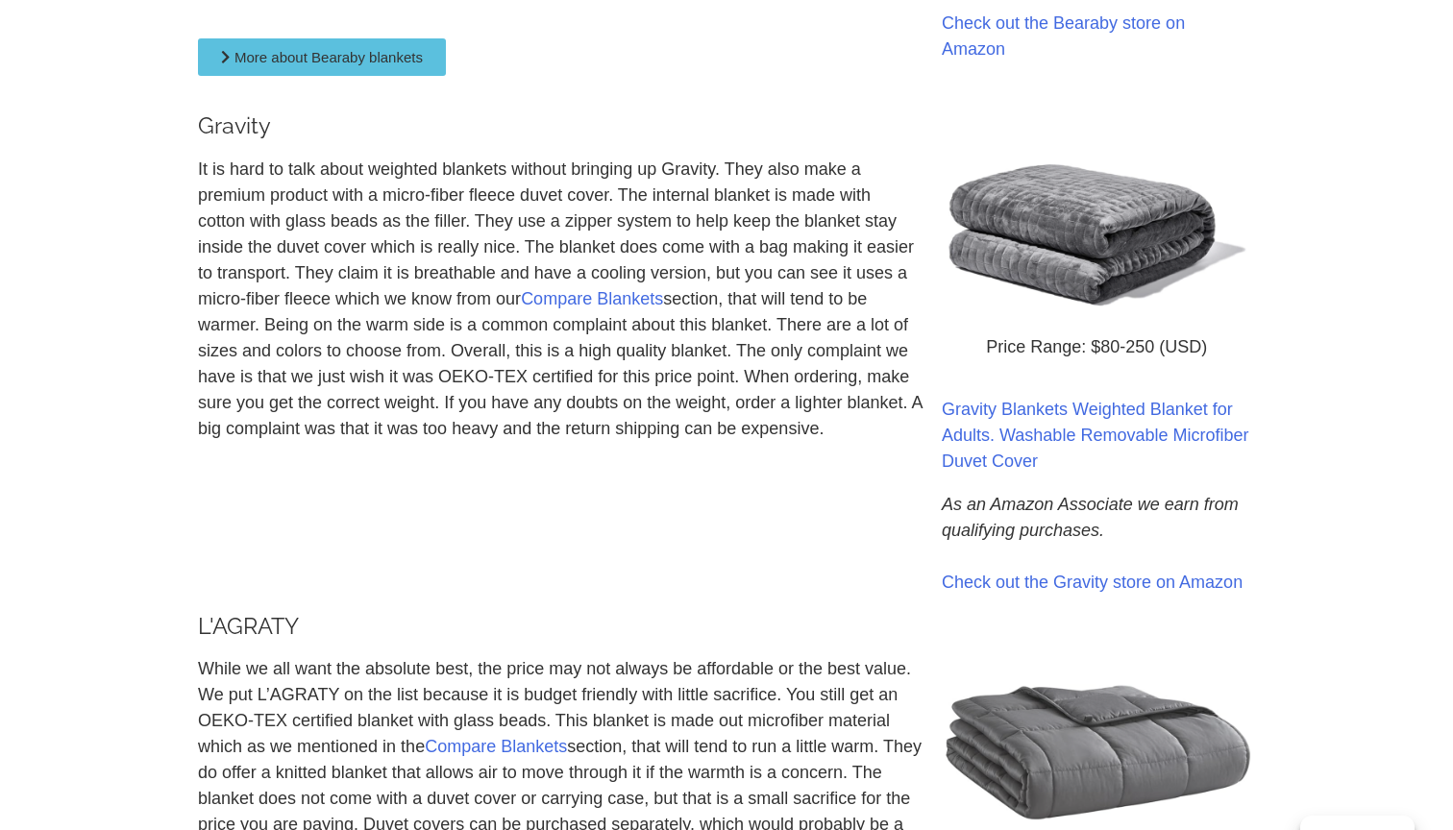
click at [355, 259] on p "It is hard to talk about weighted blankets without bringing up Gravity. They al…" at bounding box center [560, 299] width 725 height 285
click at [341, 298] on p "It is hard to talk about weighted blankets without bringing up Gravity. They al…" at bounding box center [560, 299] width 725 height 285
click at [340, 340] on p "It is hard to talk about weighted blankets without bringing up Gravity. They al…" at bounding box center [560, 299] width 725 height 285
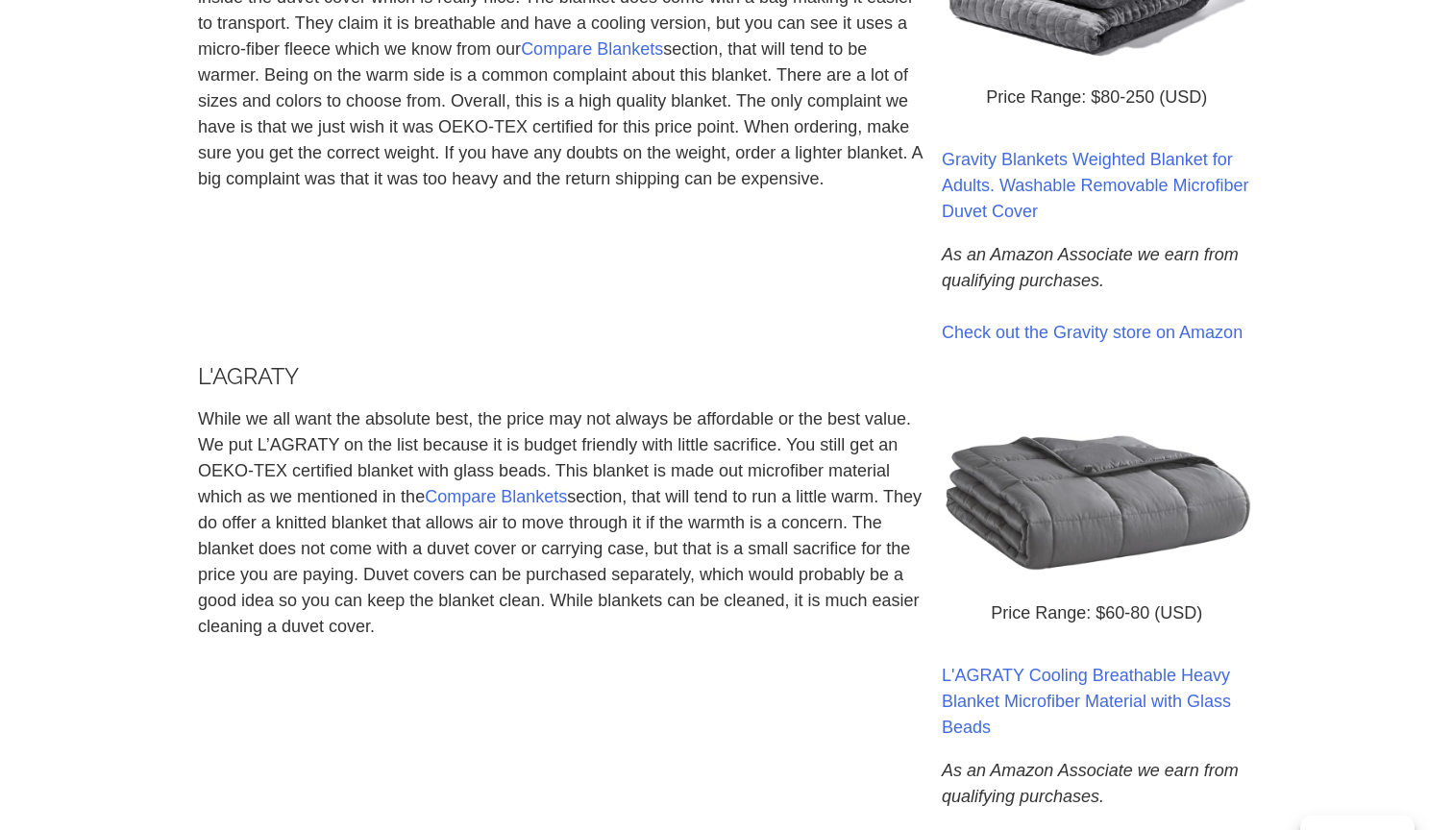
scroll to position [2172, 0]
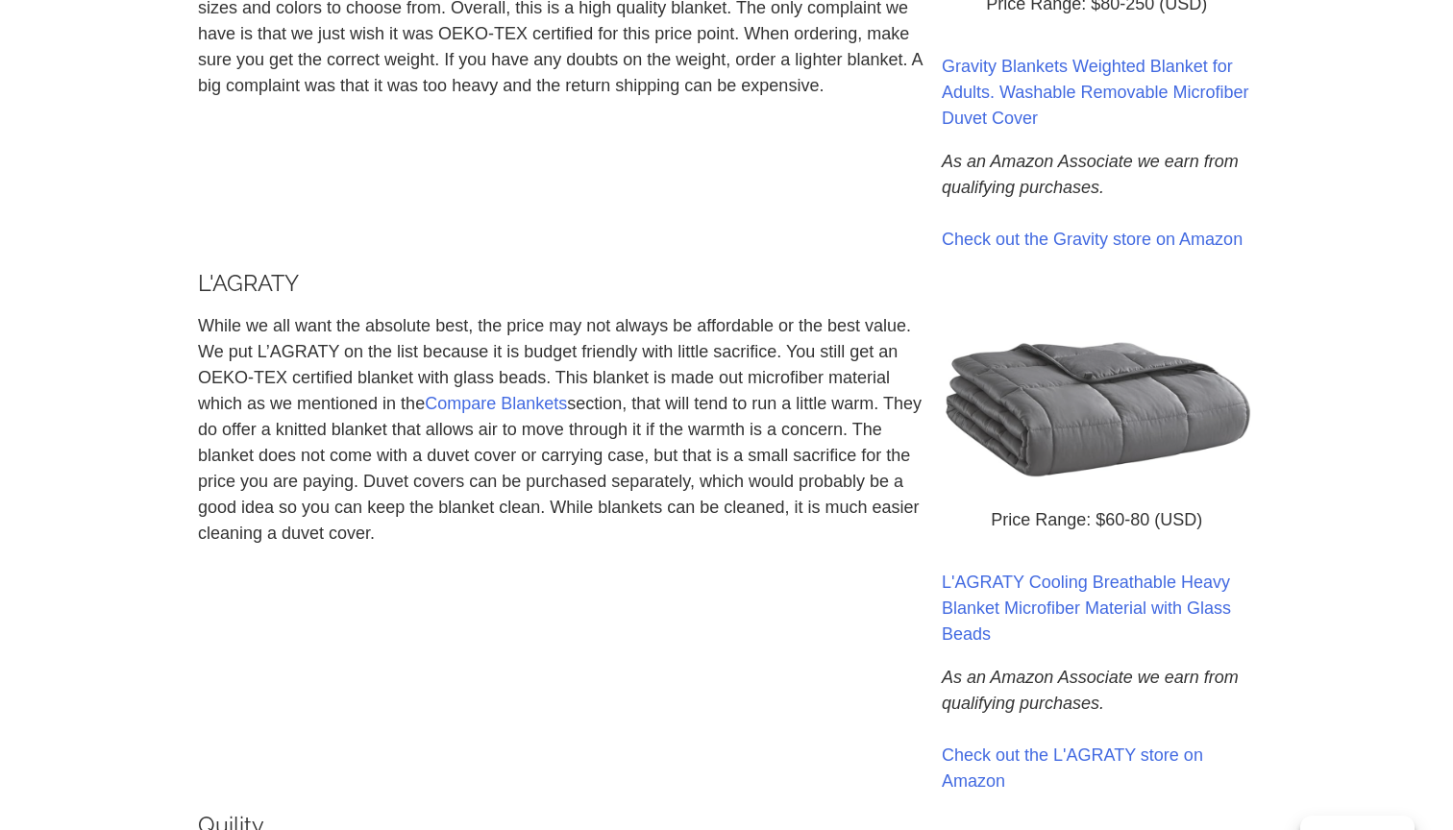
click at [340, 340] on p "While we all want the absolute best, the price may not always be affordable or …" at bounding box center [560, 430] width 725 height 234
click at [305, 348] on p "While we all want the absolute best, the price may not always be affordable or …" at bounding box center [560, 430] width 725 height 234
click at [260, 353] on p "While we all want the absolute best, the price may not always be affordable or …" at bounding box center [560, 430] width 725 height 234
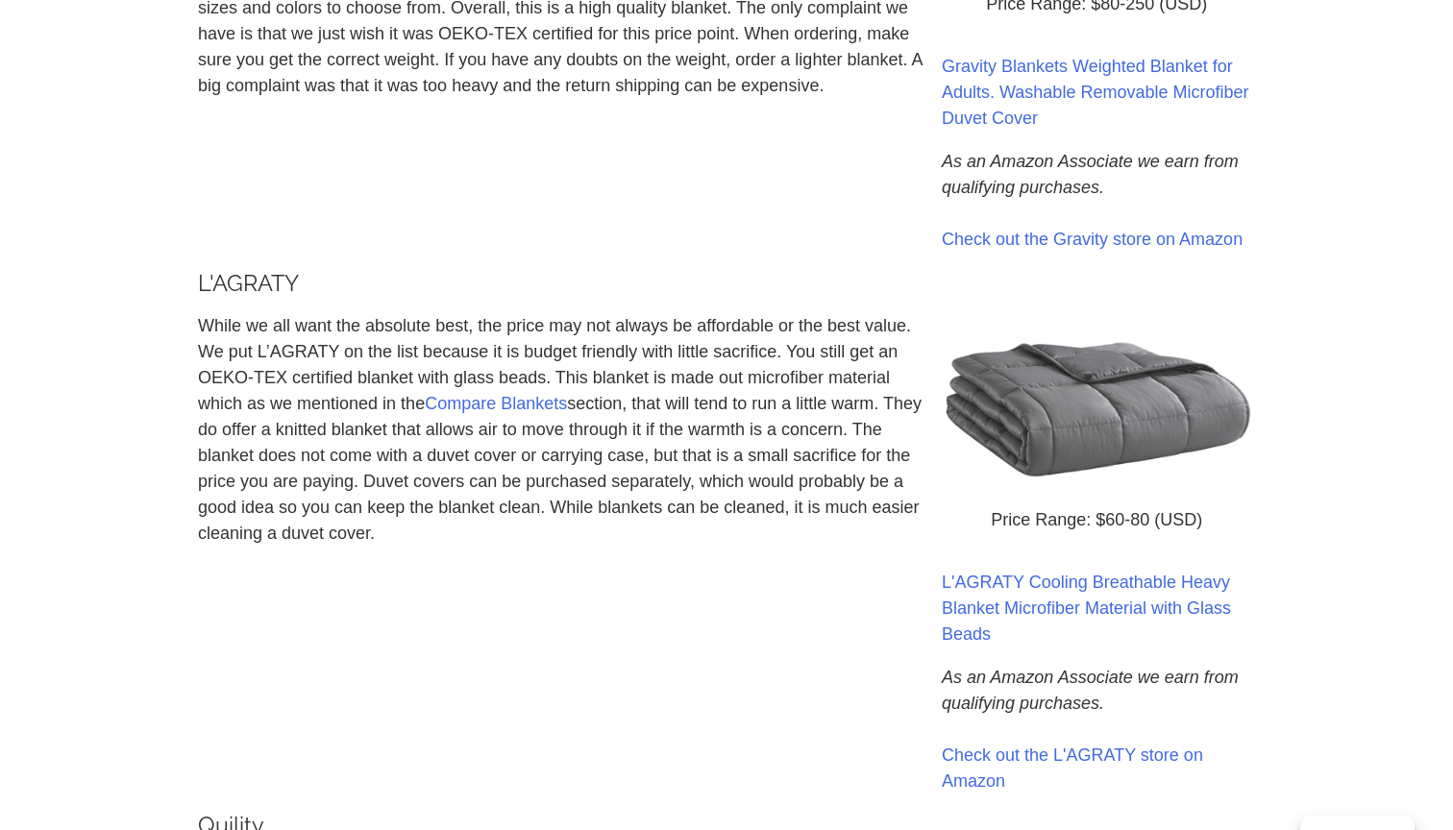
click at [260, 353] on p "While we all want the absolute best, the price may not always be affordable or …" at bounding box center [560, 430] width 725 height 234
click at [321, 351] on p "While we all want the absolute best, the price may not always be affordable or …" at bounding box center [560, 430] width 725 height 234
click at [249, 350] on p "While we all want the absolute best, the price may not always be affordable or …" at bounding box center [560, 430] width 725 height 234
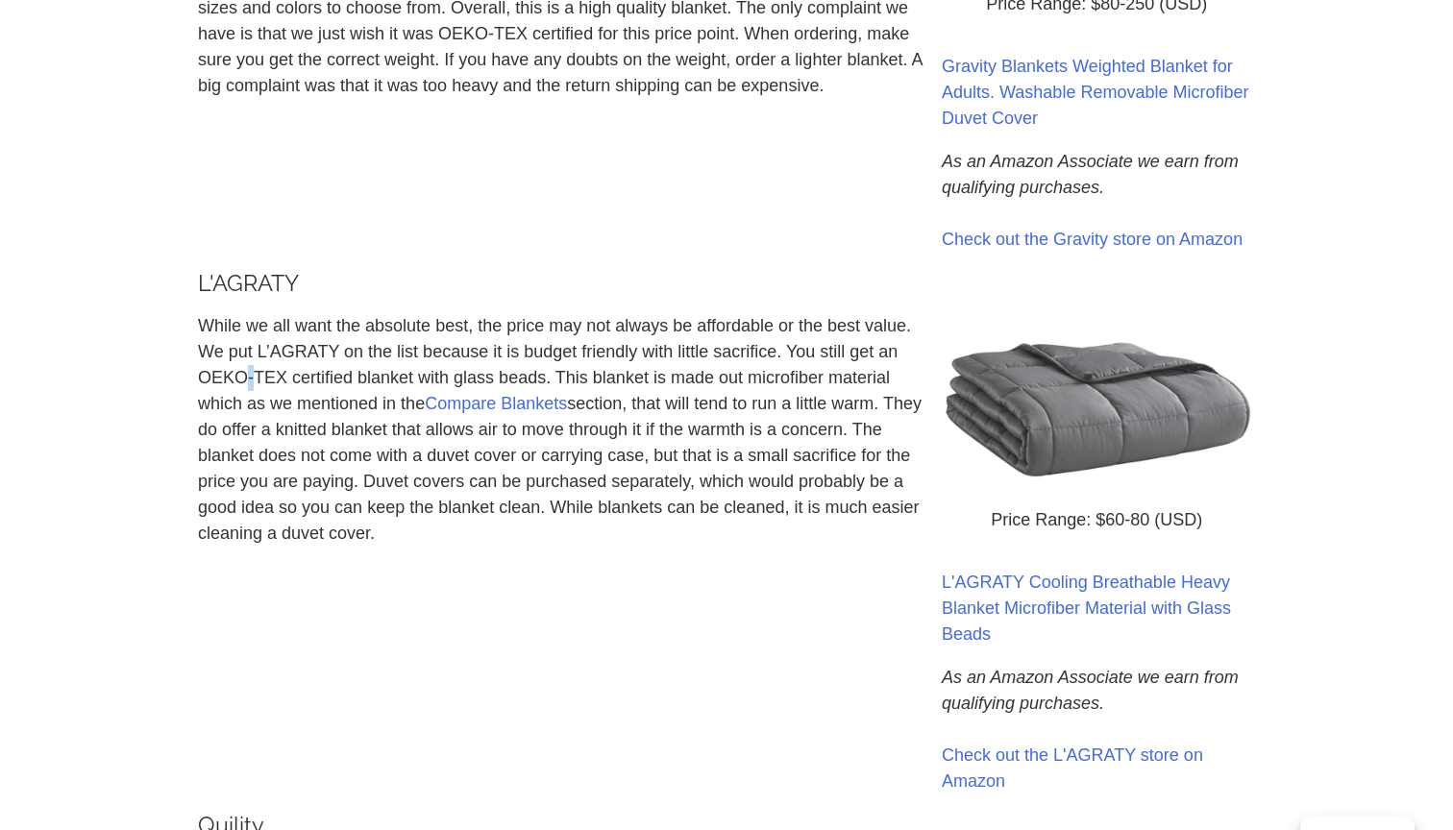
click at [311, 349] on p "While we all want the absolute best, the price may not always be affordable or …" at bounding box center [560, 430] width 725 height 234
click at [252, 348] on p "While we all want the absolute best, the price may not always be affordable or …" at bounding box center [560, 430] width 725 height 234
click at [303, 348] on p "While we all want the absolute best, the price may not always be affordable or …" at bounding box center [560, 430] width 725 height 234
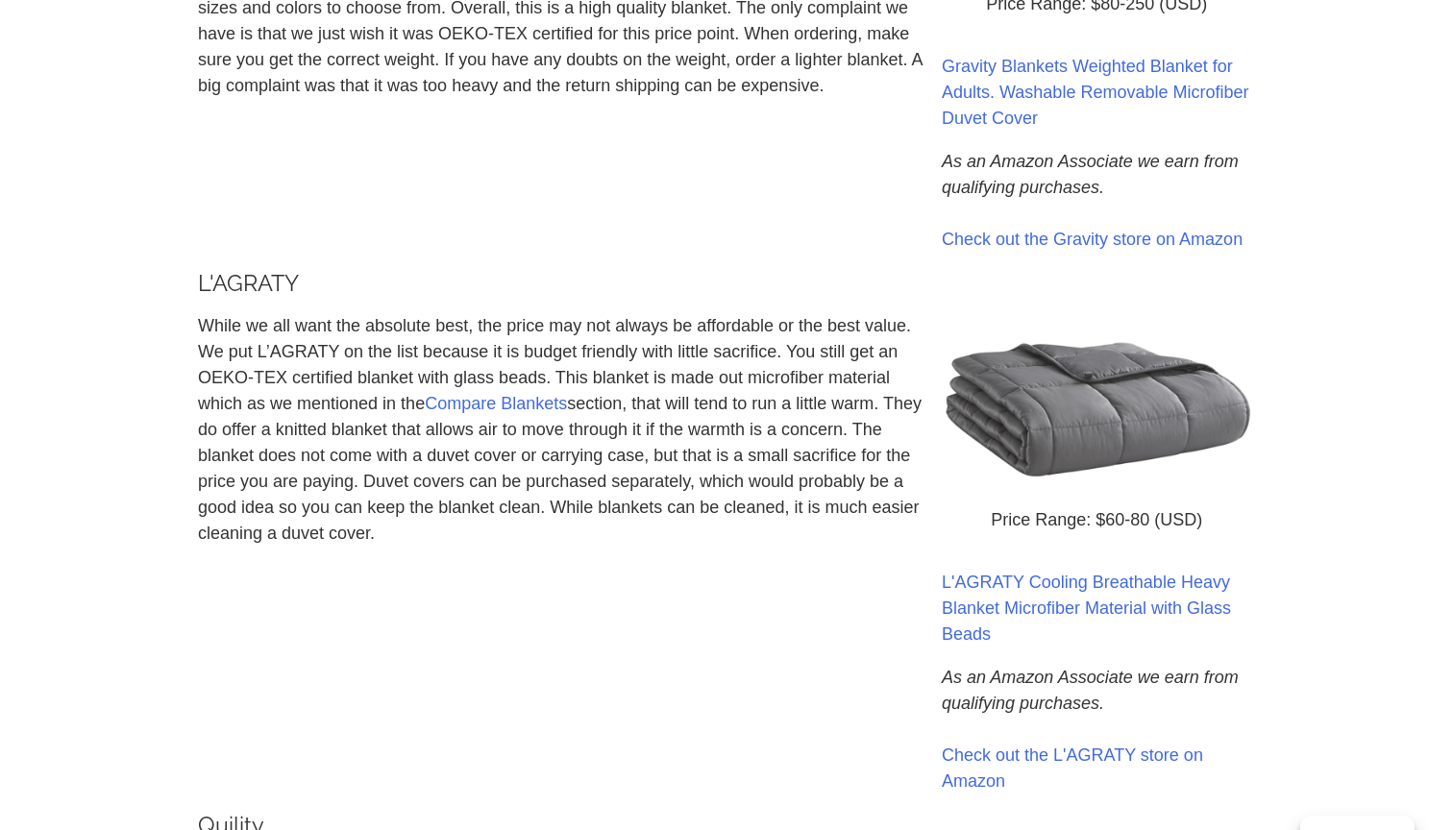
click at [303, 348] on p "While we all want the absolute best, the price may not always be affordable or …" at bounding box center [560, 430] width 725 height 234
click at [268, 355] on p "While we all want the absolute best, the price may not always be affordable or …" at bounding box center [560, 430] width 725 height 234
click at [230, 355] on p "While we all want the absolute best, the price may not always be affordable or …" at bounding box center [560, 430] width 725 height 234
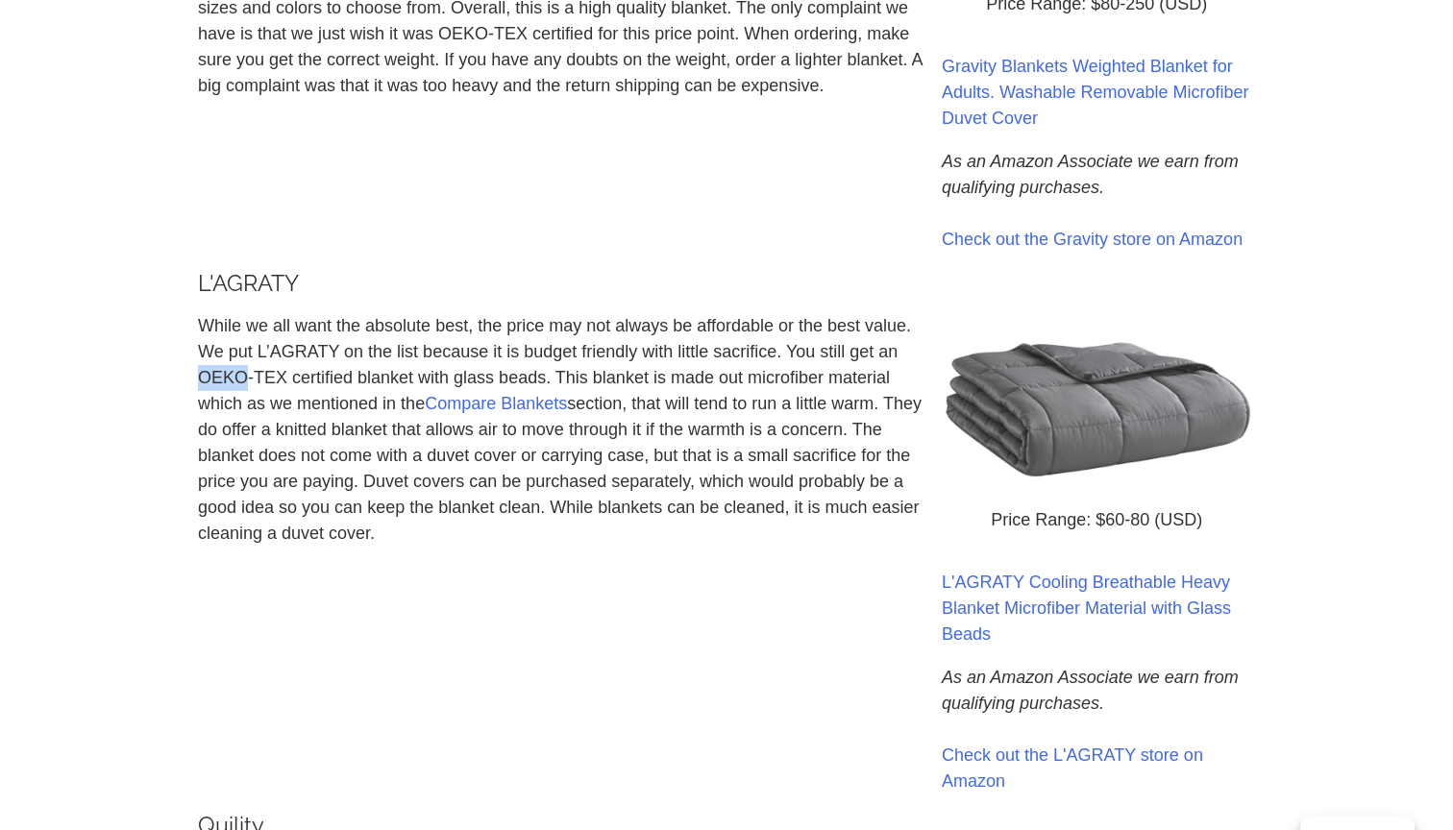
click at [273, 355] on p "While we all want the absolute best, the price may not always be affordable or …" at bounding box center [560, 430] width 725 height 234
click at [241, 355] on p "While we all want the absolute best, the price may not always be affordable or …" at bounding box center [560, 430] width 725 height 234
click at [275, 355] on p "While we all want the absolute best, the price may not always be affordable or …" at bounding box center [560, 430] width 725 height 234
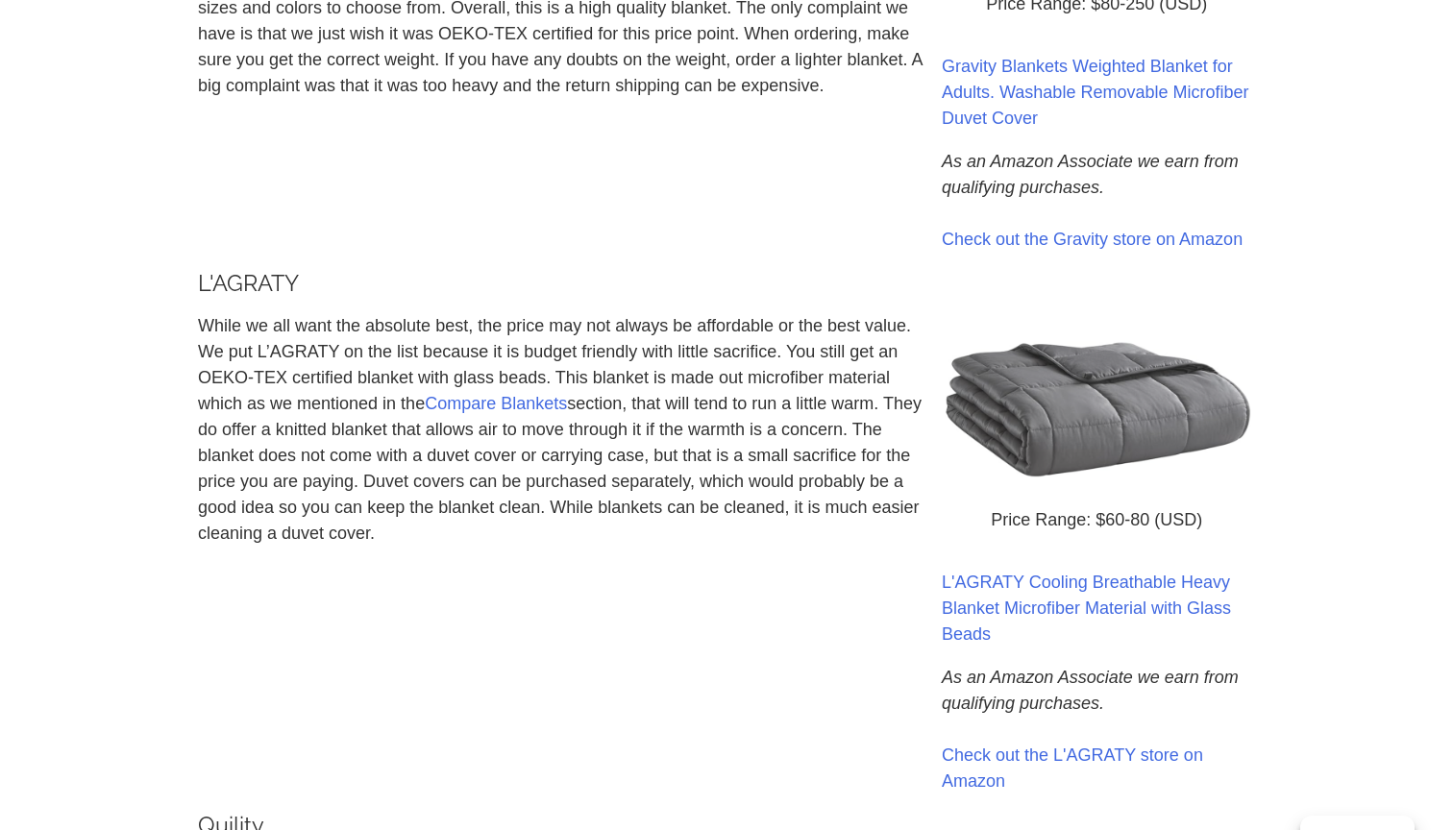
click at [275, 355] on p "While we all want the absolute best, the price may not always be affordable or …" at bounding box center [560, 430] width 725 height 234
click at [218, 359] on p "While we all want the absolute best, the price may not always be affordable or …" at bounding box center [560, 430] width 725 height 234
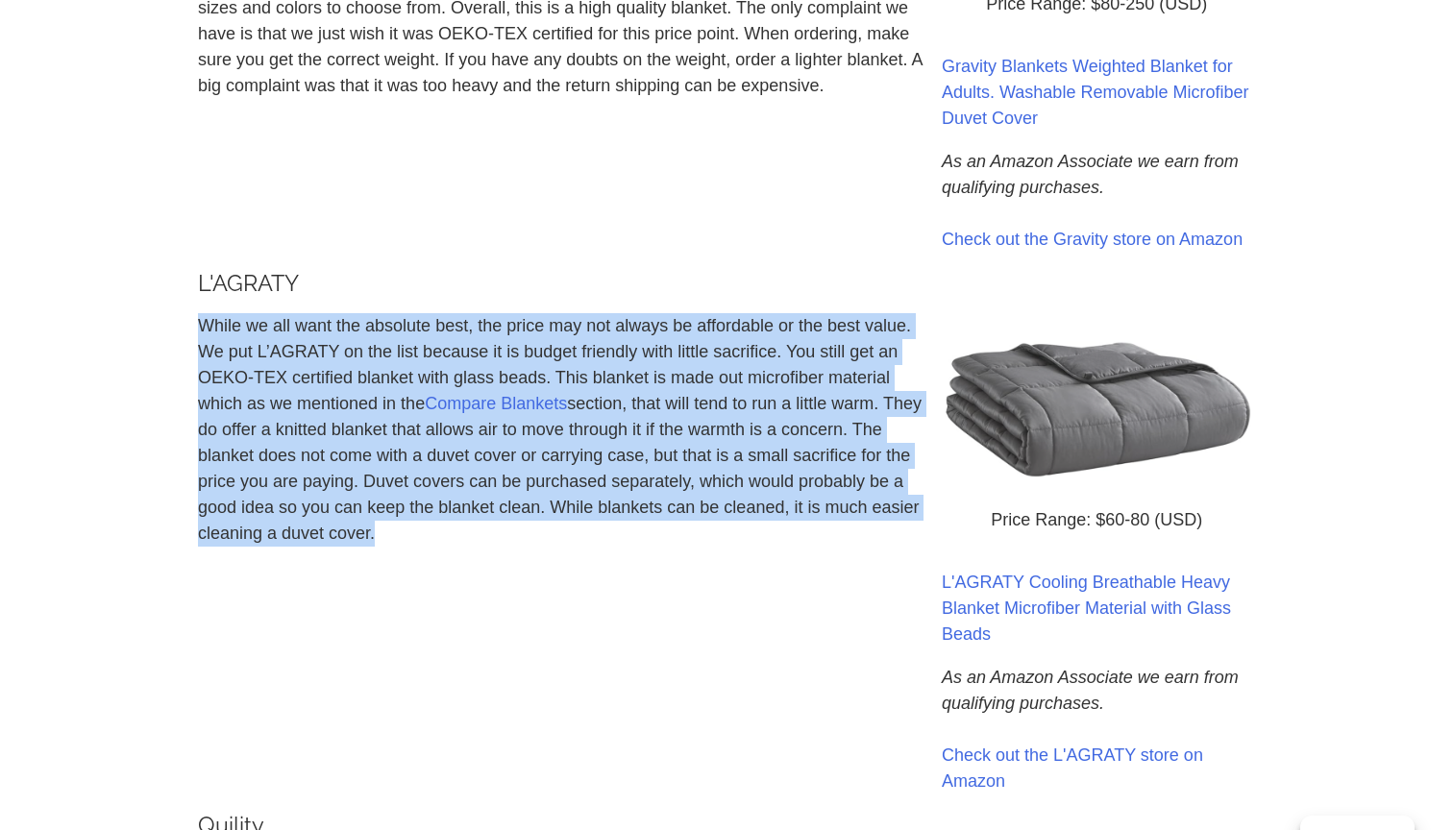
click at [262, 357] on p "While we all want the absolute best, the price may not always be affordable or …" at bounding box center [560, 430] width 725 height 234
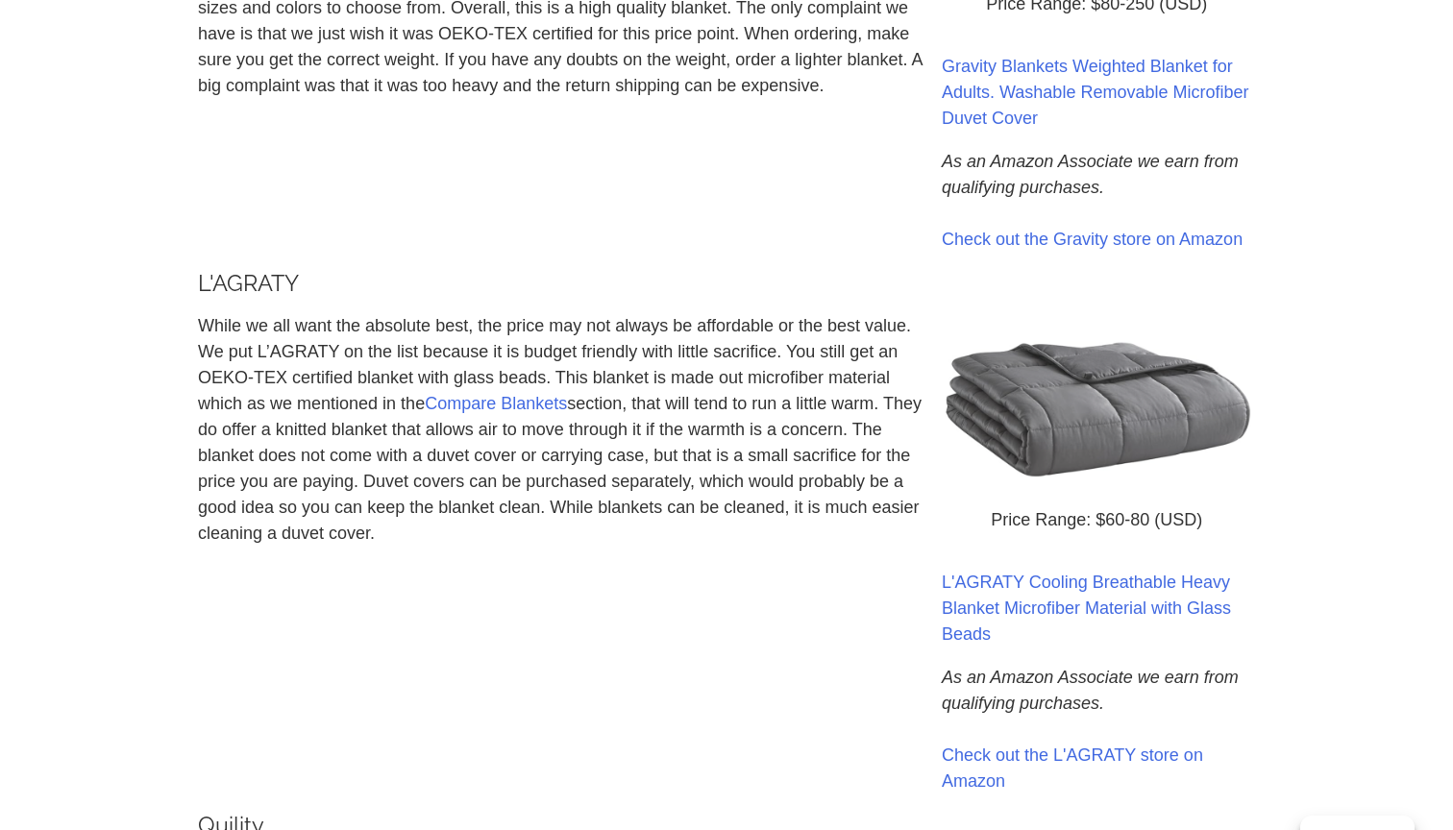
click at [262, 357] on p "While we all want the absolute best, the price may not always be affordable or …" at bounding box center [560, 430] width 725 height 234
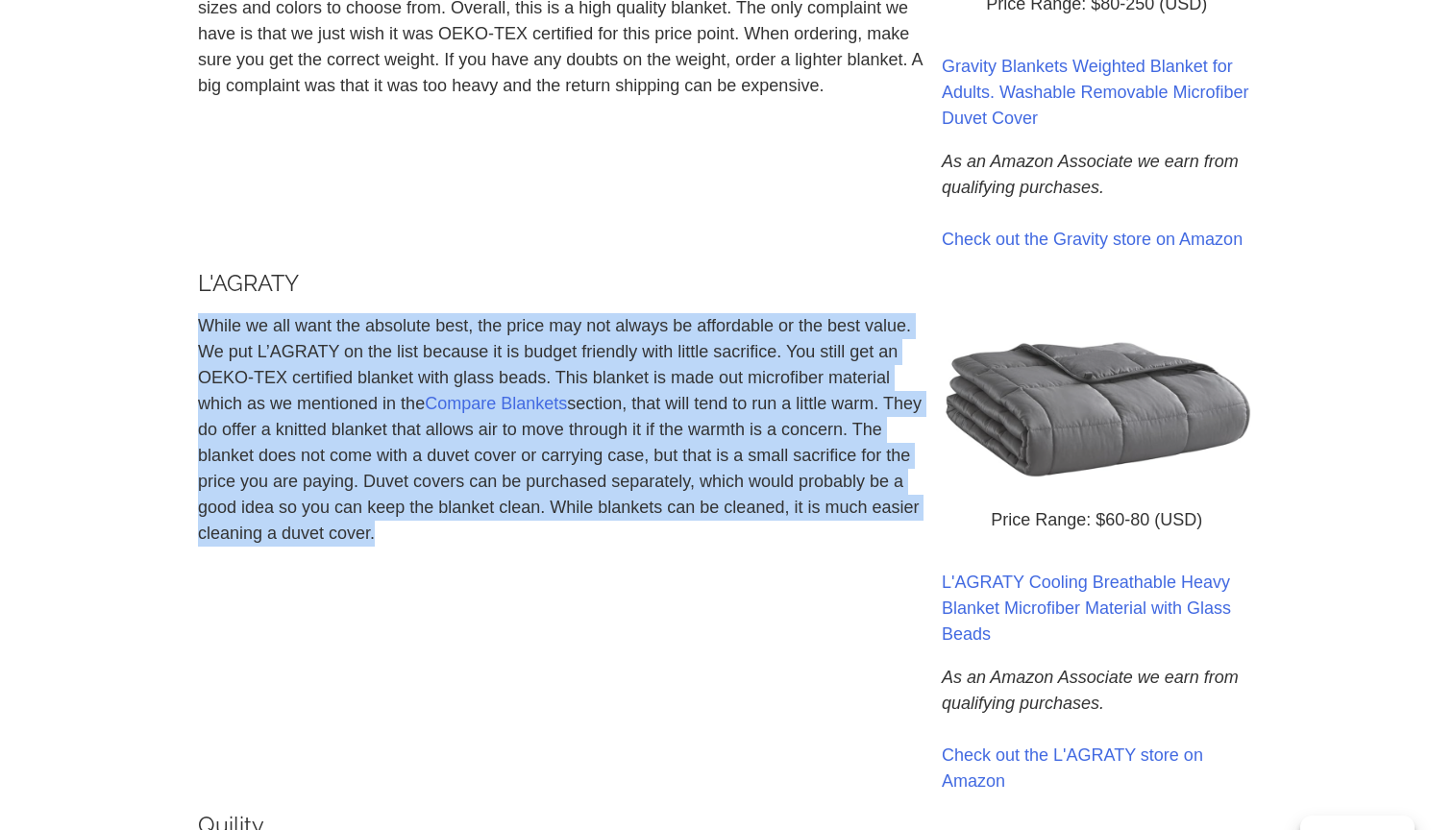
click at [294, 356] on p "While we all want the absolute best, the price may not always be affordable or …" at bounding box center [560, 430] width 725 height 234
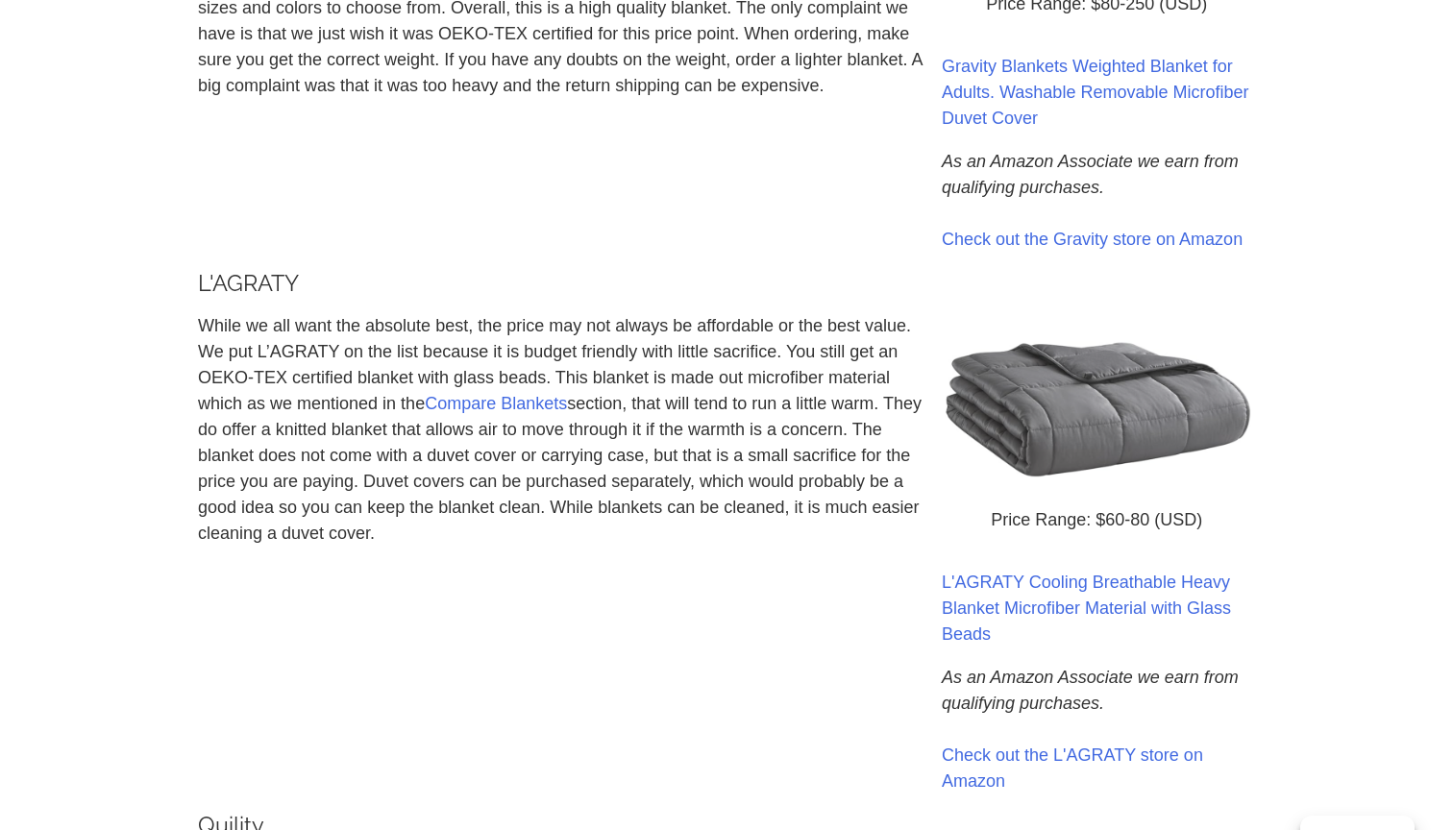
click at [285, 375] on p "While we all want the absolute best, the price may not always be affordable or …" at bounding box center [560, 430] width 725 height 234
click at [250, 376] on p "While we all want the absolute best, the price may not always be affordable or …" at bounding box center [560, 430] width 725 height 234
click at [256, 403] on p "While we all want the absolute best, the price may not always be affordable or …" at bounding box center [560, 430] width 725 height 234
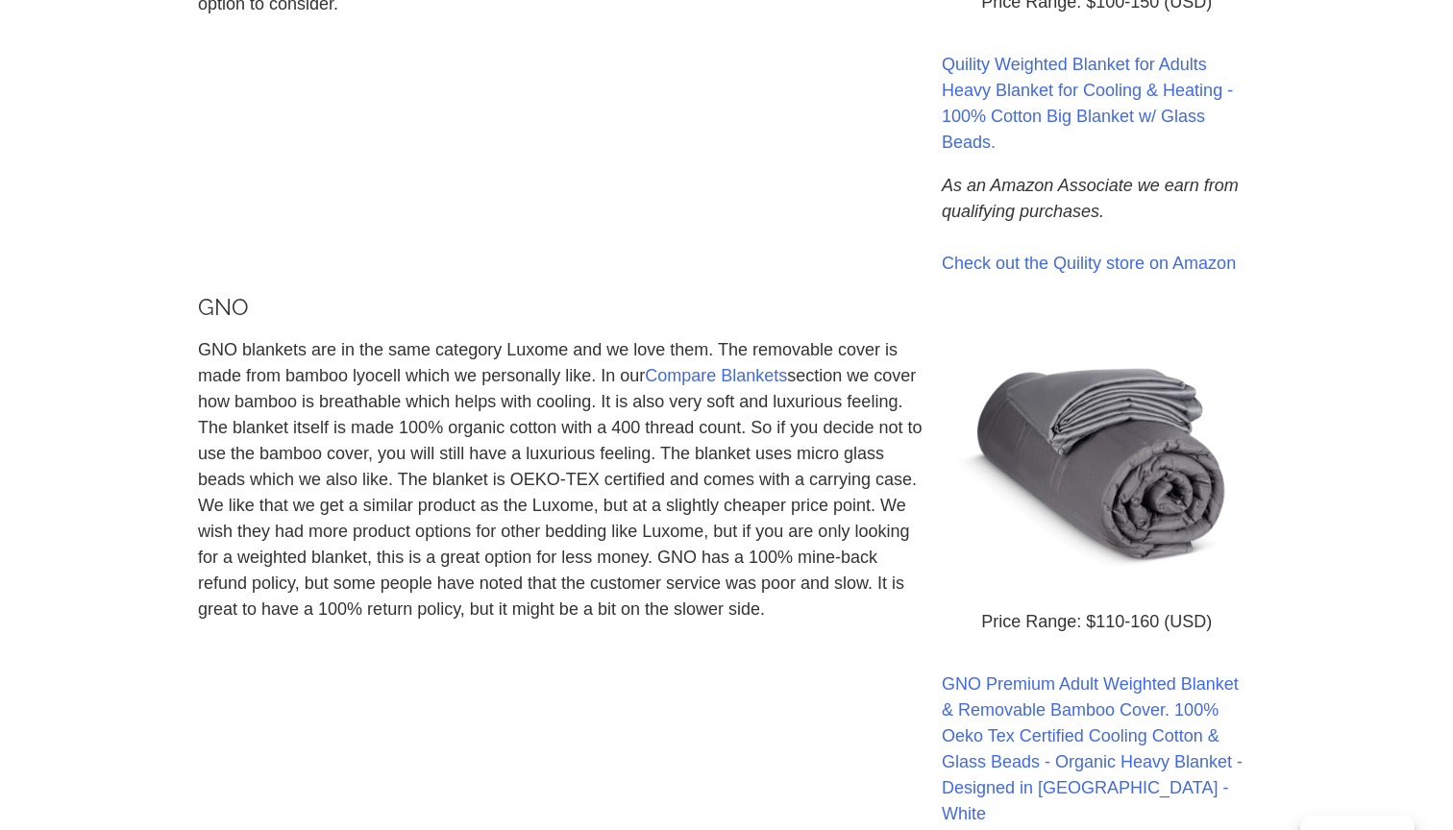
scroll to position [3347, 0]
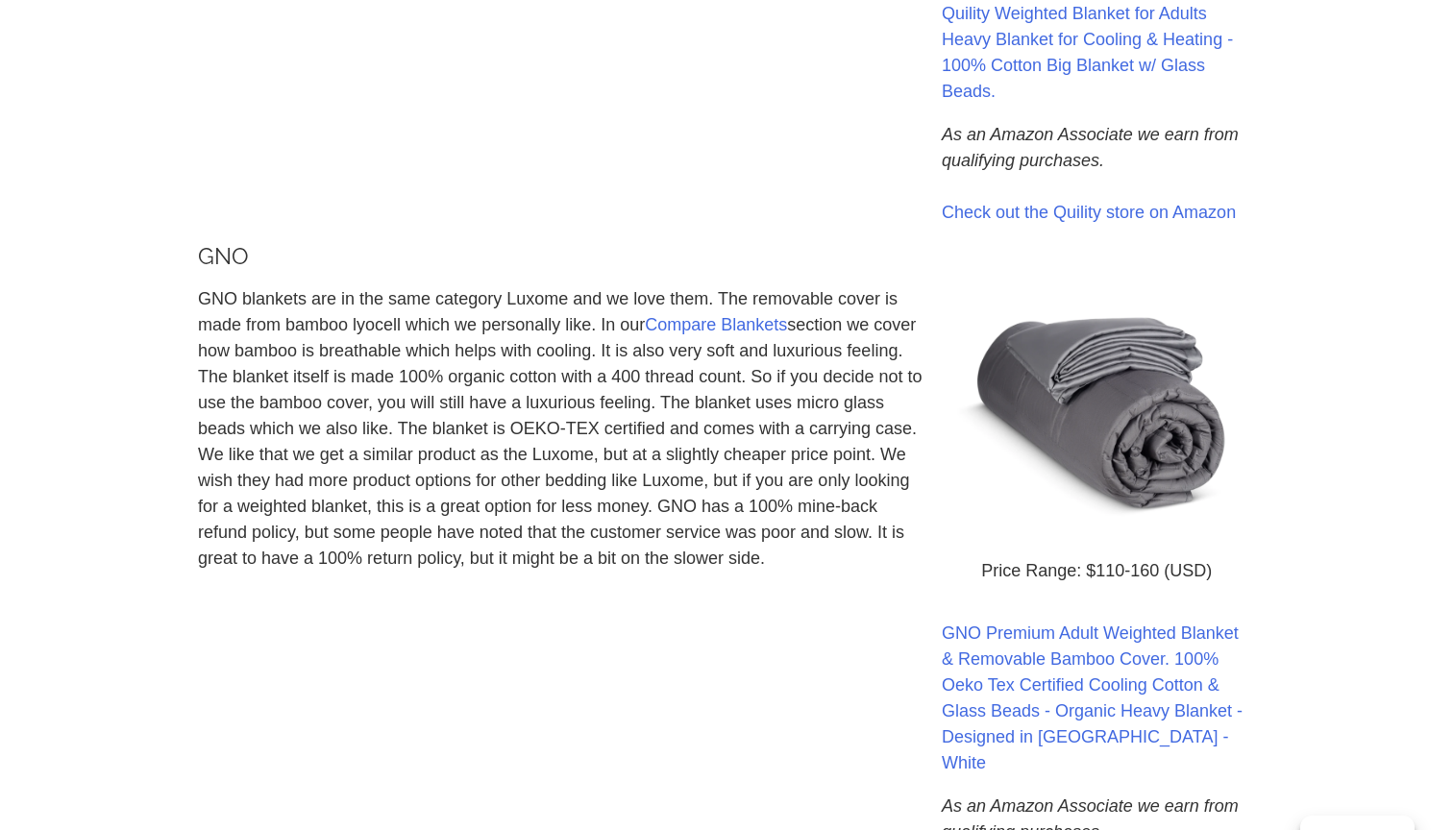
click at [340, 362] on p "GNO blankets are in the same category Luxome and we love them. The removable co…" at bounding box center [560, 428] width 725 height 285
click at [343, 327] on p "GNO blankets are in the same category Luxome and we love them. The removable co…" at bounding box center [560, 428] width 725 height 285
click at [343, 353] on p "GNO blankets are in the same category Luxome and we love them. The removable co…" at bounding box center [560, 428] width 725 height 285
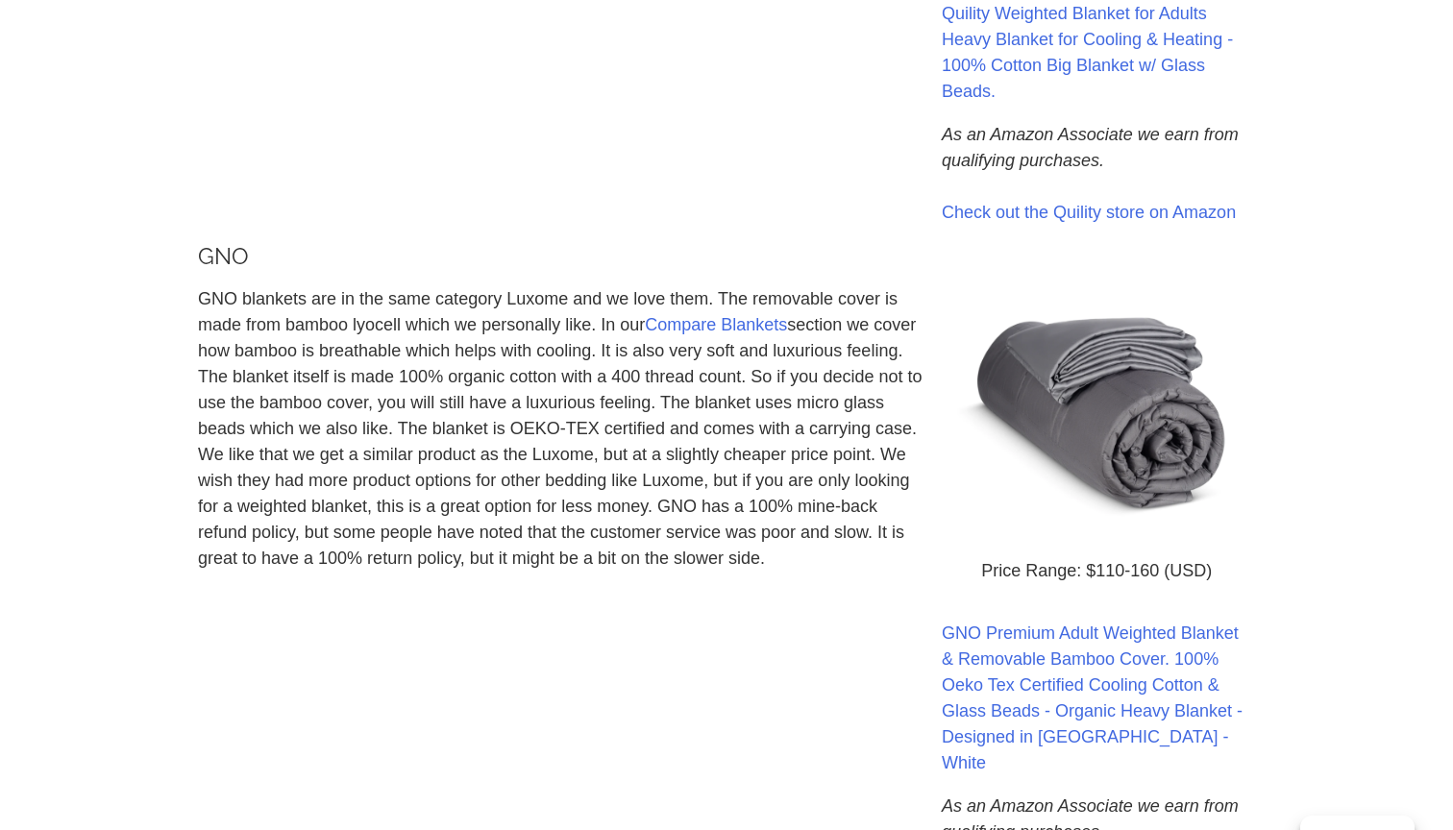
click at [343, 353] on p "GNO blankets are in the same category Luxome and we love them. The removable co…" at bounding box center [560, 428] width 725 height 285
click at [344, 332] on p "GNO blankets are in the same category Luxome and we love them. The removable co…" at bounding box center [560, 428] width 725 height 285
click at [338, 358] on p "GNO blankets are in the same category Luxome and we love them. The removable co…" at bounding box center [560, 428] width 725 height 285
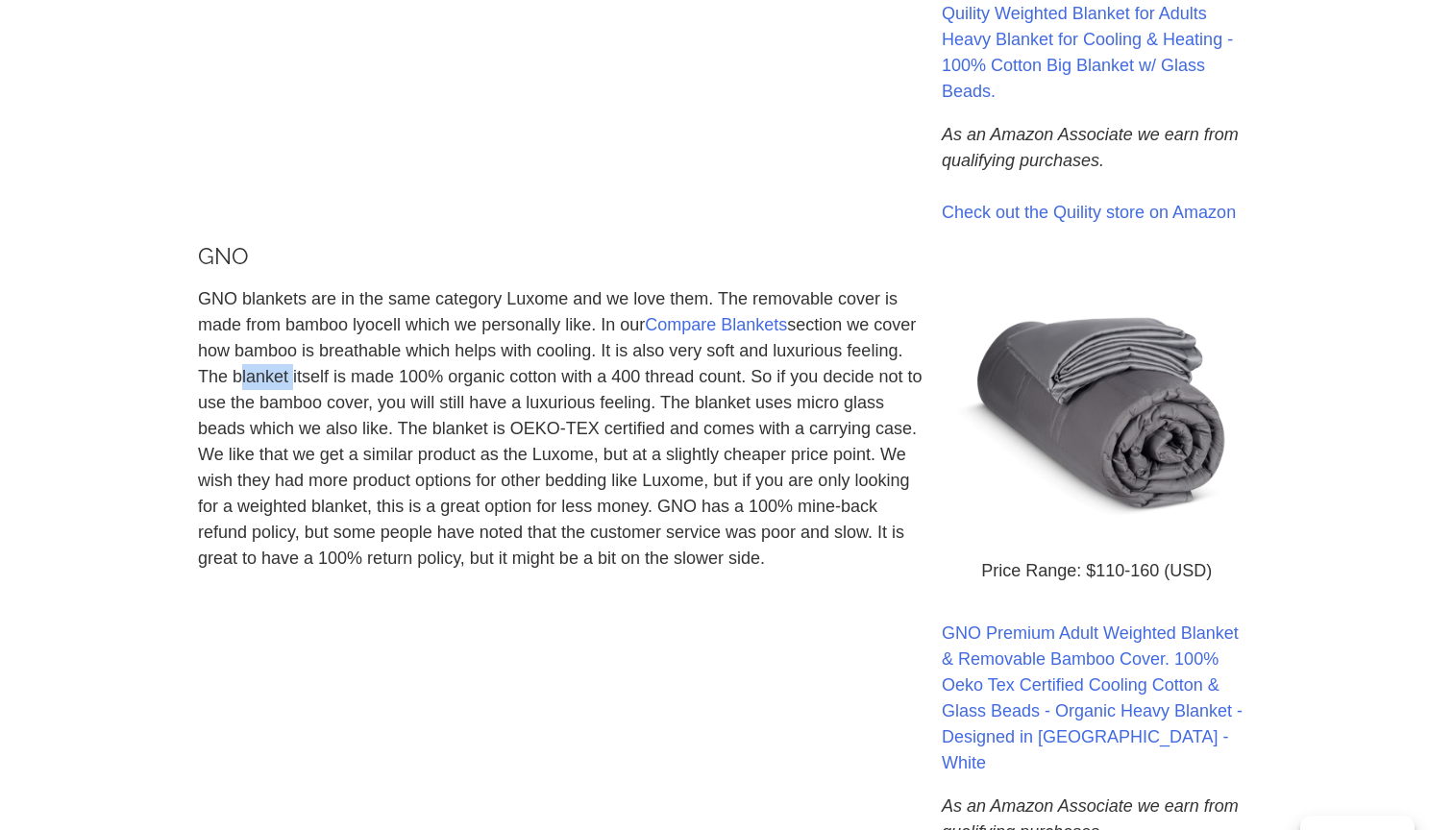
click at [339, 379] on p "GNO blankets are in the same category Luxome and we love them. The removable co…" at bounding box center [560, 428] width 725 height 285
click at [289, 379] on p "GNO blankets are in the same category Luxome and we love them. The removable co…" at bounding box center [560, 428] width 725 height 285
click at [298, 406] on p "GNO blankets are in the same category Luxome and we love them. The removable co…" at bounding box center [560, 428] width 725 height 285
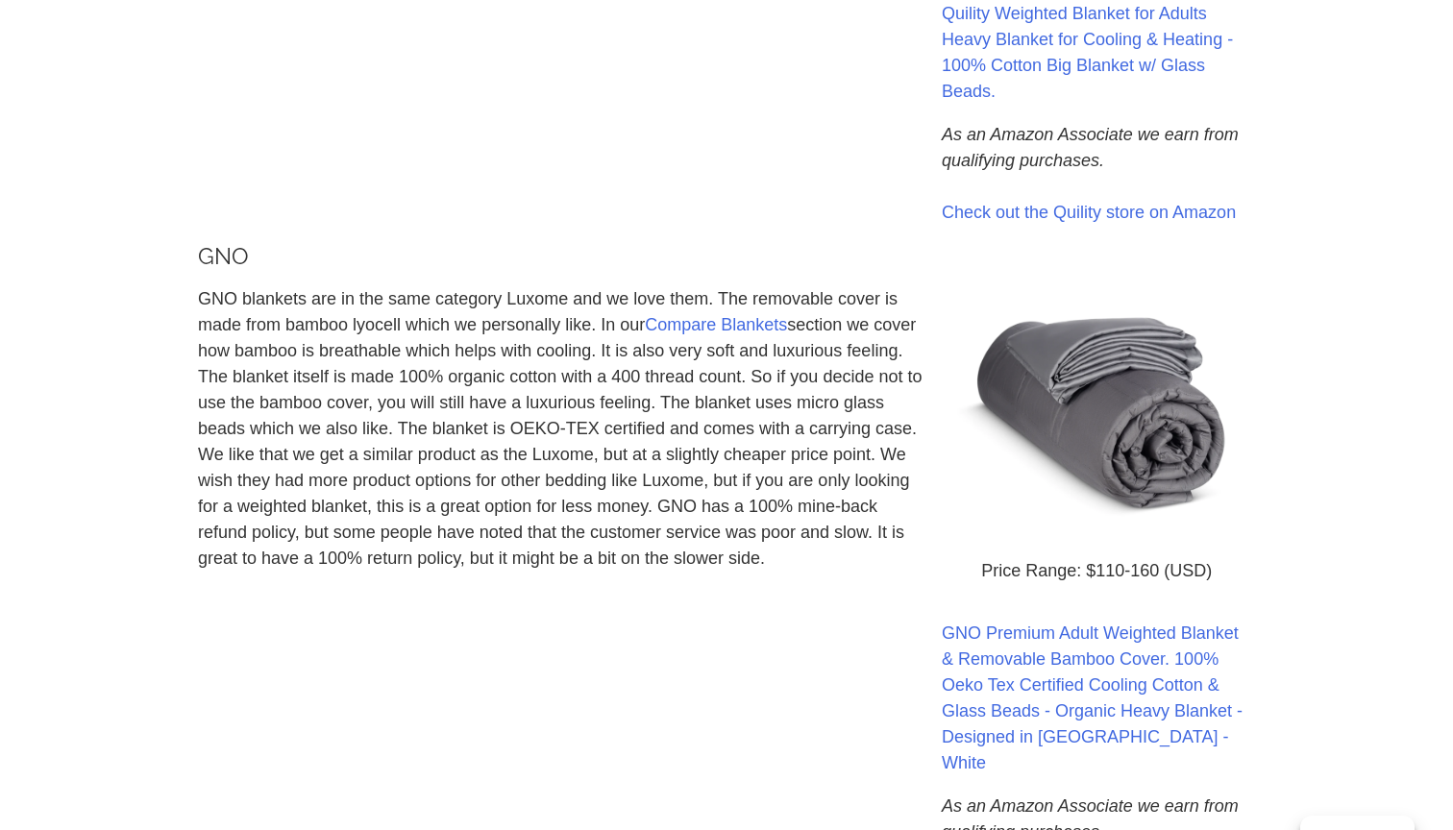
click at [298, 406] on p "GNO blankets are in the same category Luxome and we love them. The removable co…" at bounding box center [560, 428] width 725 height 285
click at [333, 424] on p "GNO blankets are in the same category Luxome and we love them. The removable co…" at bounding box center [560, 428] width 725 height 285
click at [332, 440] on p "GNO blankets are in the same category Luxome and we love them. The removable co…" at bounding box center [560, 428] width 725 height 285
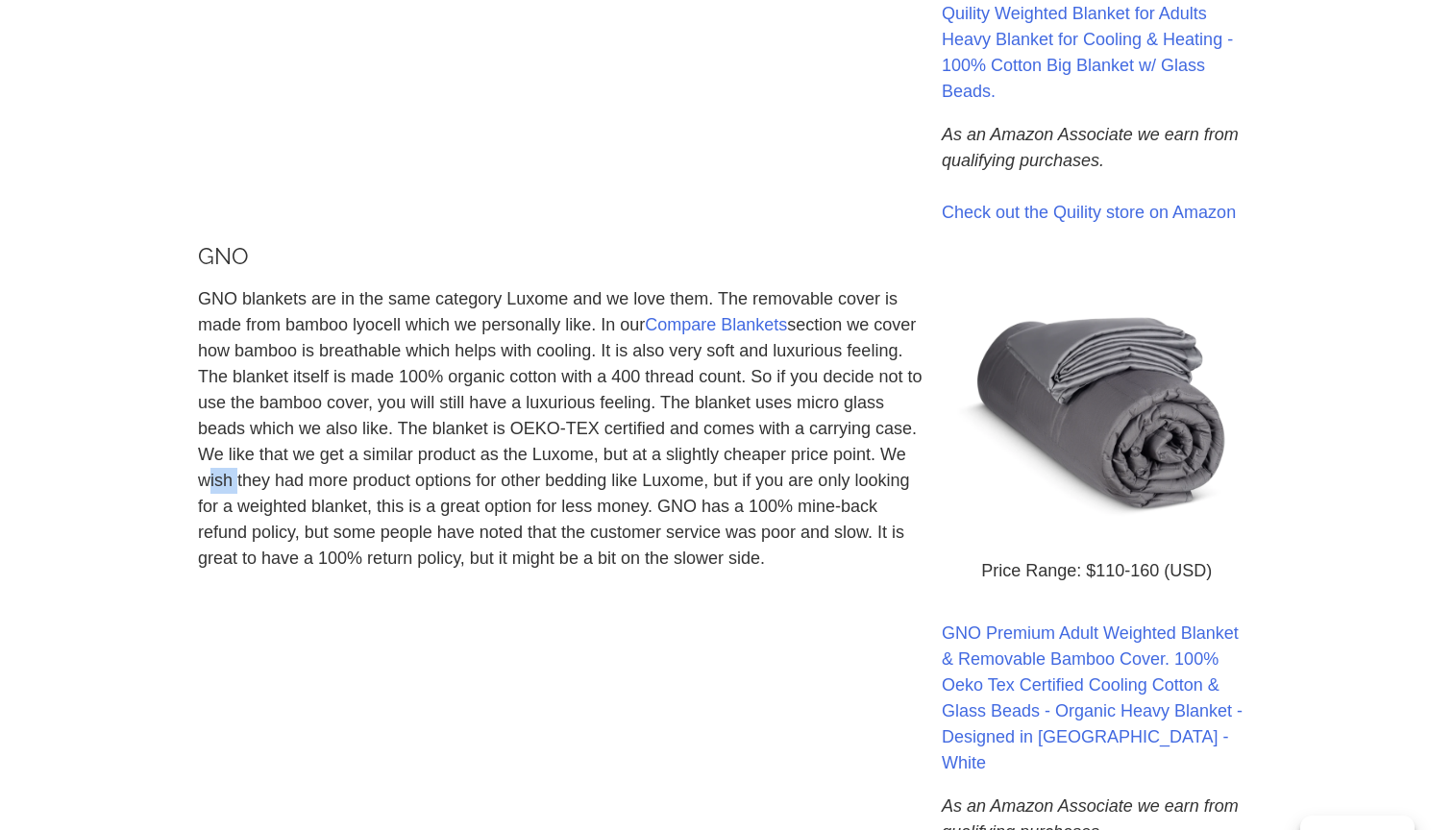
click at [305, 431] on p "GNO blankets are in the same category Luxome and we love them. The removable co…" at bounding box center [560, 428] width 725 height 285
click at [337, 438] on p "GNO blankets are in the same category Luxome and we love them. The removable co…" at bounding box center [560, 428] width 725 height 285
click at [313, 449] on p "GNO blankets are in the same category Luxome and we love them. The removable co…" at bounding box center [560, 428] width 725 height 285
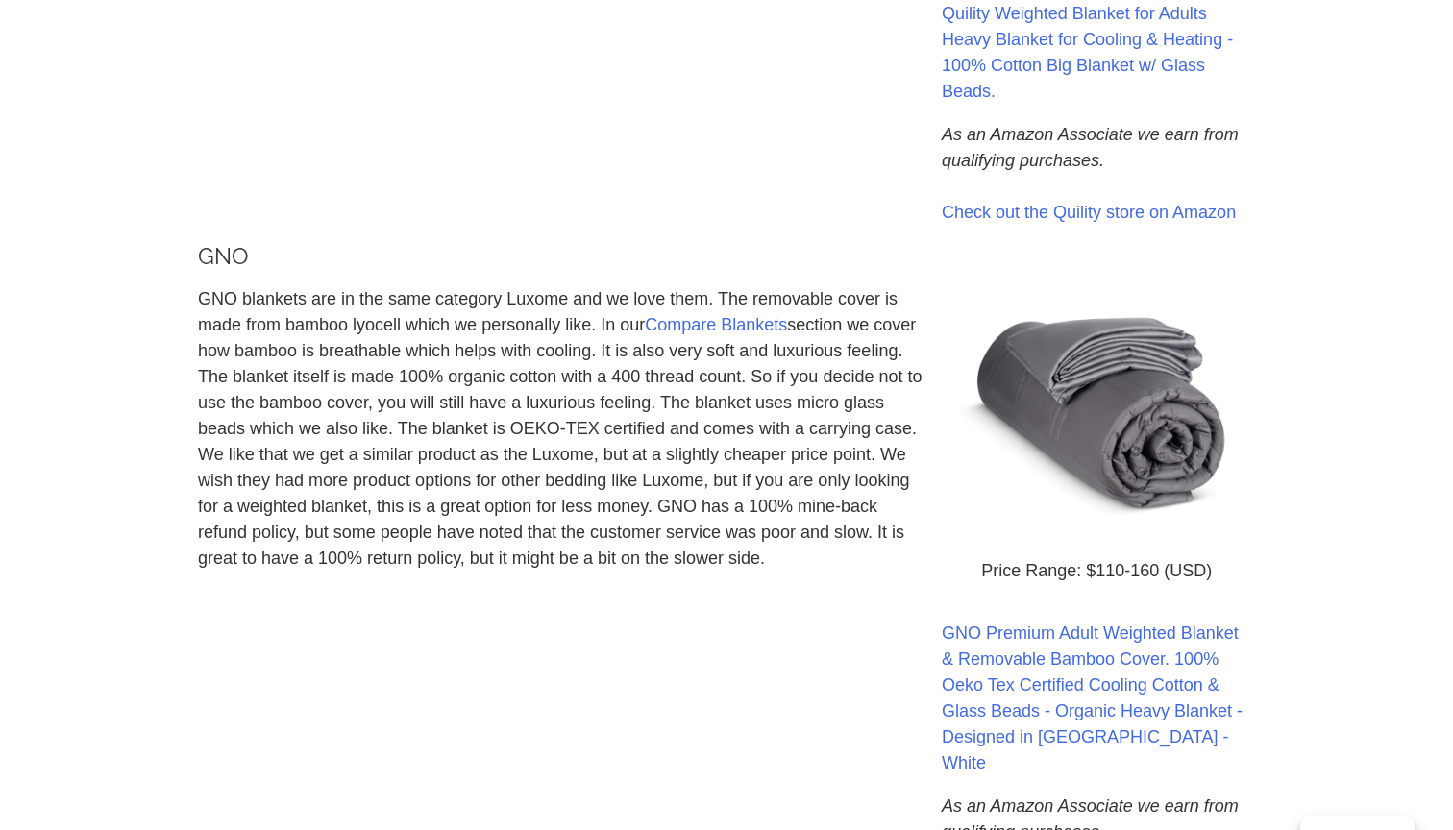
click at [313, 449] on p "GNO blankets are in the same category Luxome and we love them. The removable co…" at bounding box center [560, 428] width 725 height 285
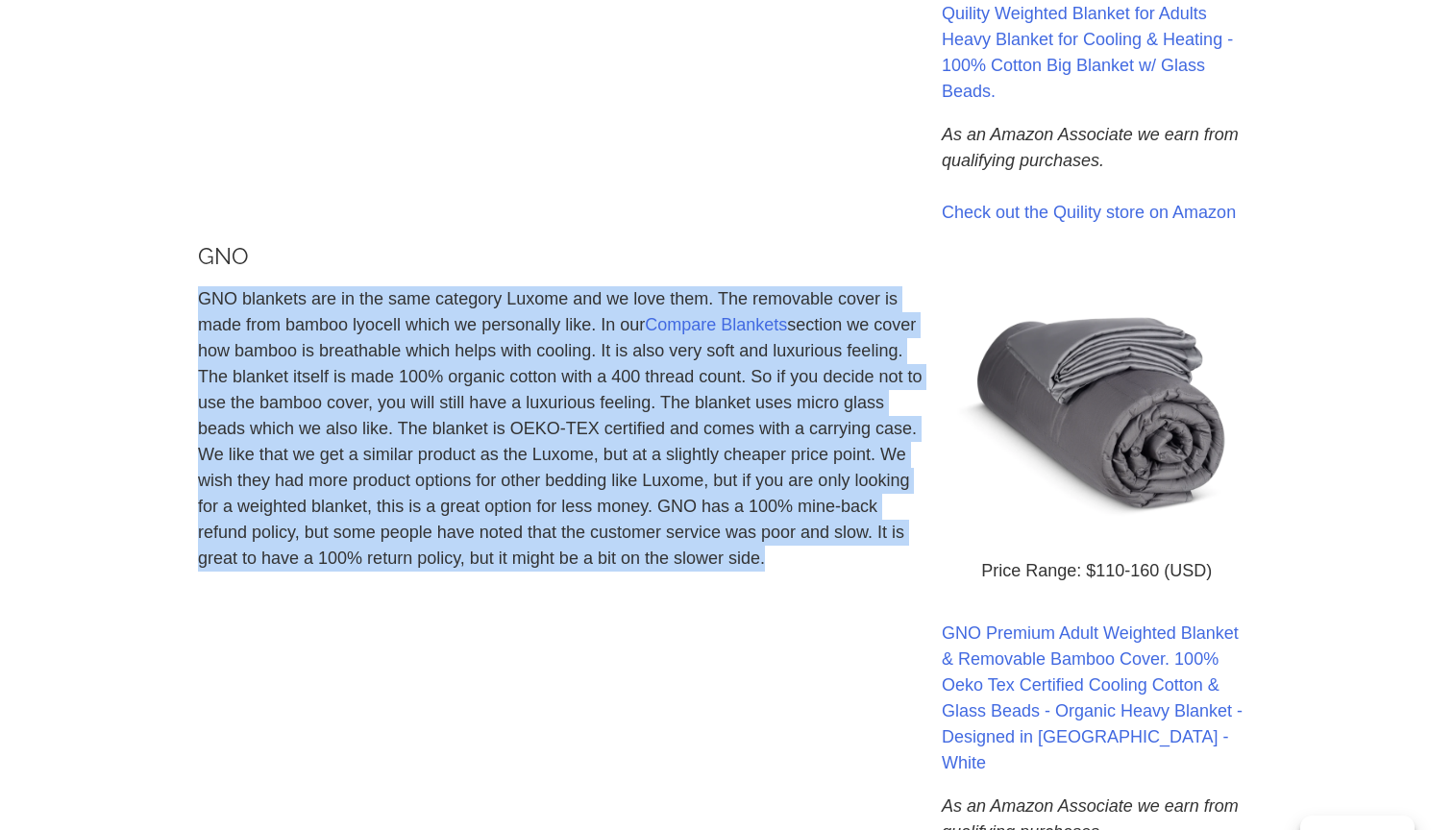
click at [320, 473] on p "GNO blankets are in the same category Luxome and we love them. The removable co…" at bounding box center [560, 428] width 725 height 285
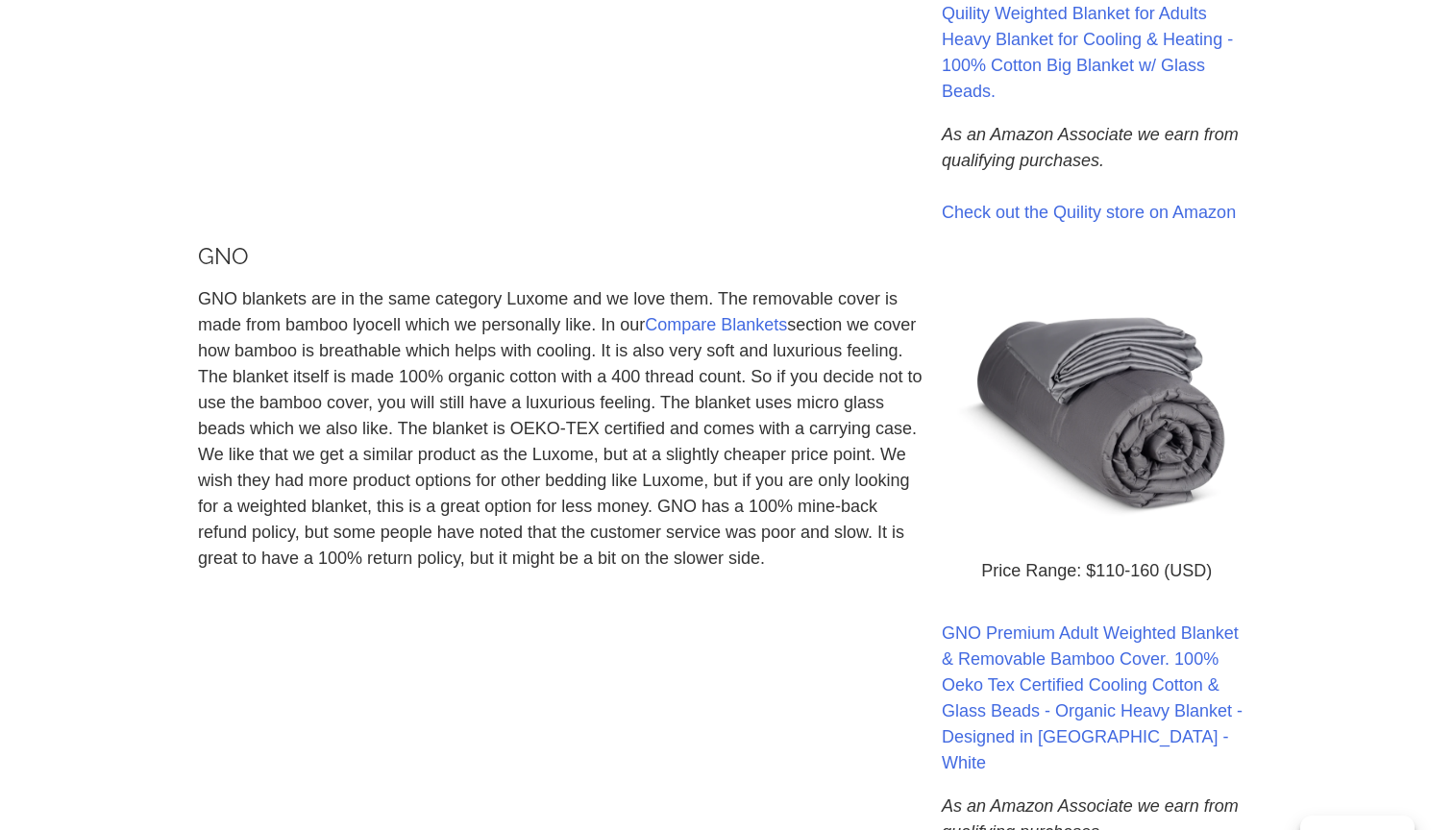
click at [320, 473] on p "GNO blankets are in the same category Luxome and we love them. The removable co…" at bounding box center [560, 428] width 725 height 285
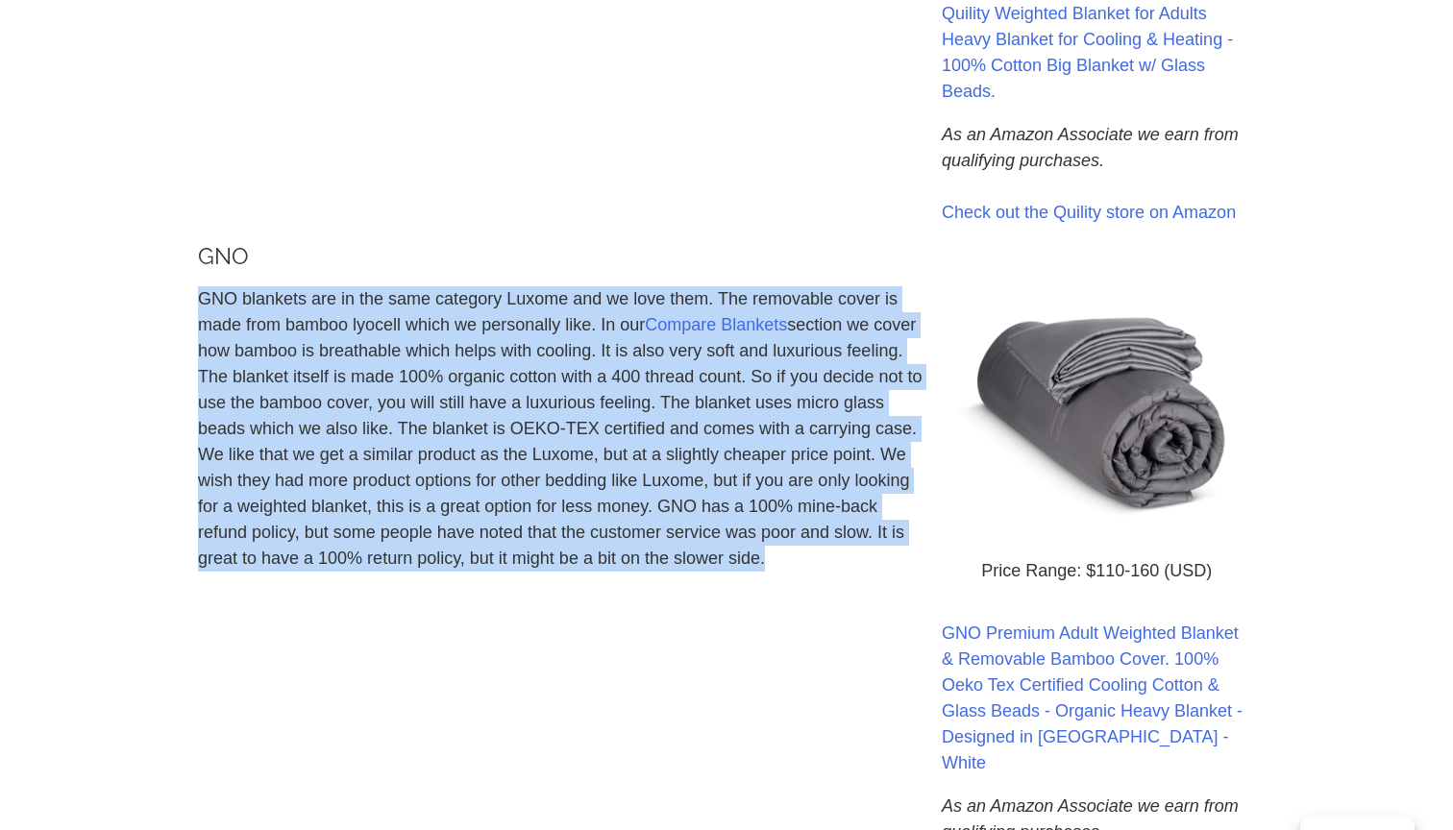
click at [350, 469] on p "GNO blankets are in the same category Luxome and we love them. The removable co…" at bounding box center [560, 428] width 725 height 285
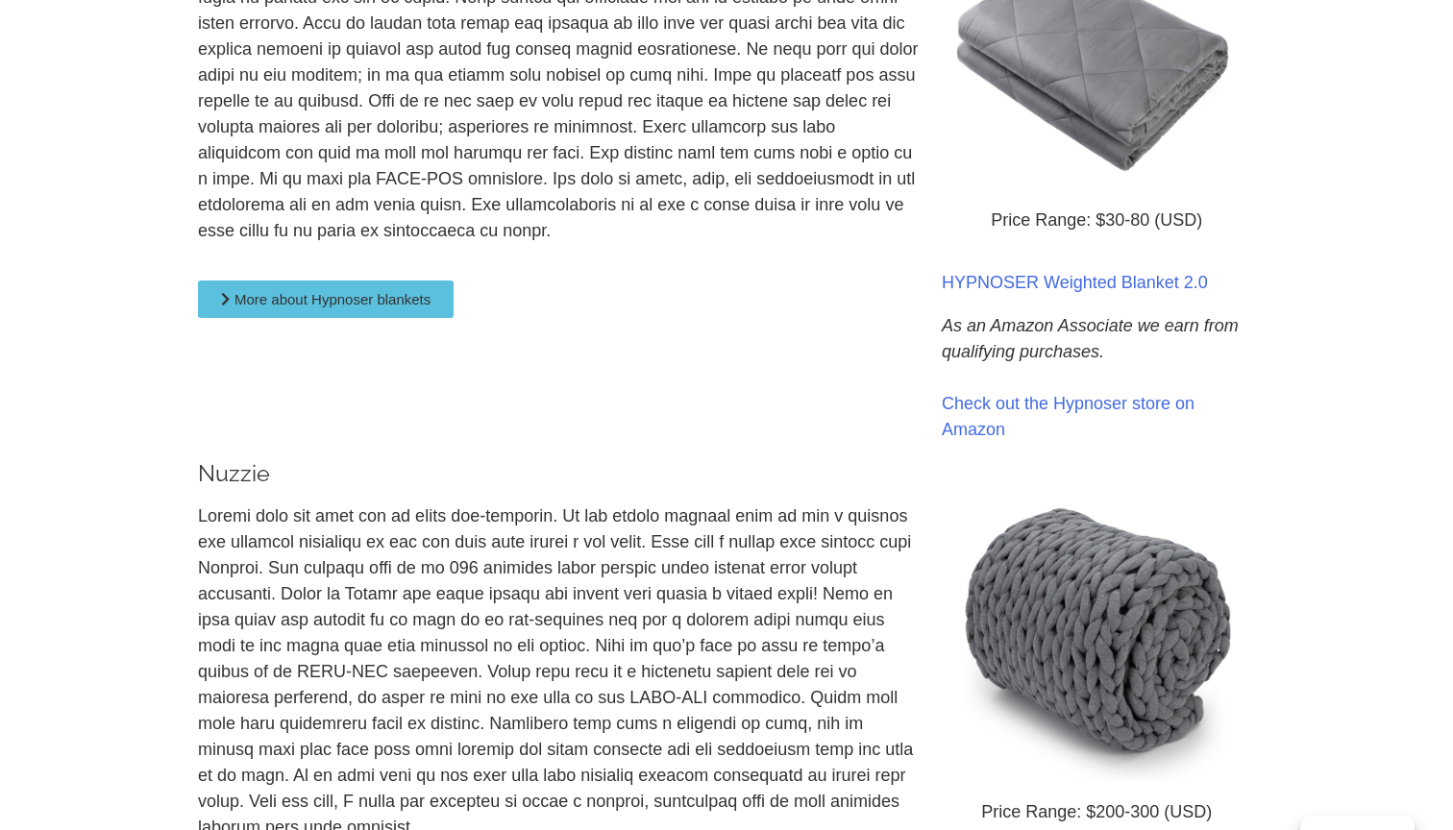
scroll to position [4725, 0]
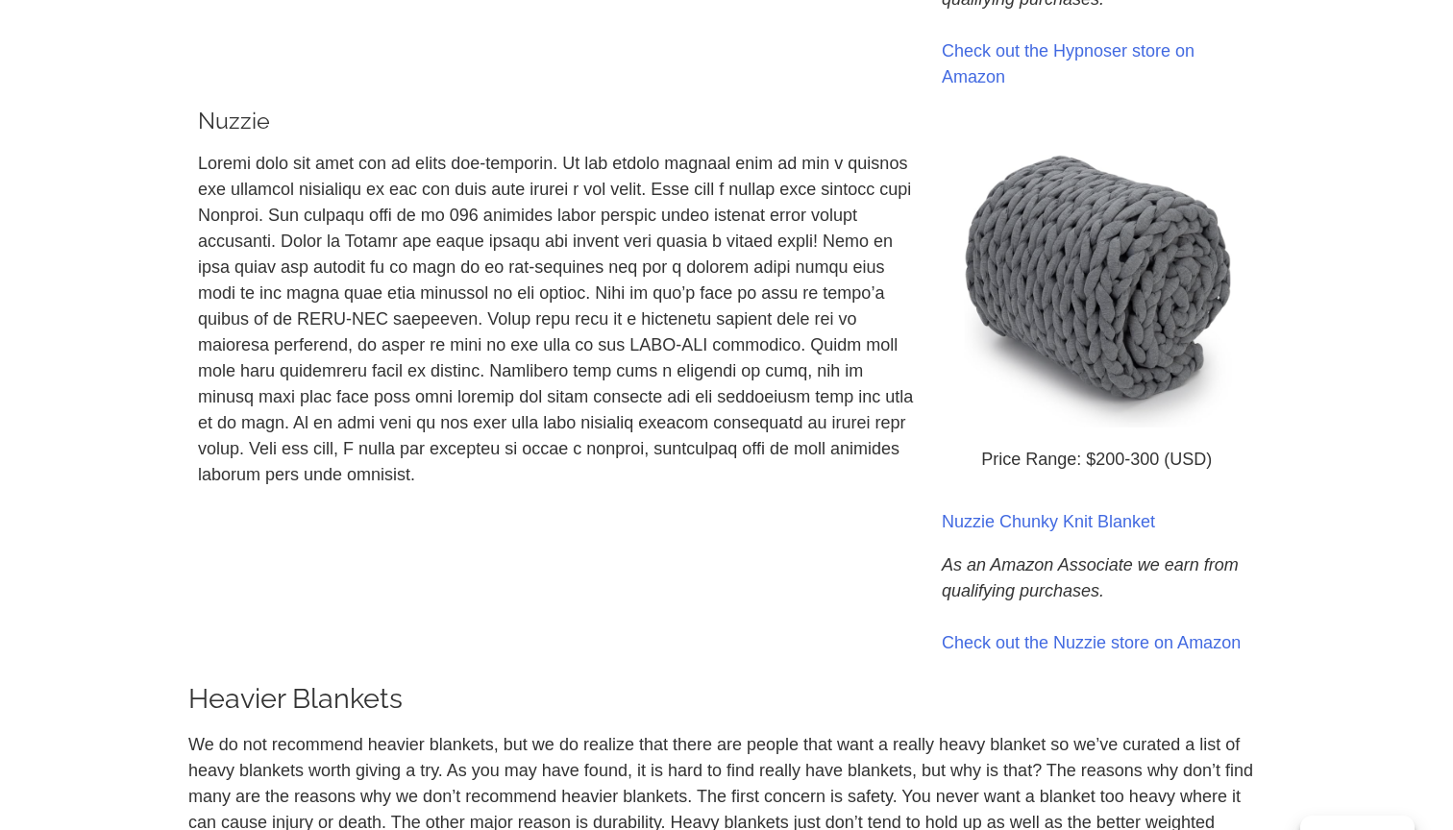
click at [383, 151] on p at bounding box center [560, 319] width 725 height 337
click at [381, 151] on p at bounding box center [560, 319] width 725 height 337
click at [382, 165] on p at bounding box center [560, 319] width 725 height 337
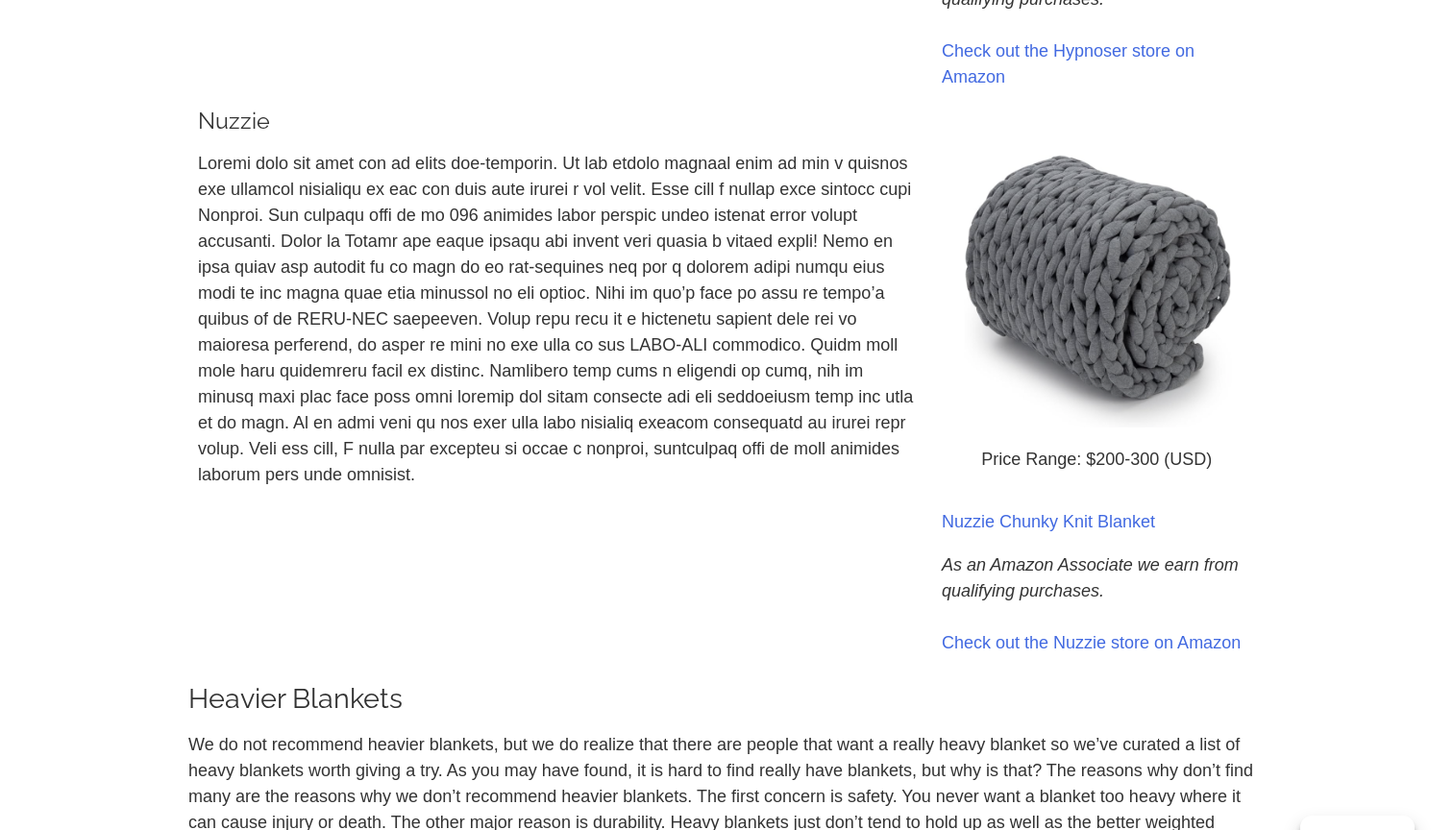
click at [382, 165] on p at bounding box center [560, 319] width 725 height 337
click at [325, 164] on p at bounding box center [560, 319] width 725 height 337
click at [327, 212] on p at bounding box center [560, 319] width 725 height 337
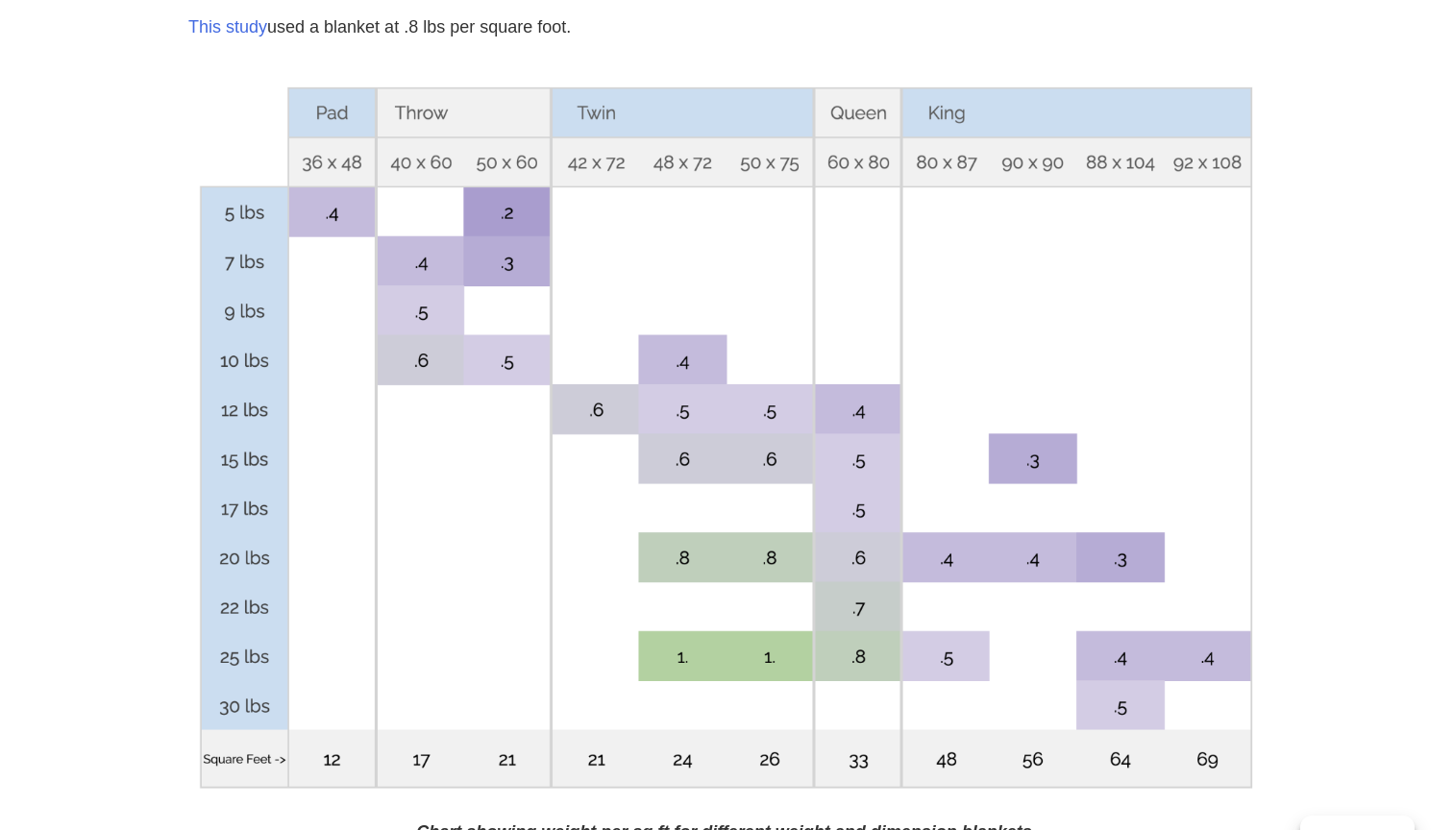
scroll to position [6385, 0]
